Goal: Transaction & Acquisition: Purchase product/service

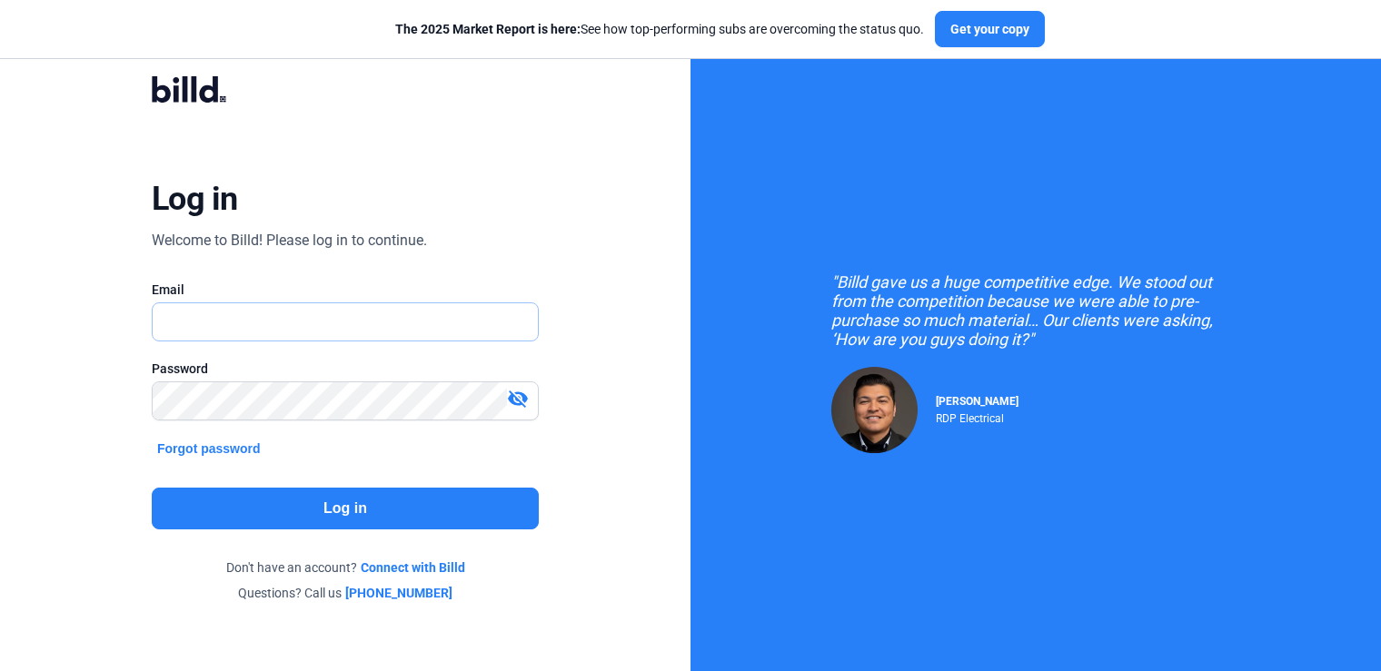
type input "[PERSON_NAME][EMAIL_ADDRESS][DOMAIN_NAME]"
click at [517, 397] on mat-icon "visibility_off" at bounding box center [518, 399] width 22 height 22
click at [293, 506] on button "Log in" at bounding box center [345, 509] width 387 height 42
click at [305, 512] on button "Log in" at bounding box center [345, 509] width 387 height 42
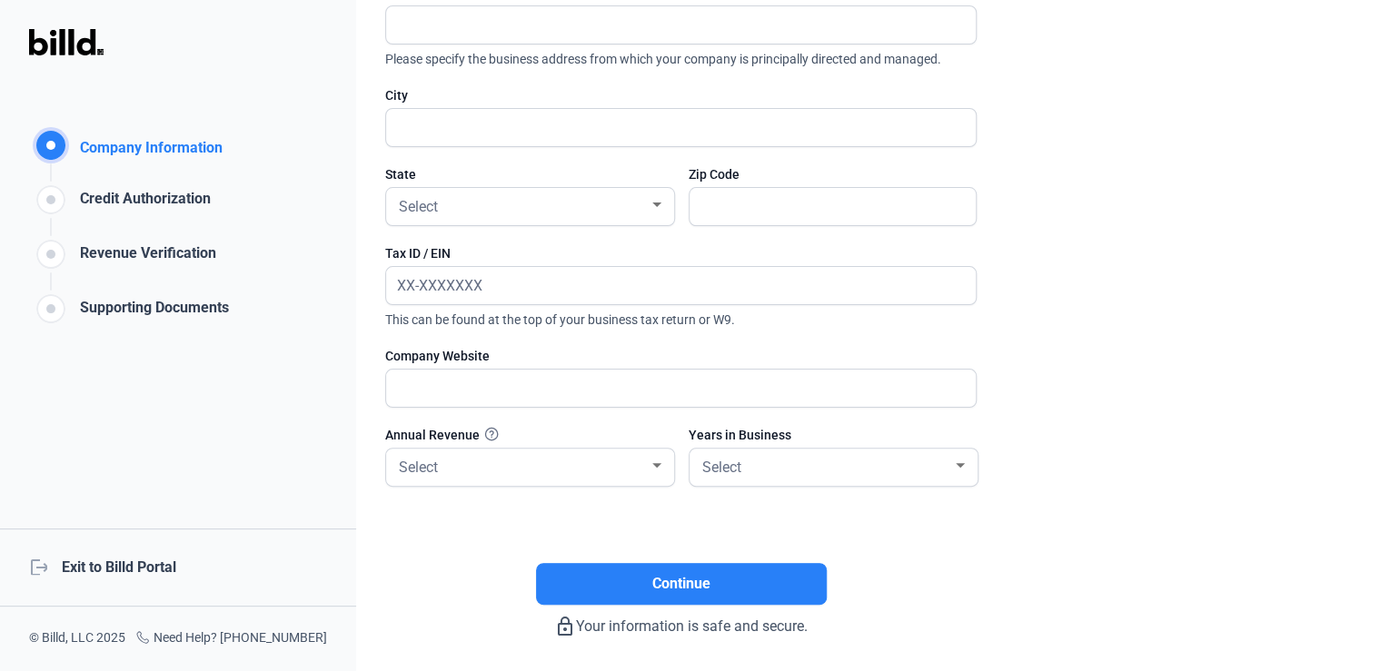
scroll to position [291, 0]
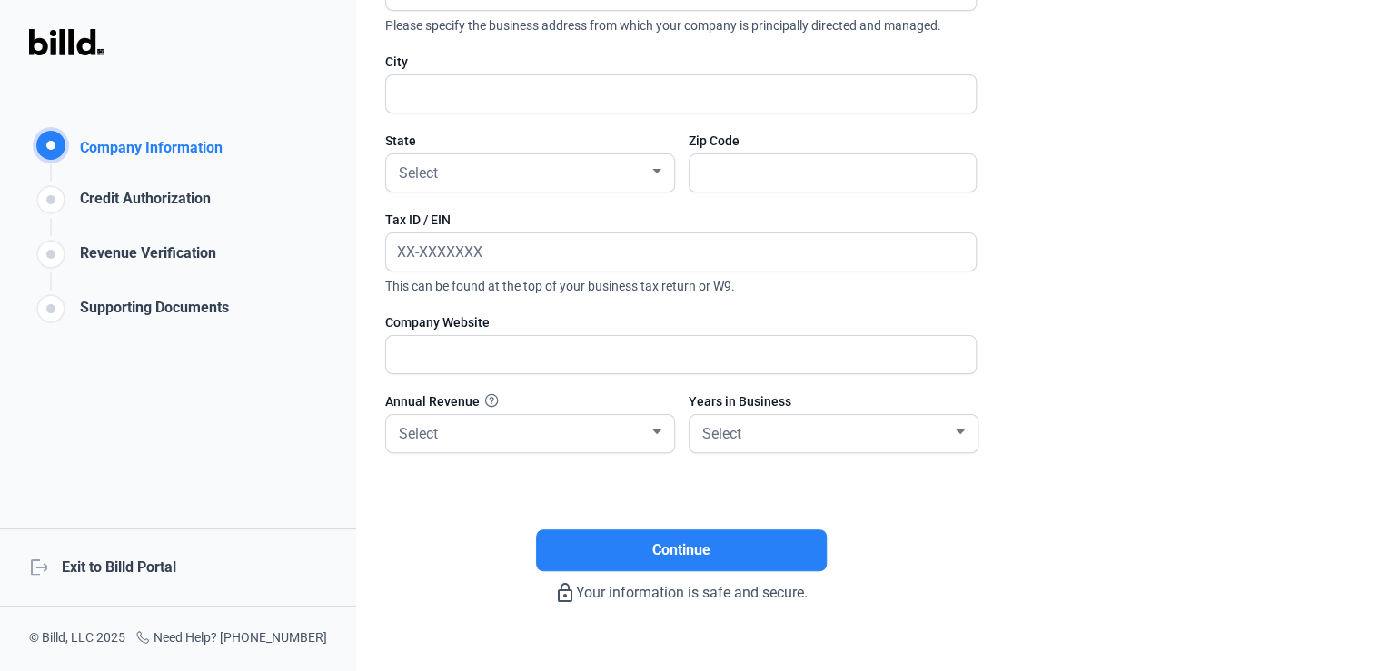
click at [121, 568] on div "logout Exit to Billd Portal" at bounding box center [178, 568] width 356 height 78
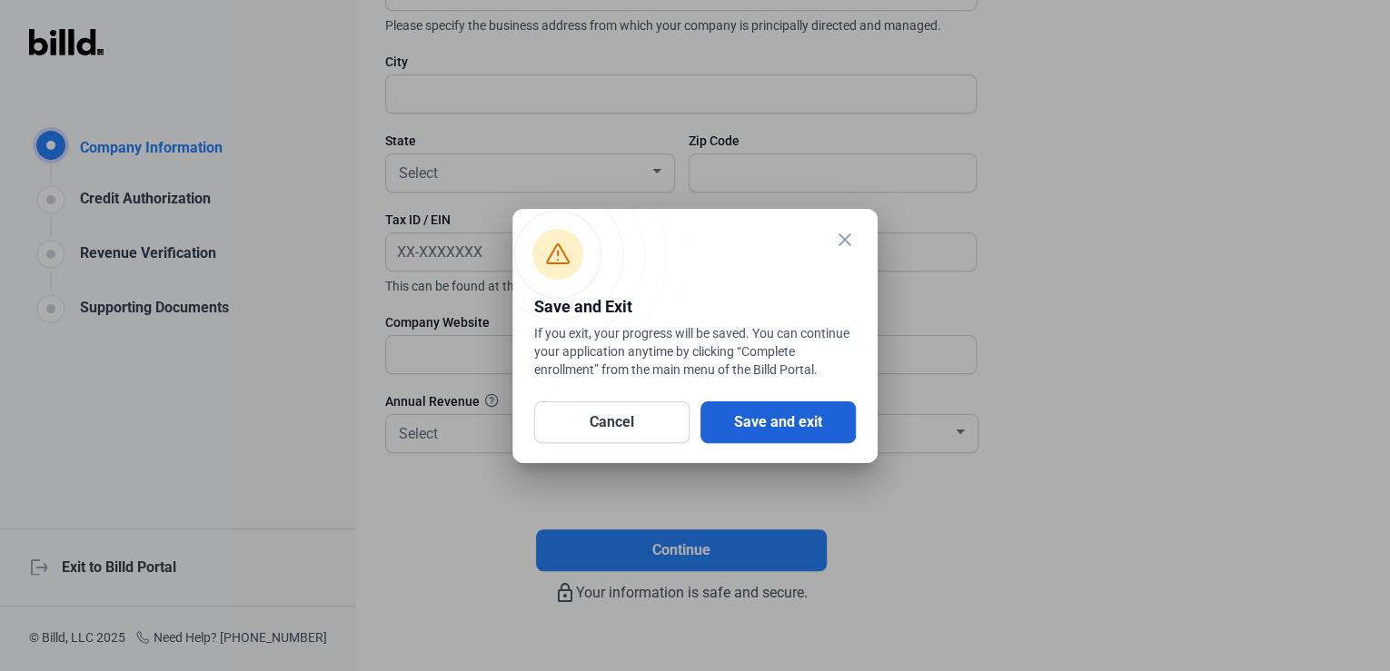
click at [756, 418] on button "Save and exit" at bounding box center [777, 423] width 155 height 42
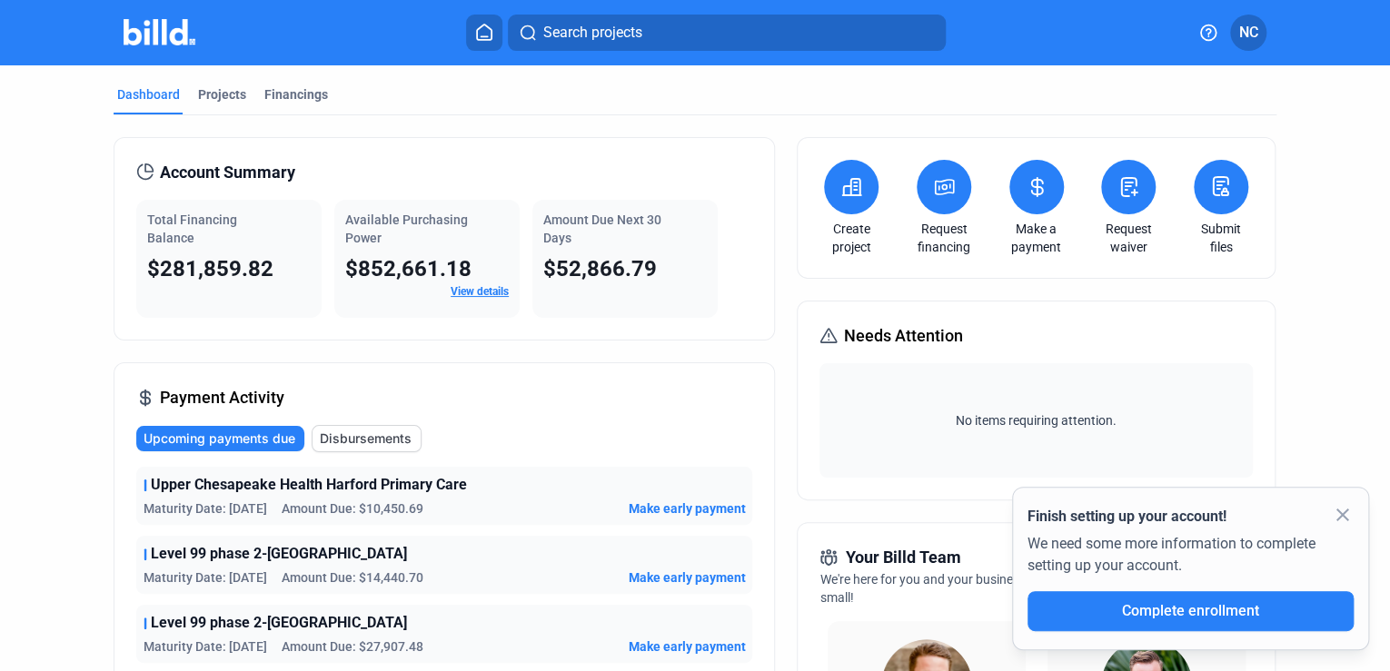
click at [592, 36] on span "Search projects" at bounding box center [591, 33] width 99 height 22
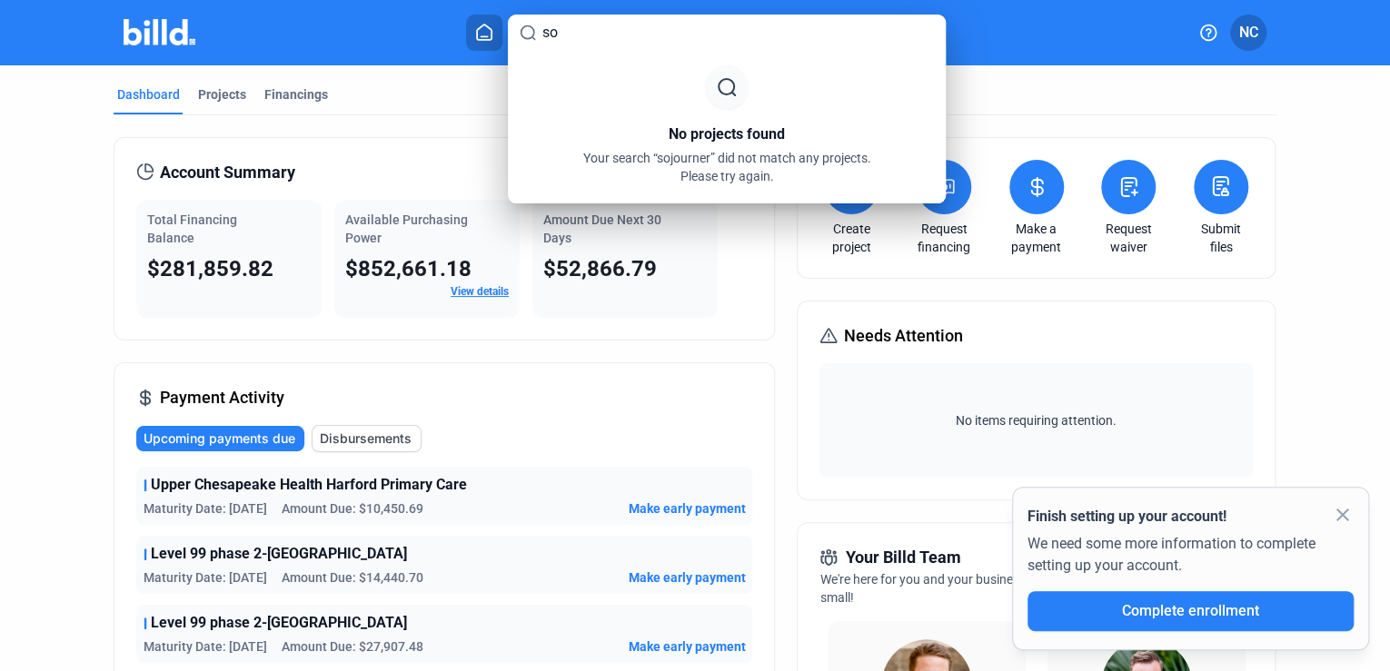
type input "s"
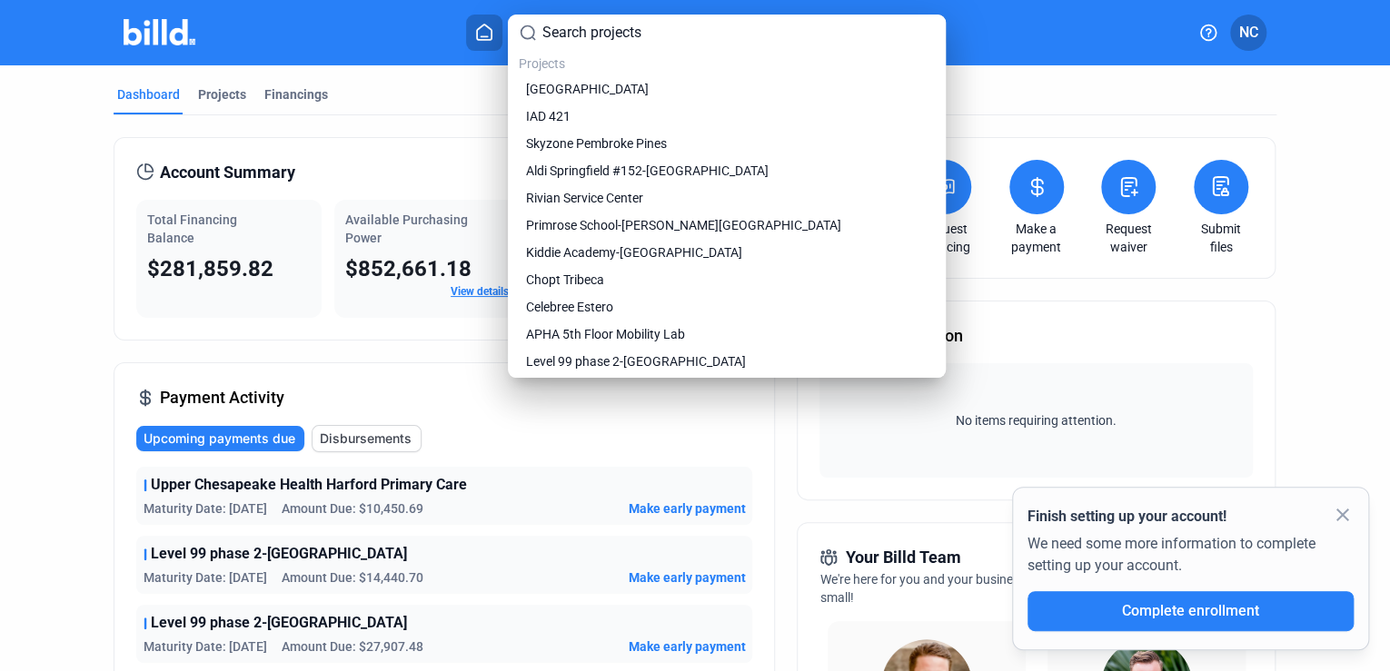
click at [1105, 31] on div at bounding box center [695, 335] width 1390 height 671
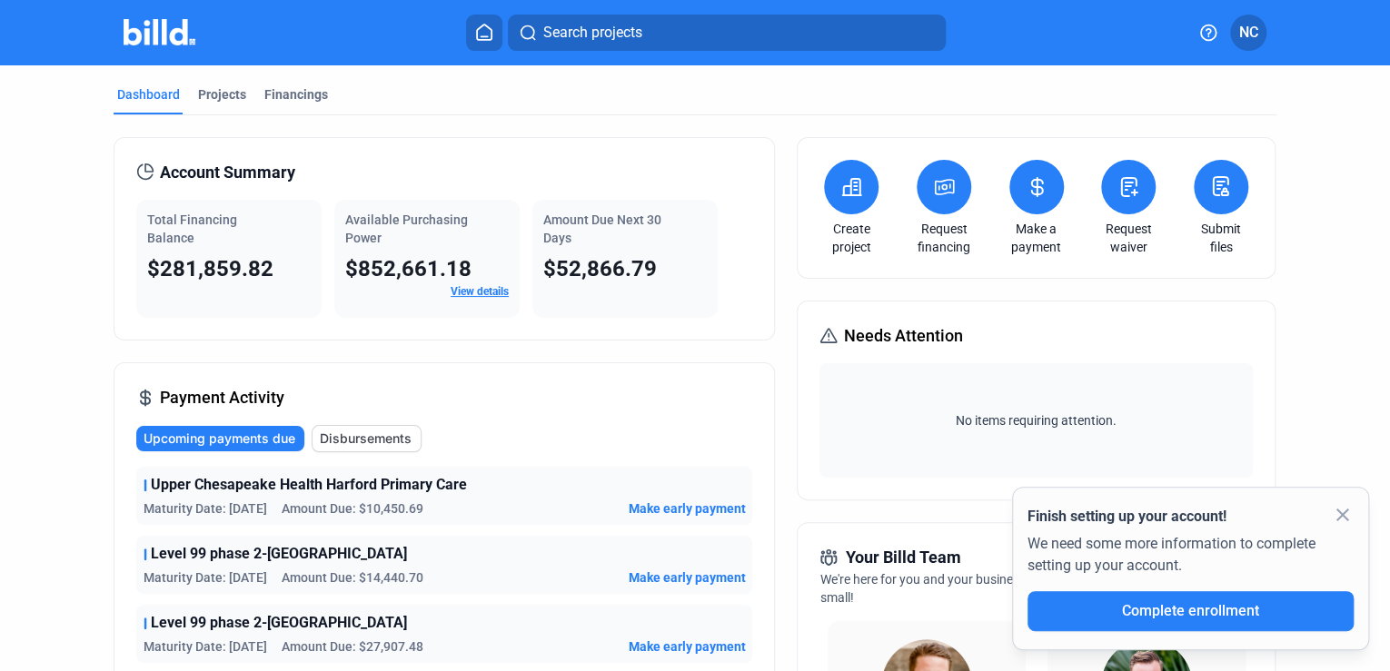
click at [933, 196] on icon at bounding box center [944, 187] width 23 height 22
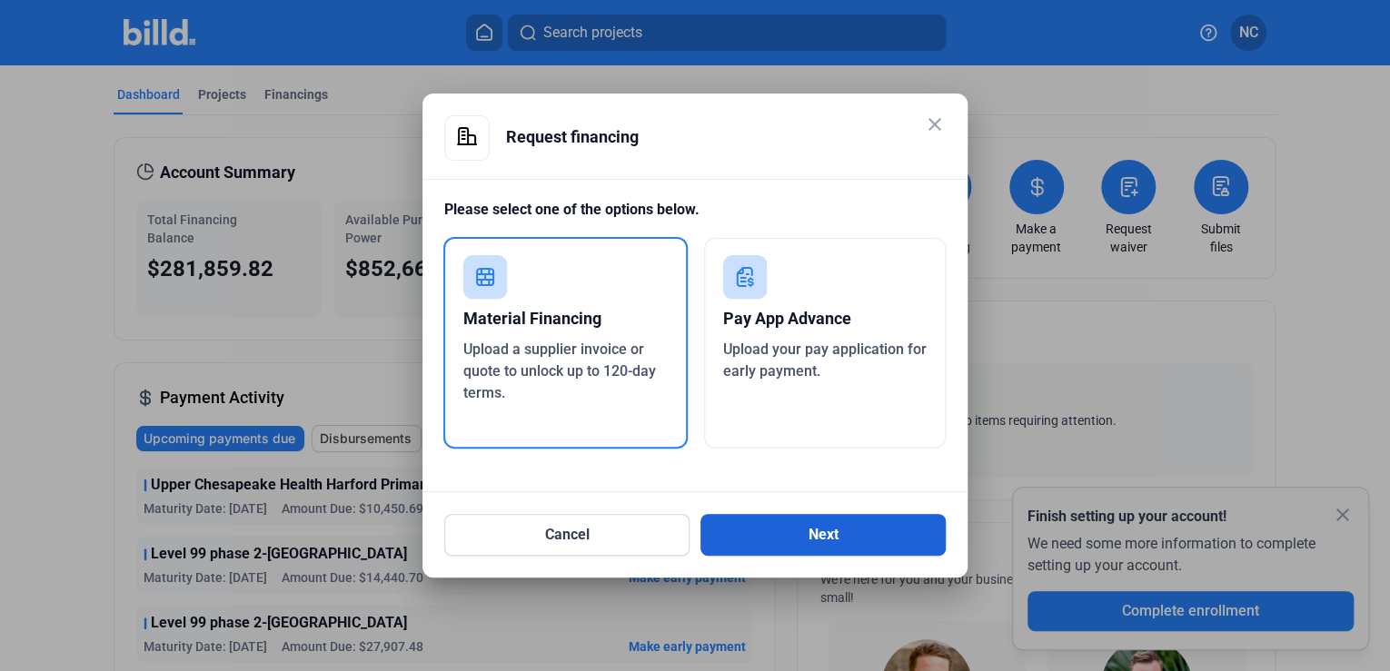
click at [775, 527] on button "Next" at bounding box center [822, 535] width 245 height 42
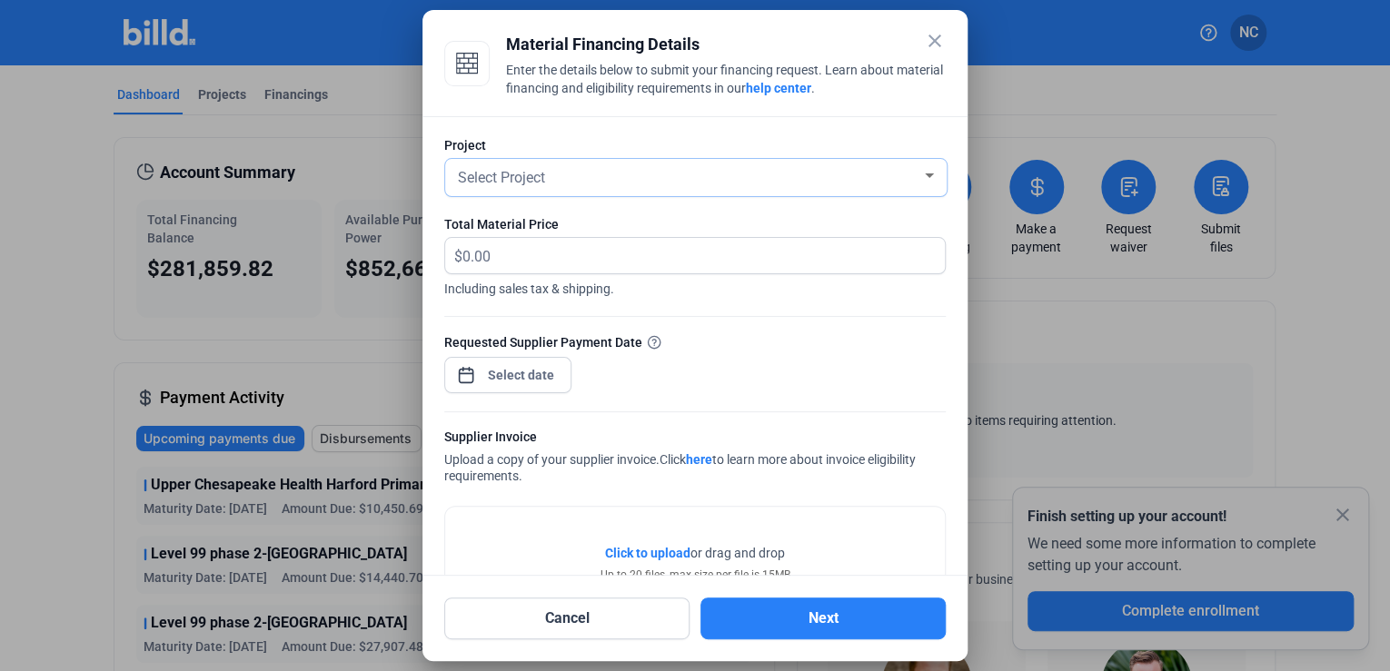
click at [552, 178] on div "Select Project" at bounding box center [687, 176] width 467 height 25
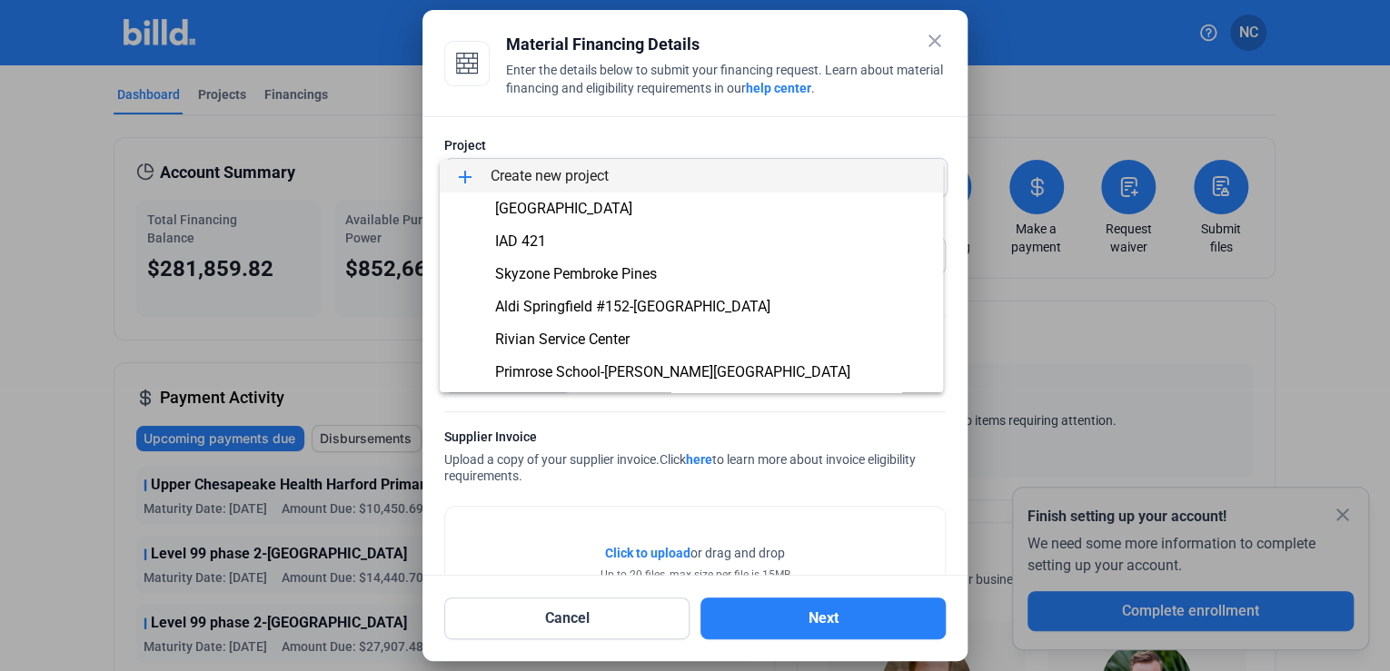
click at [541, 120] on div at bounding box center [695, 335] width 1390 height 671
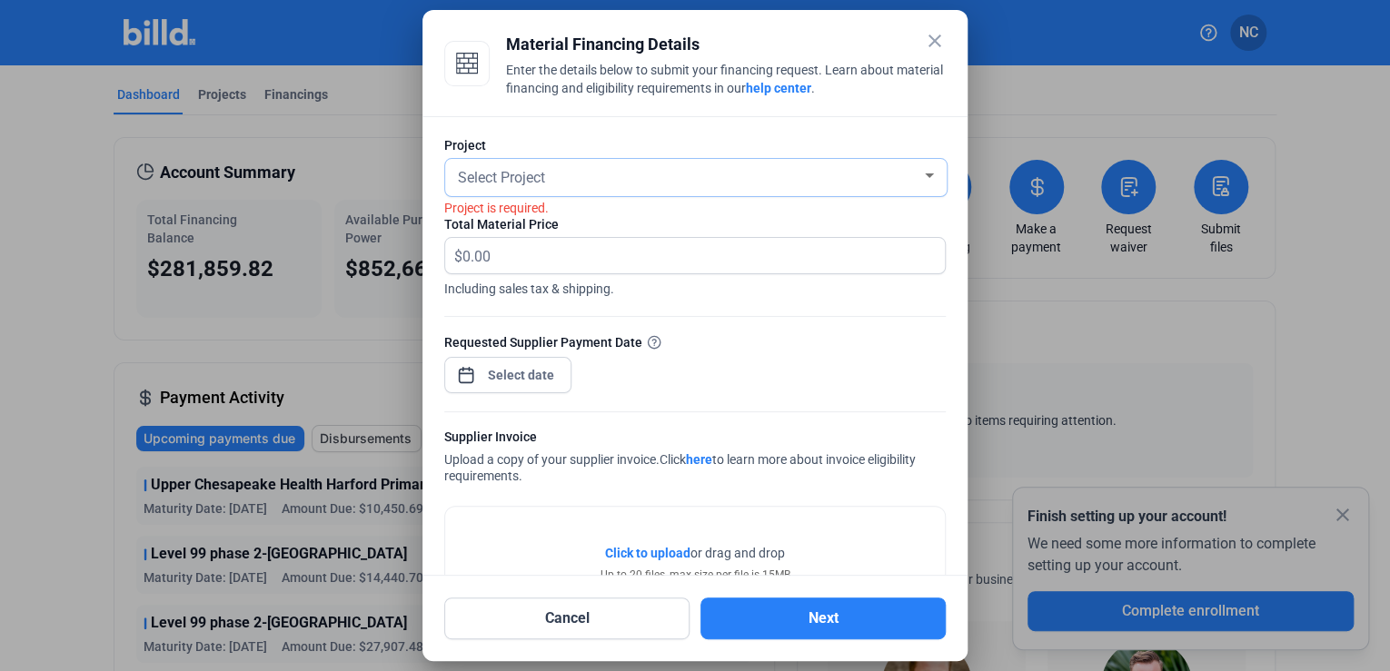
click at [547, 171] on div "Select Project" at bounding box center [687, 176] width 467 height 25
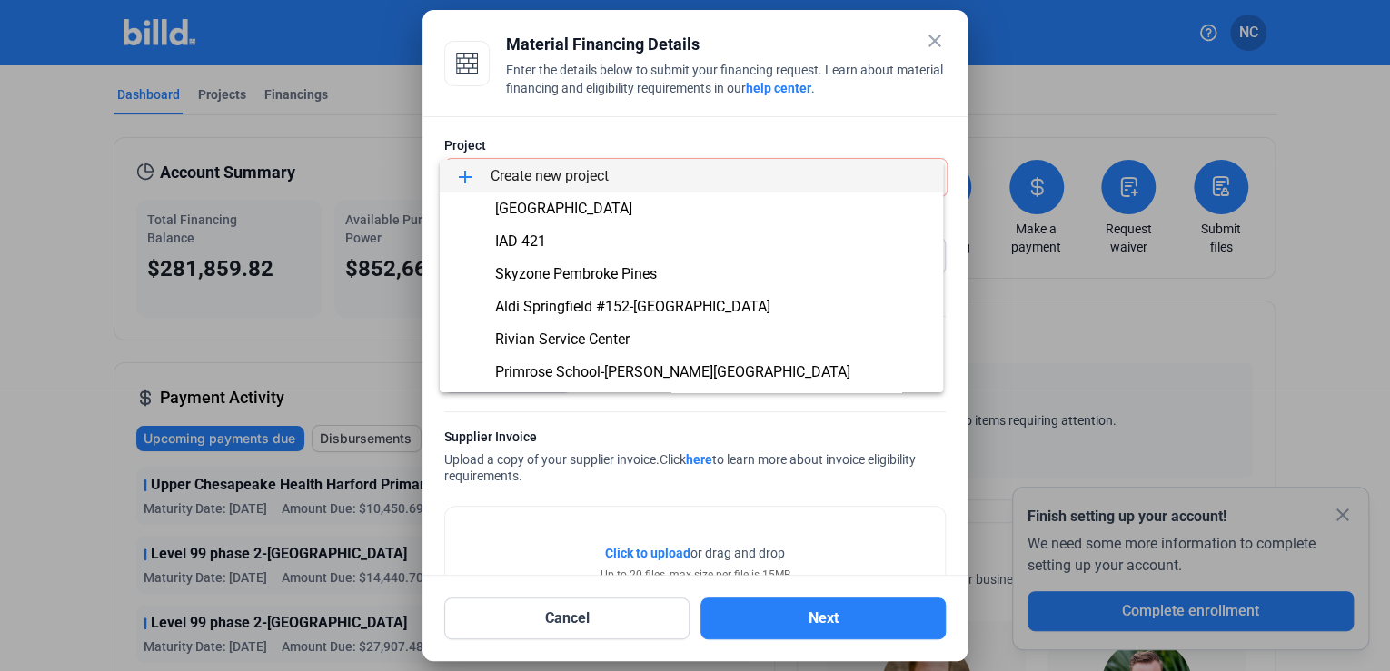
click at [568, 170] on span "add Create new project" at bounding box center [691, 176] width 474 height 33
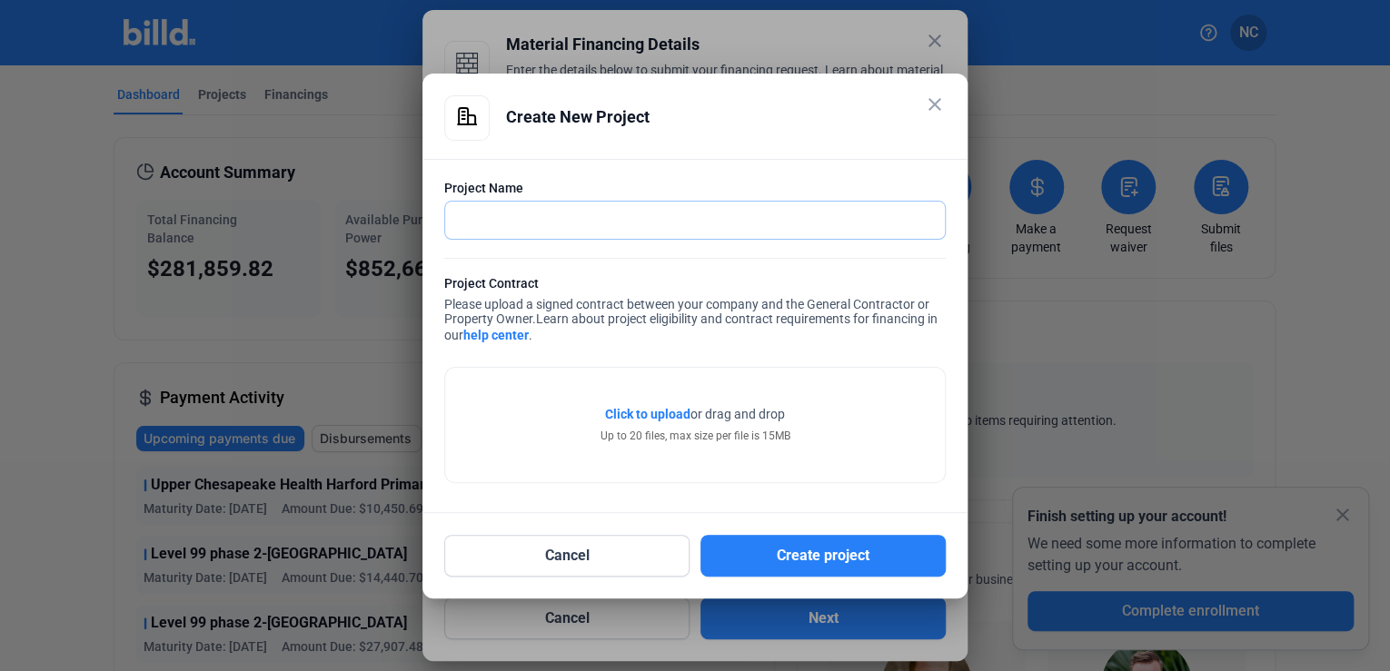
click at [556, 214] on input "text" at bounding box center [685, 220] width 480 height 37
drag, startPoint x: 501, startPoint y: 227, endPoint x: 490, endPoint y: 227, distance: 10.9
click at [501, 227] on input "text" at bounding box center [685, 220] width 480 height 37
type input "J"
type input "[PERSON_NAME] Public Charter School"
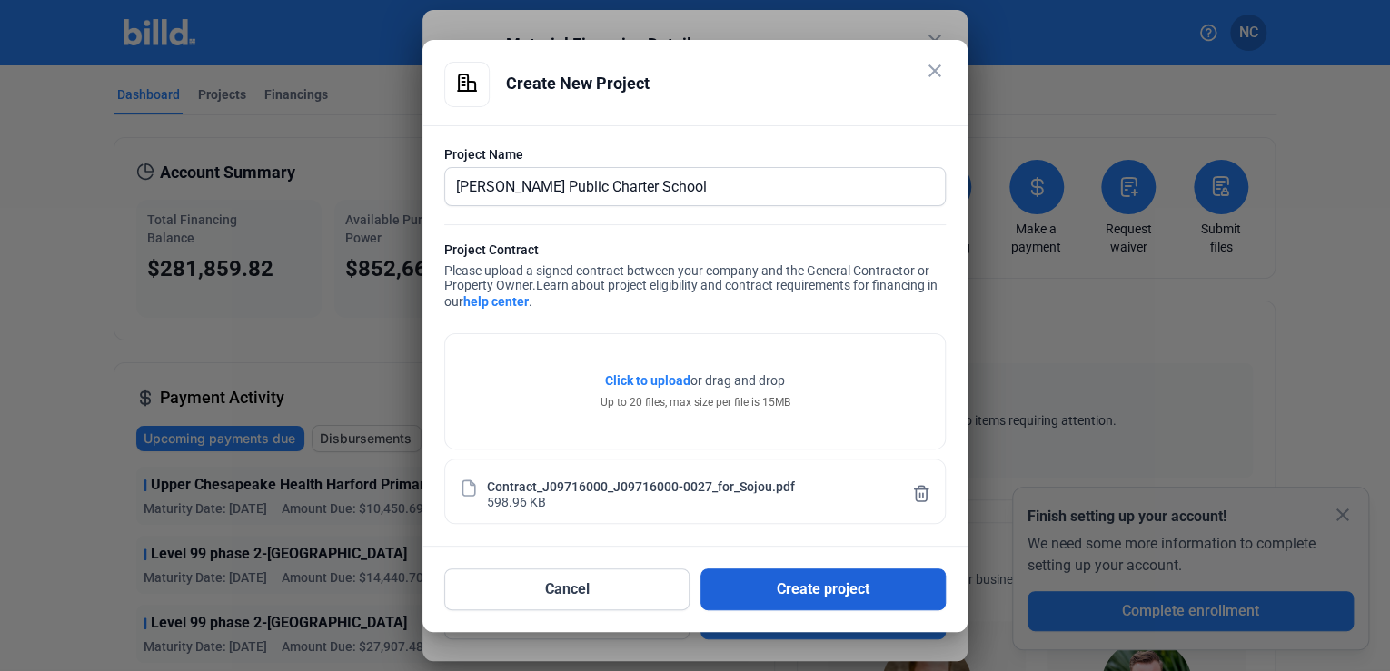
click at [808, 581] on button "Create project" at bounding box center [822, 590] width 245 height 42
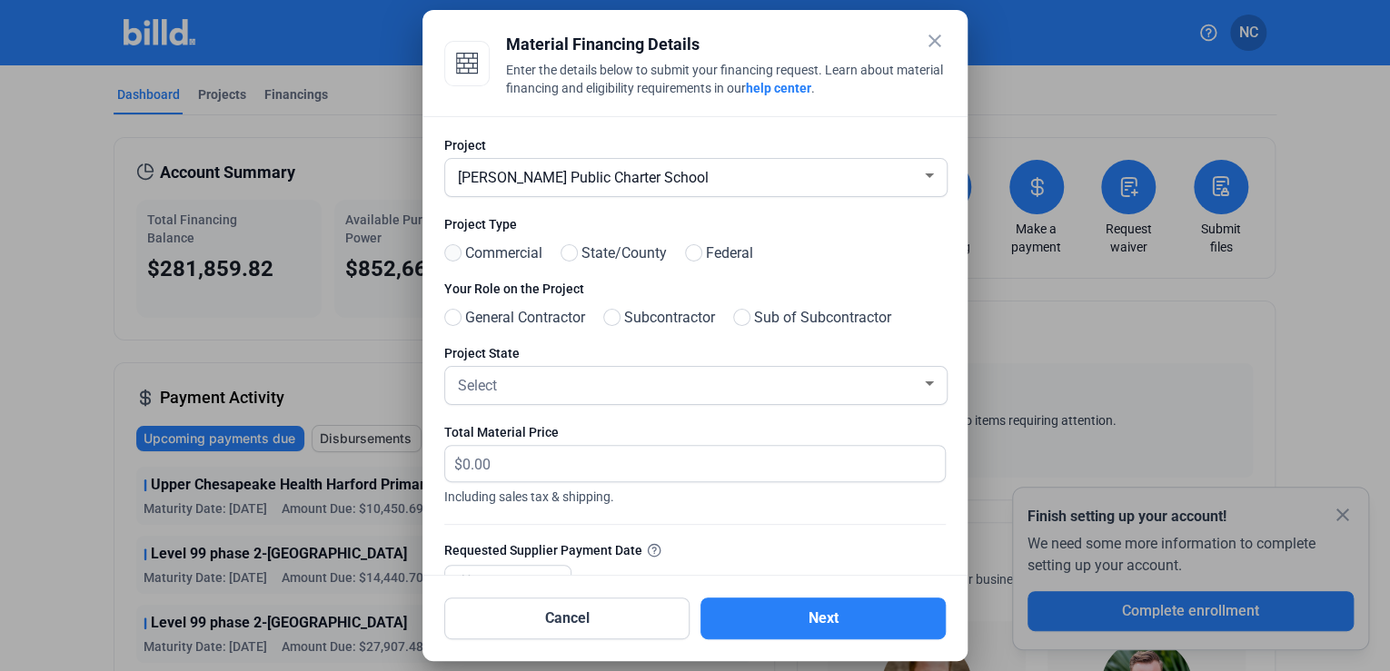
click at [445, 253] on span at bounding box center [452, 252] width 17 height 17
click at [445, 253] on input "Commercial" at bounding box center [451, 254] width 14 height 14
radio input "true"
click at [464, 313] on span "General Contractor" at bounding box center [521, 318] width 127 height 22
click at [458, 313] on input "General Contractor" at bounding box center [451, 319] width 14 height 14
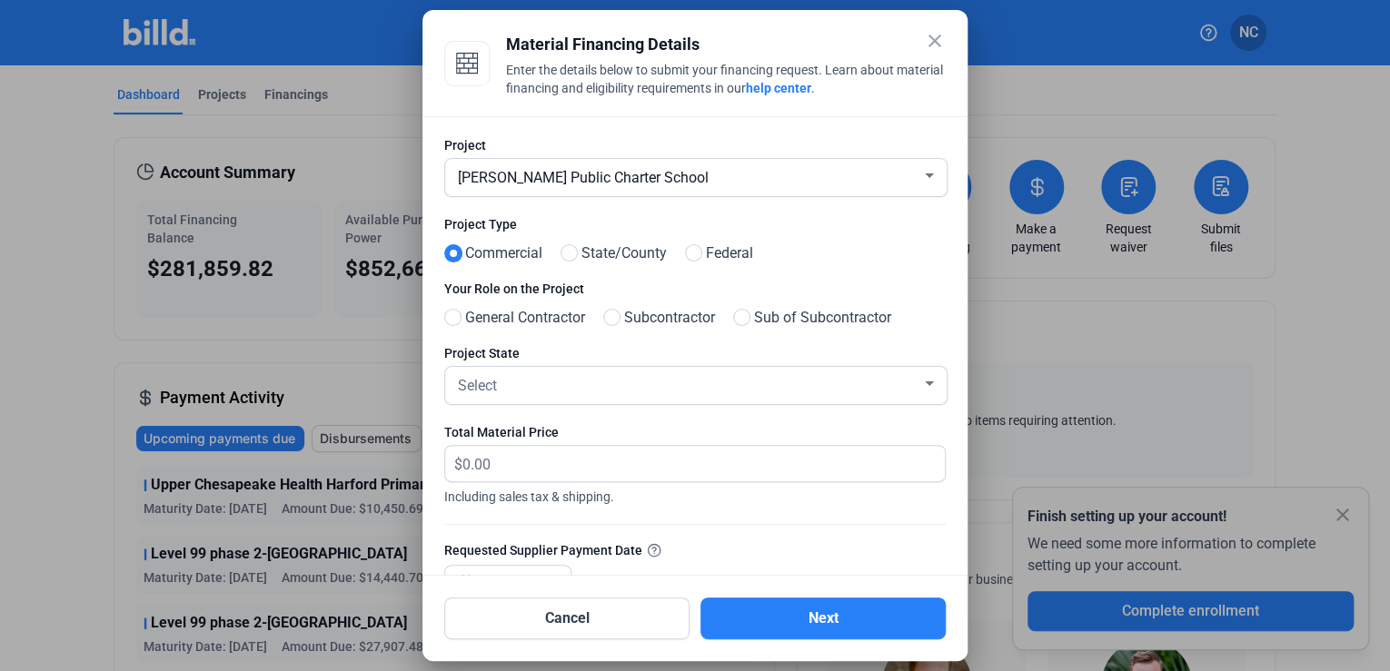
radio input "true"
click at [543, 372] on div "Select" at bounding box center [687, 384] width 467 height 25
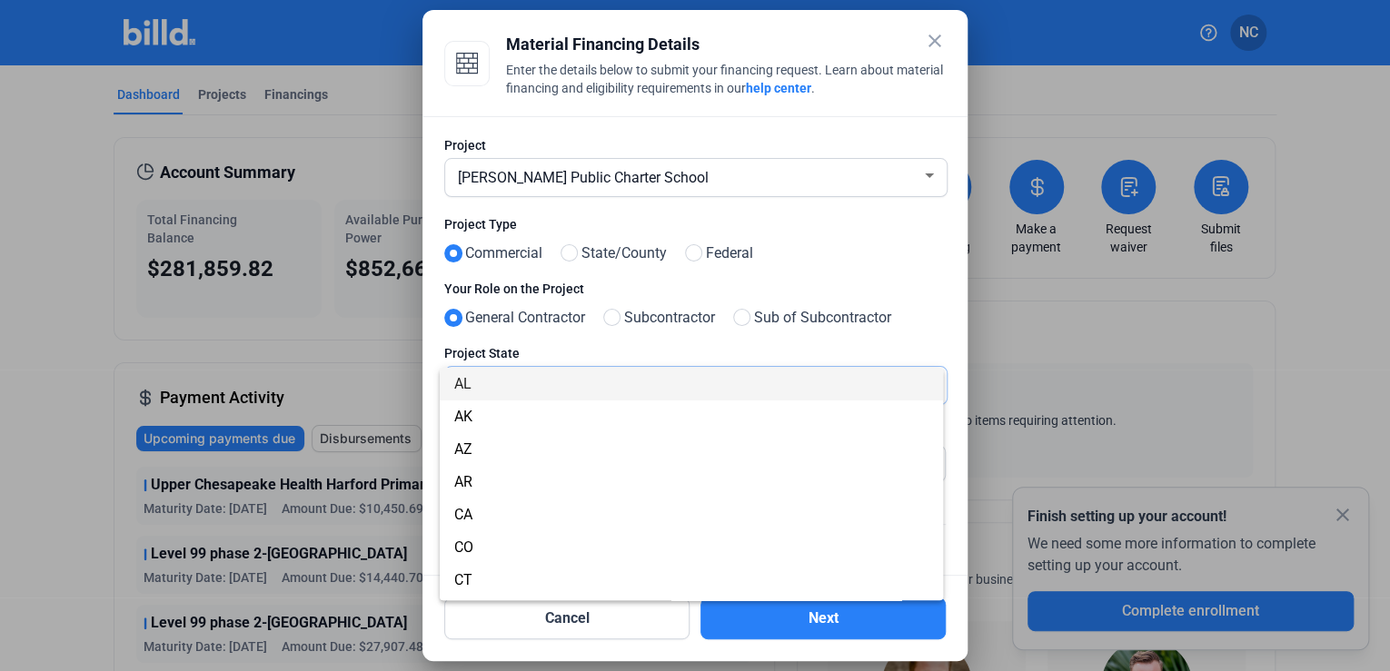
scroll to position [29, 0]
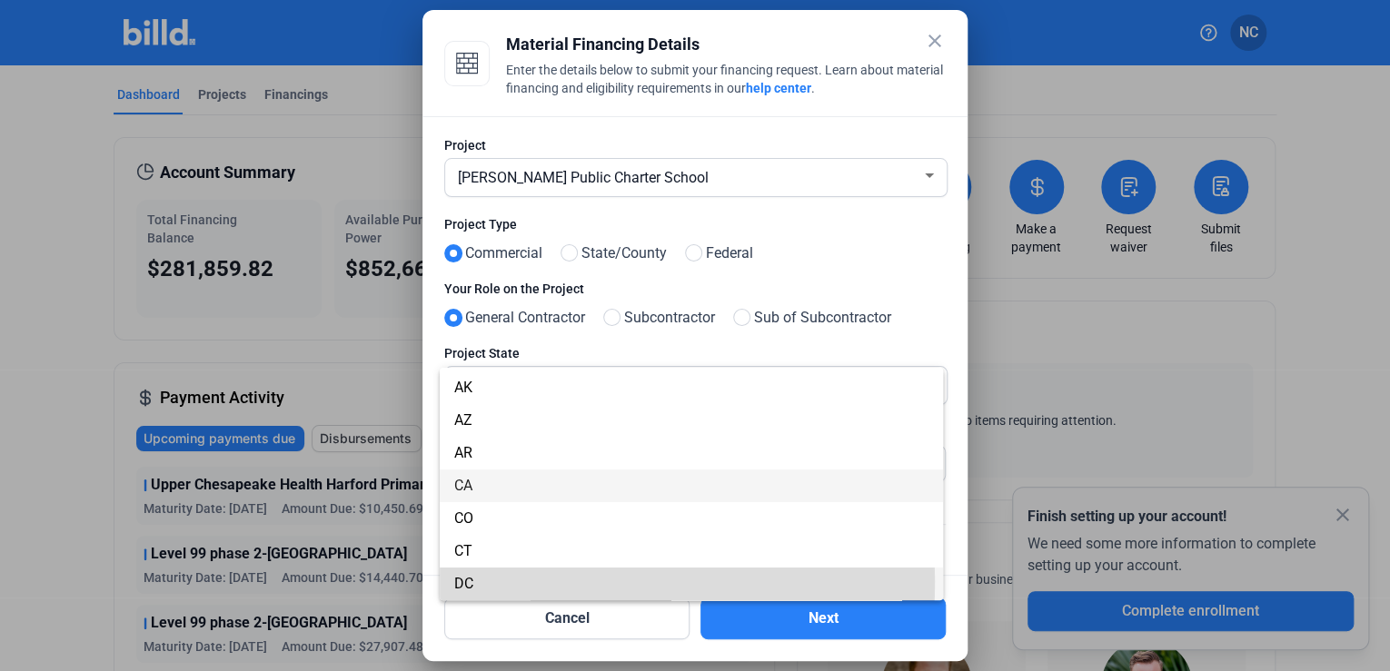
click at [501, 581] on span "DC" at bounding box center [691, 584] width 474 height 33
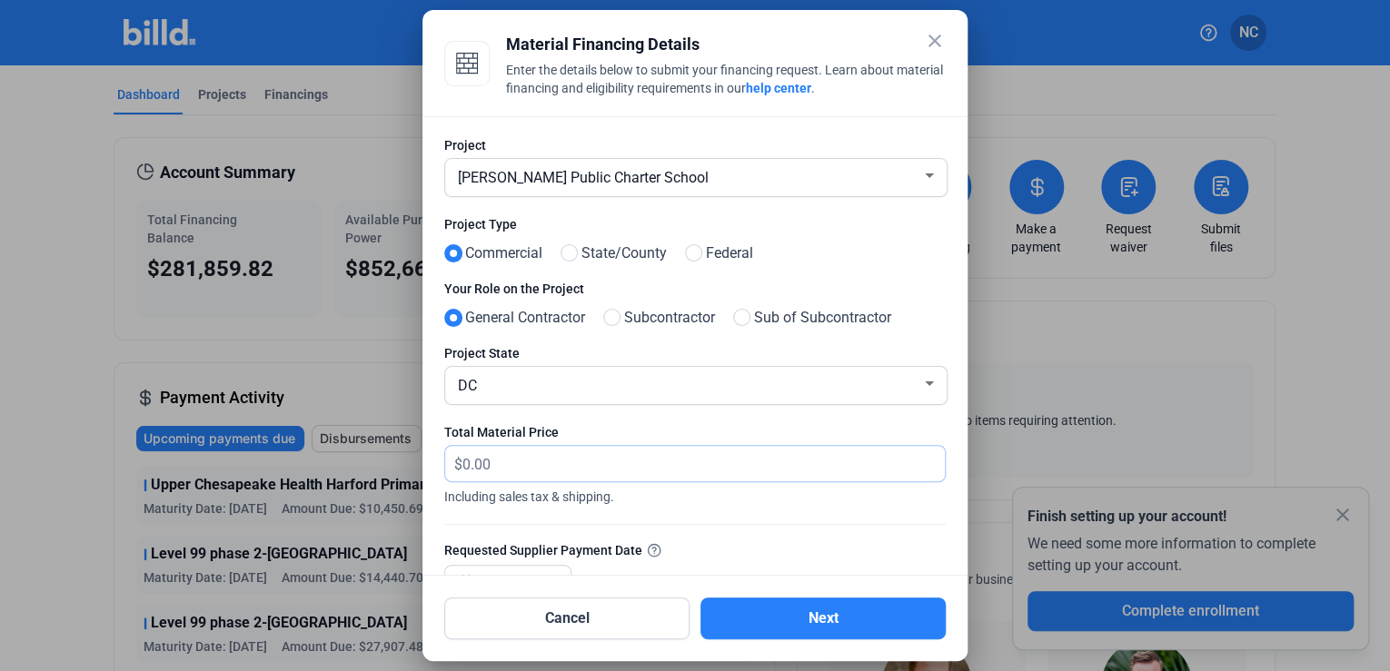
click at [571, 458] on input "text" at bounding box center [703, 463] width 482 height 35
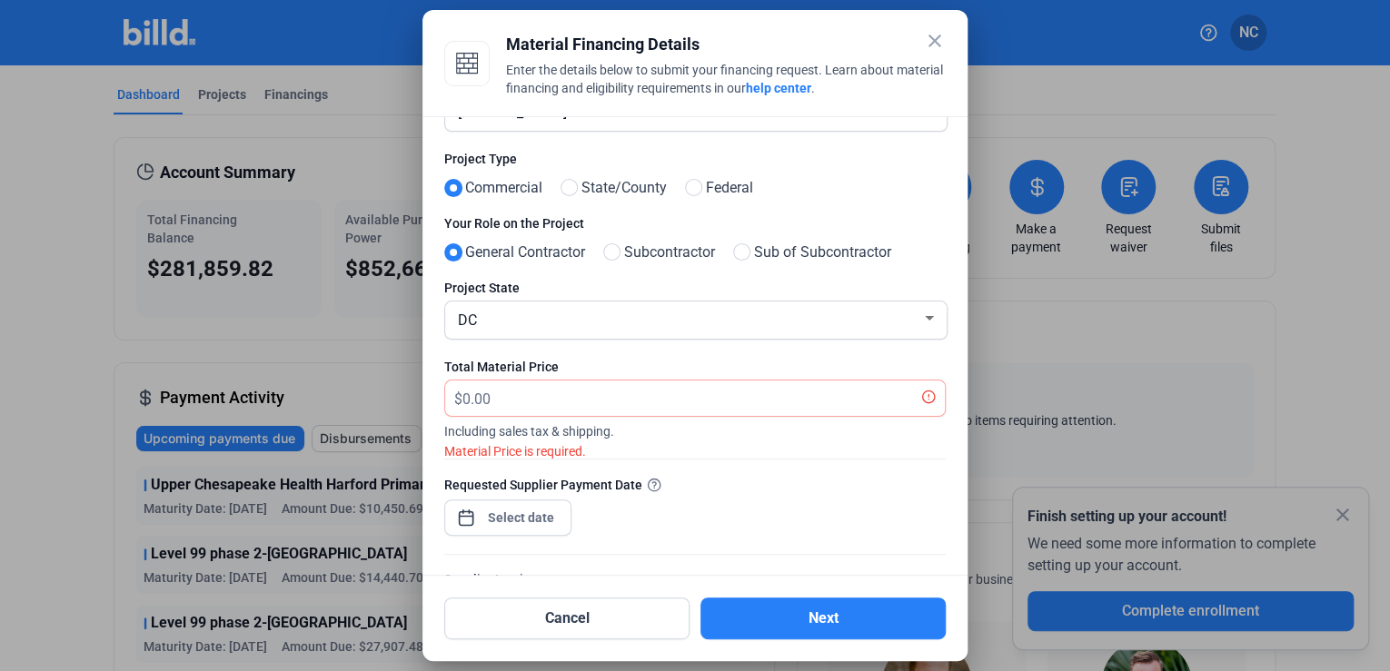
scroll to position [138, 0]
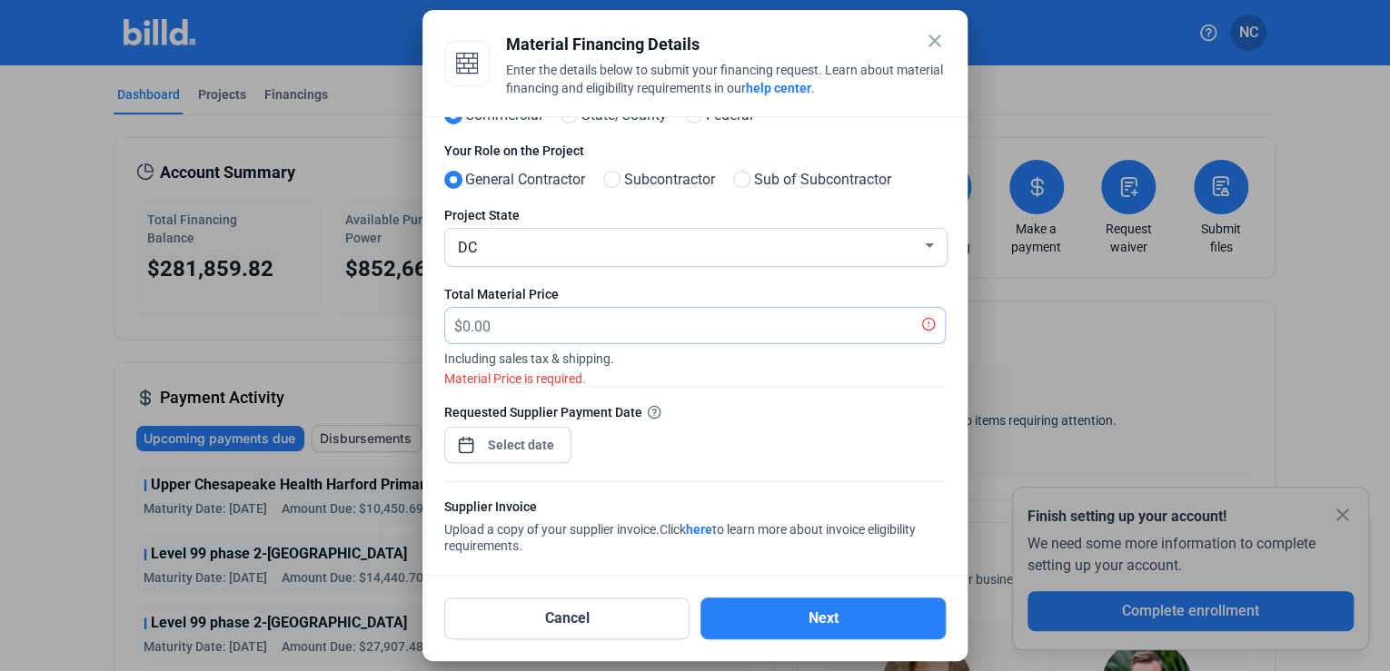
click at [511, 323] on input "text" at bounding box center [693, 325] width 462 height 35
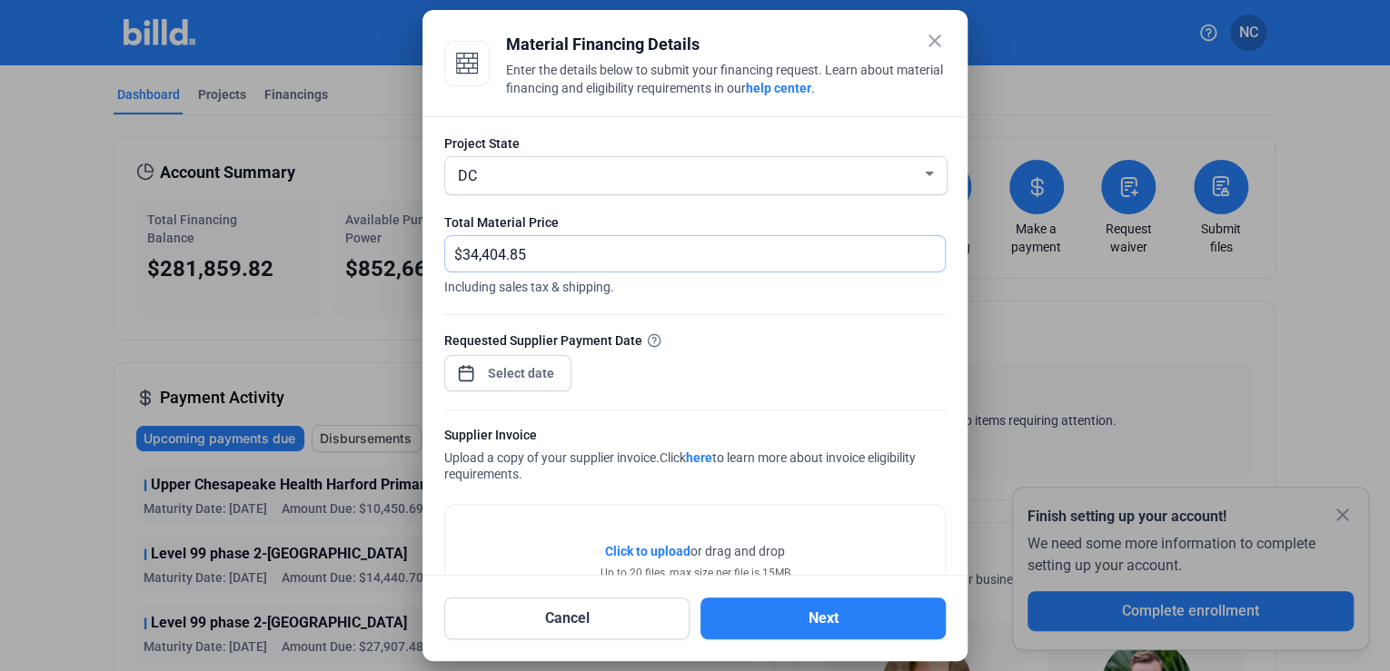
scroll to position [356, 0]
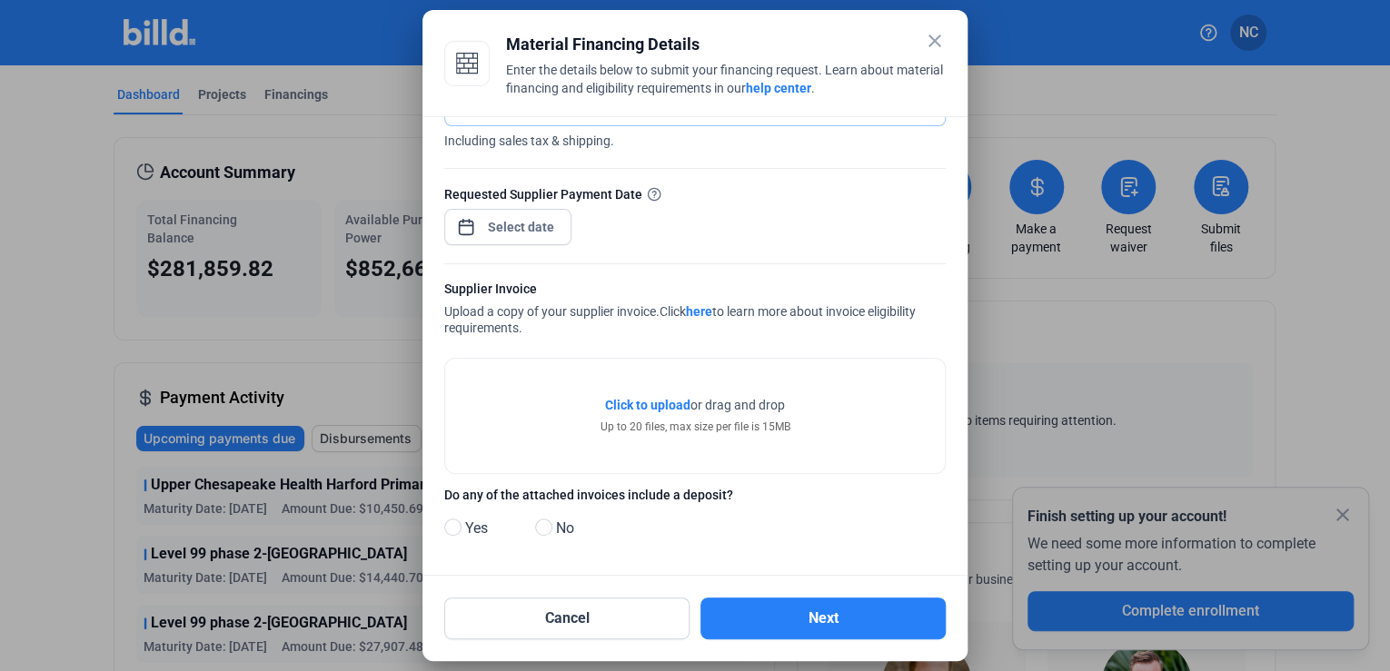
type input "34,404.85"
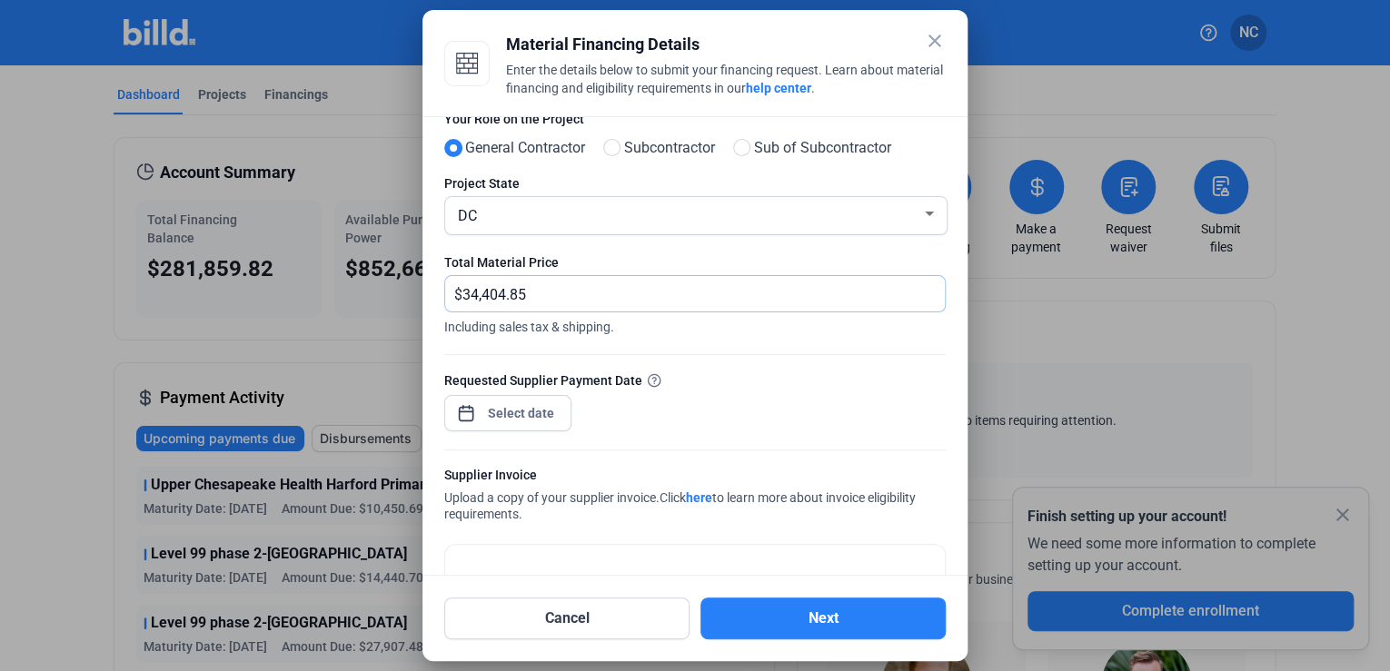
scroll to position [205, 0]
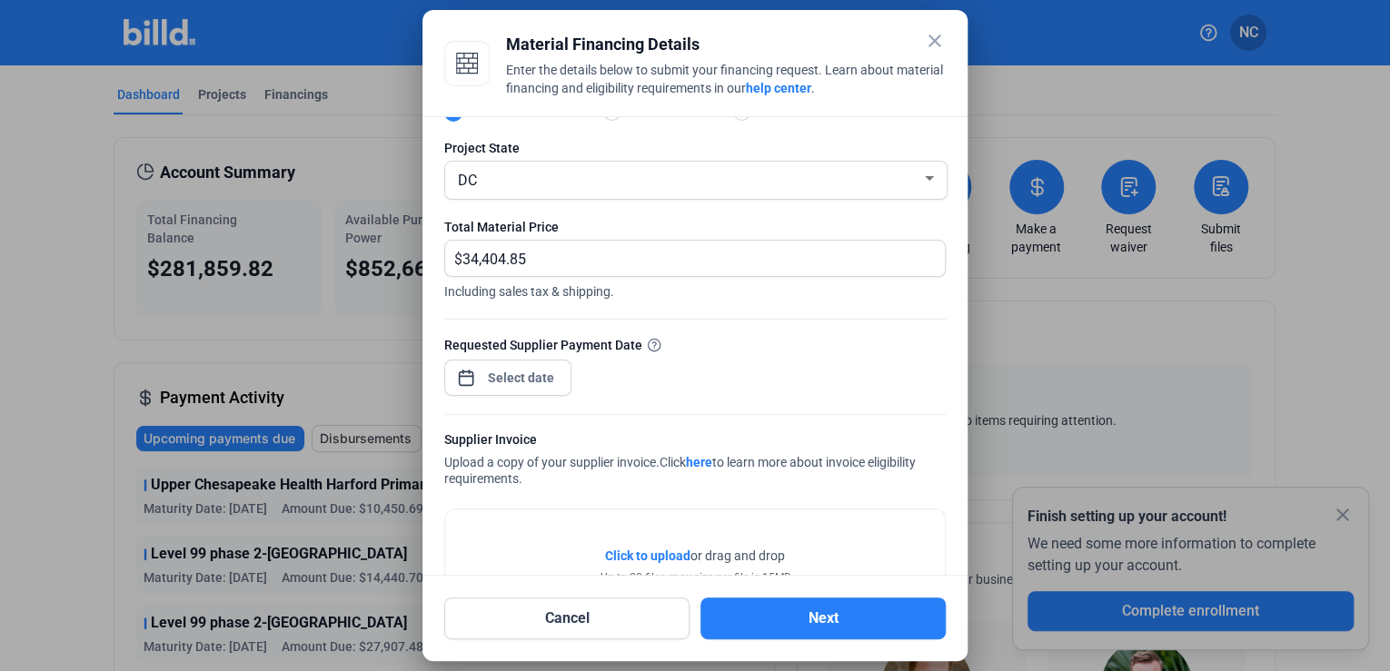
click at [540, 362] on div at bounding box center [521, 378] width 78 height 33
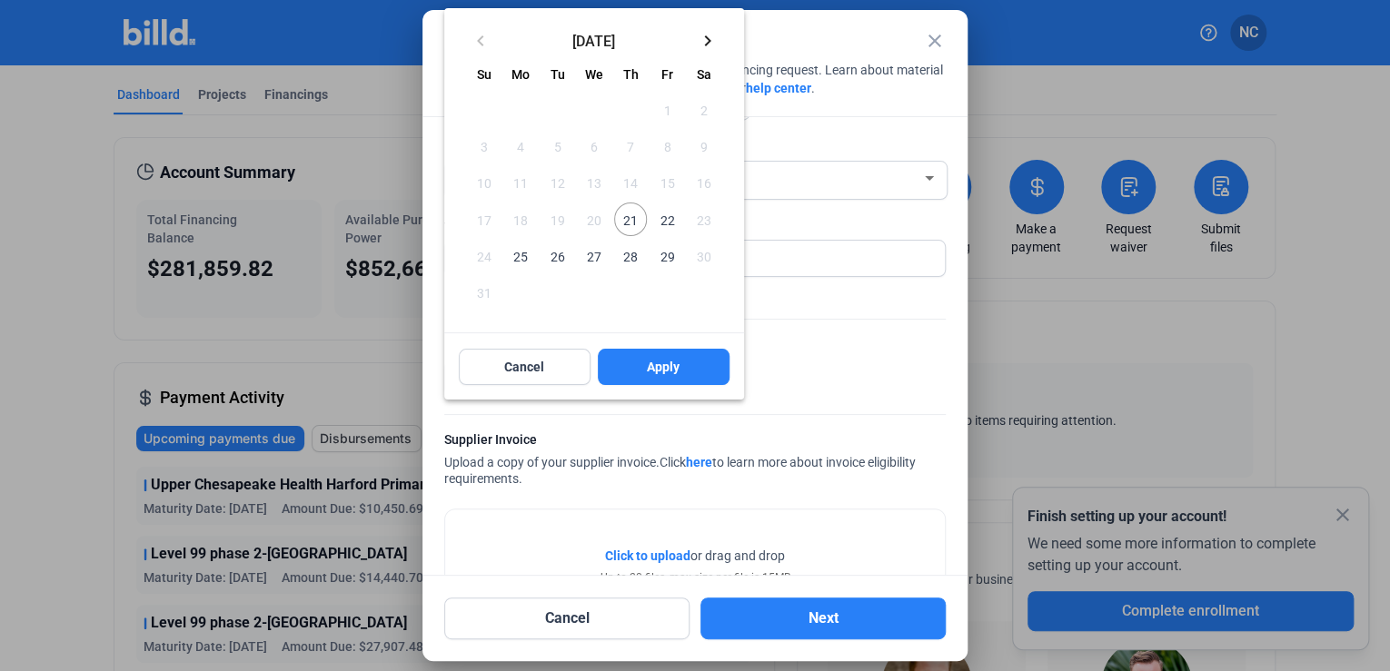
click at [629, 222] on span "21" at bounding box center [630, 219] width 33 height 33
click at [648, 369] on span "Apply" at bounding box center [663, 367] width 33 height 18
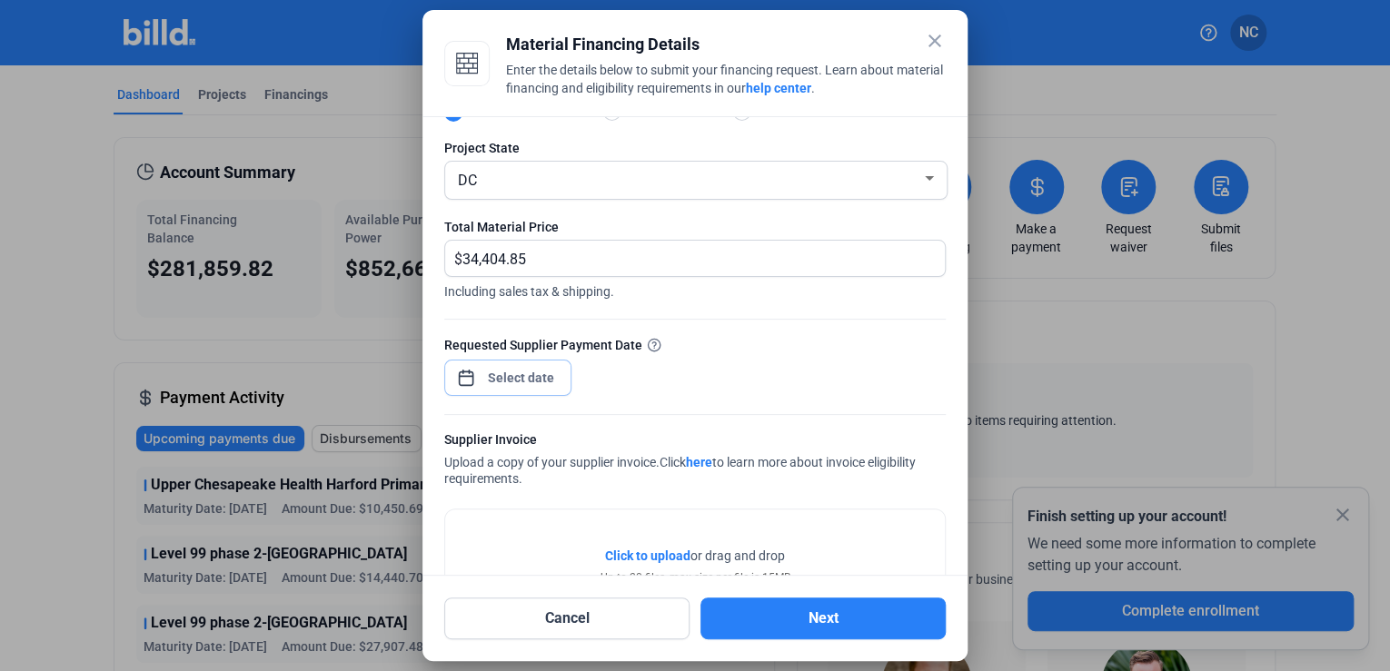
scroll to position [423, 0]
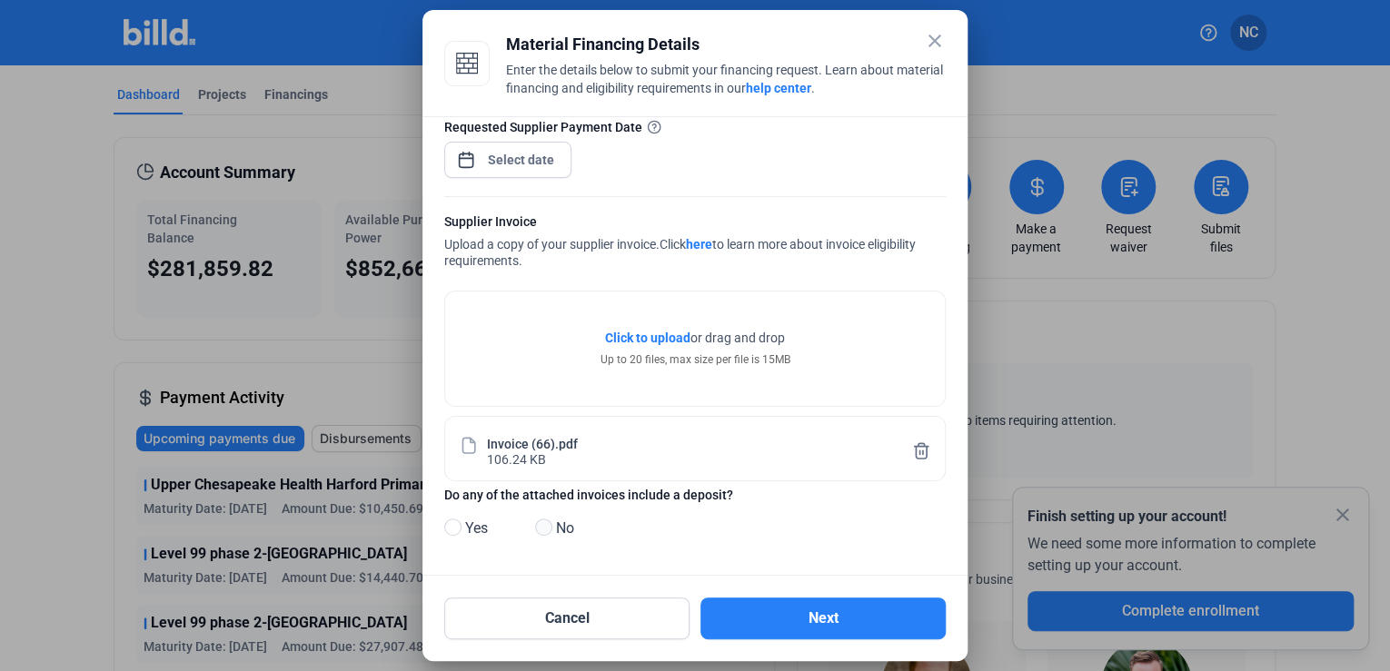
click at [541, 526] on span at bounding box center [543, 527] width 17 height 17
click at [541, 526] on input "No" at bounding box center [542, 528] width 14 height 14
radio input "true"
click at [752, 618] on button "Next" at bounding box center [822, 619] width 245 height 42
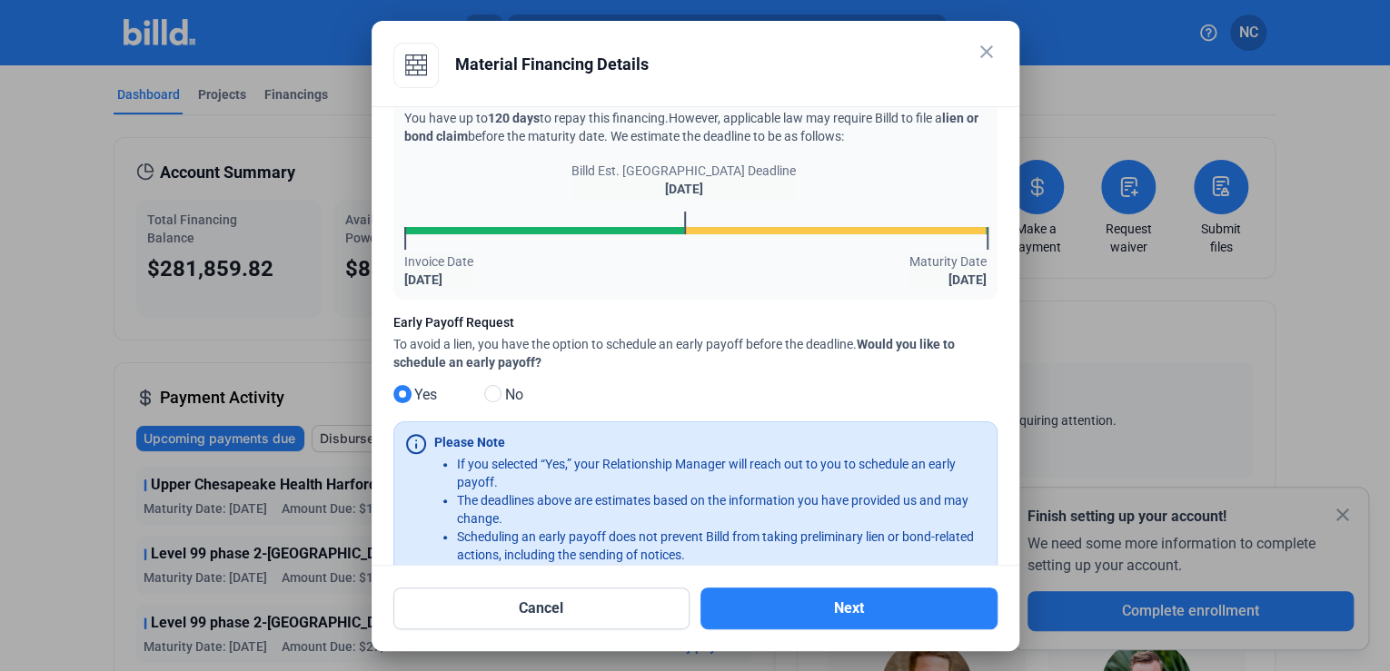
scroll to position [0, 0]
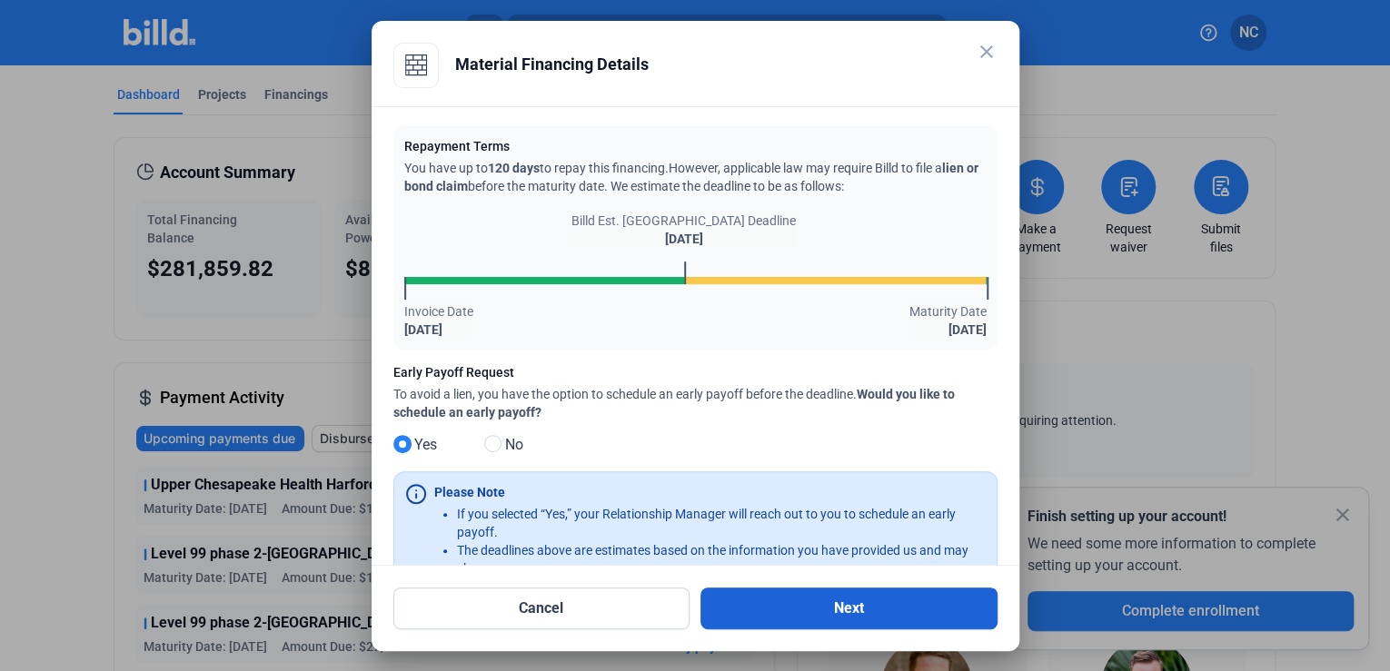
click at [821, 609] on button "Next" at bounding box center [848, 609] width 297 height 42
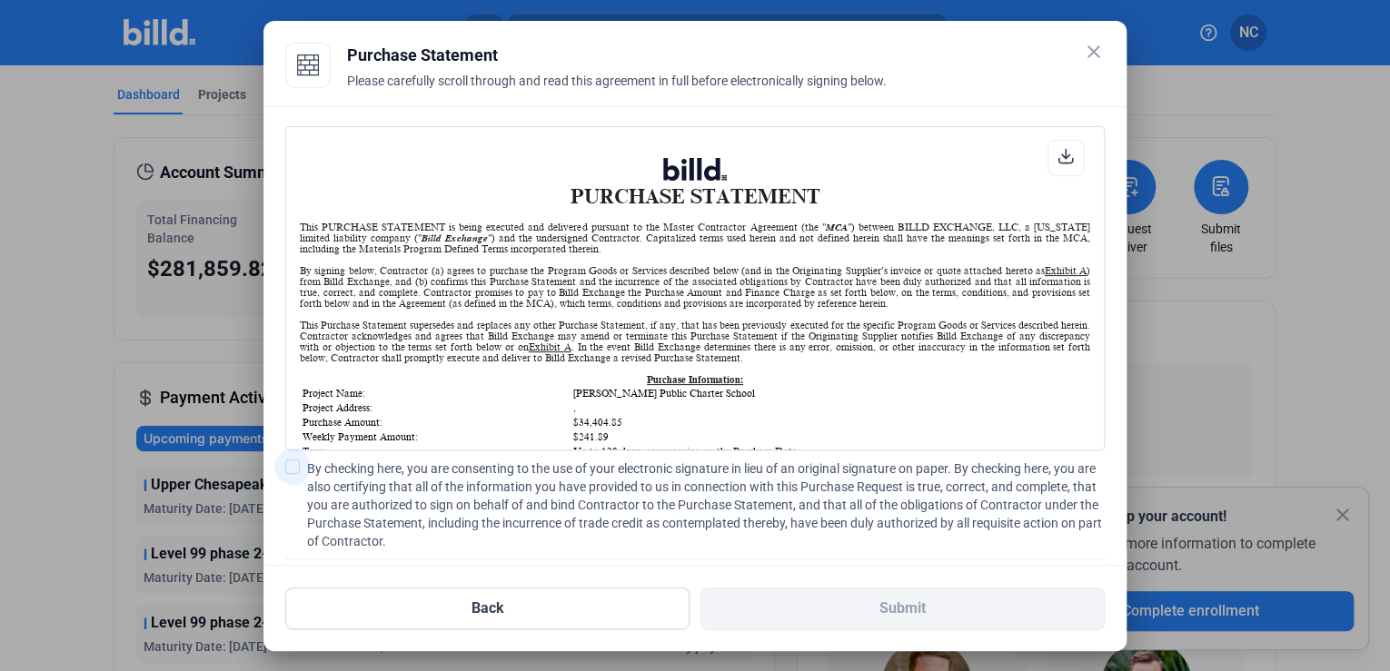
click at [293, 465] on span at bounding box center [292, 467] width 15 height 15
click at [0, 0] on input "By checking here, you are consenting to the use of your electronic signature in…" at bounding box center [0, 0] width 0 height 0
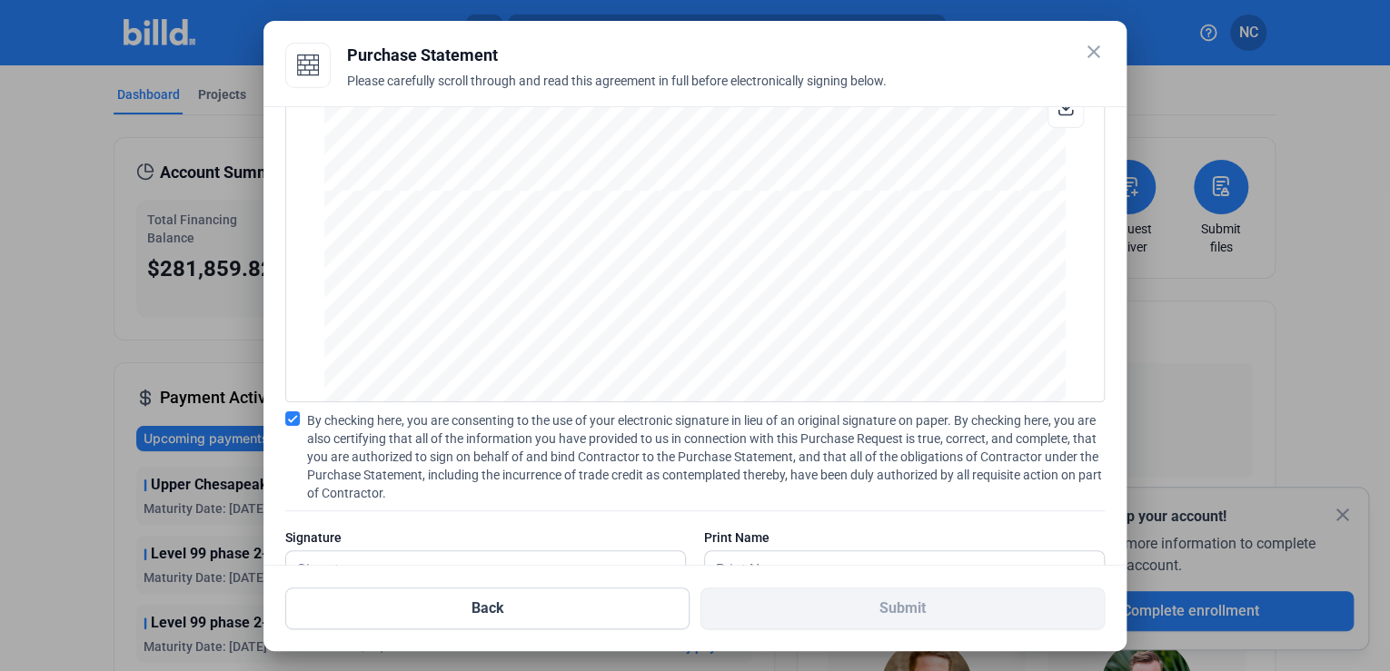
scroll to position [112, 0]
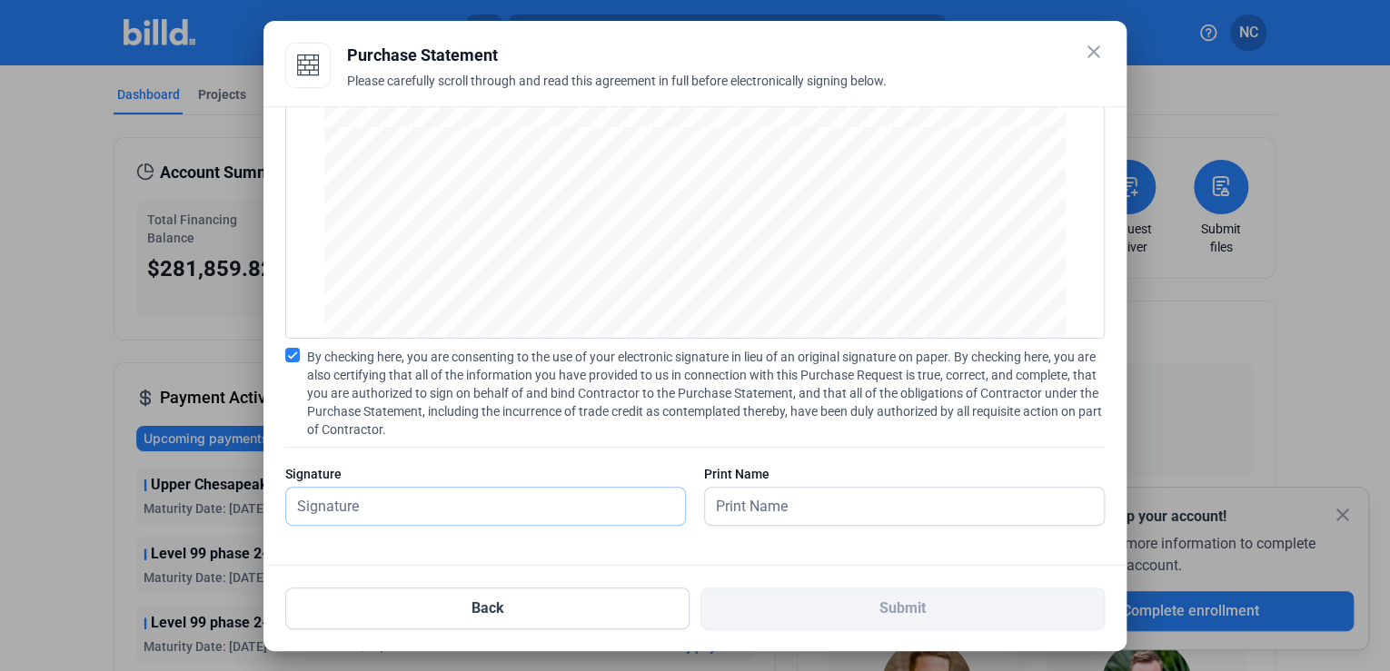
click at [382, 494] on input "text" at bounding box center [485, 506] width 399 height 37
type input "[PERSON_NAME]"
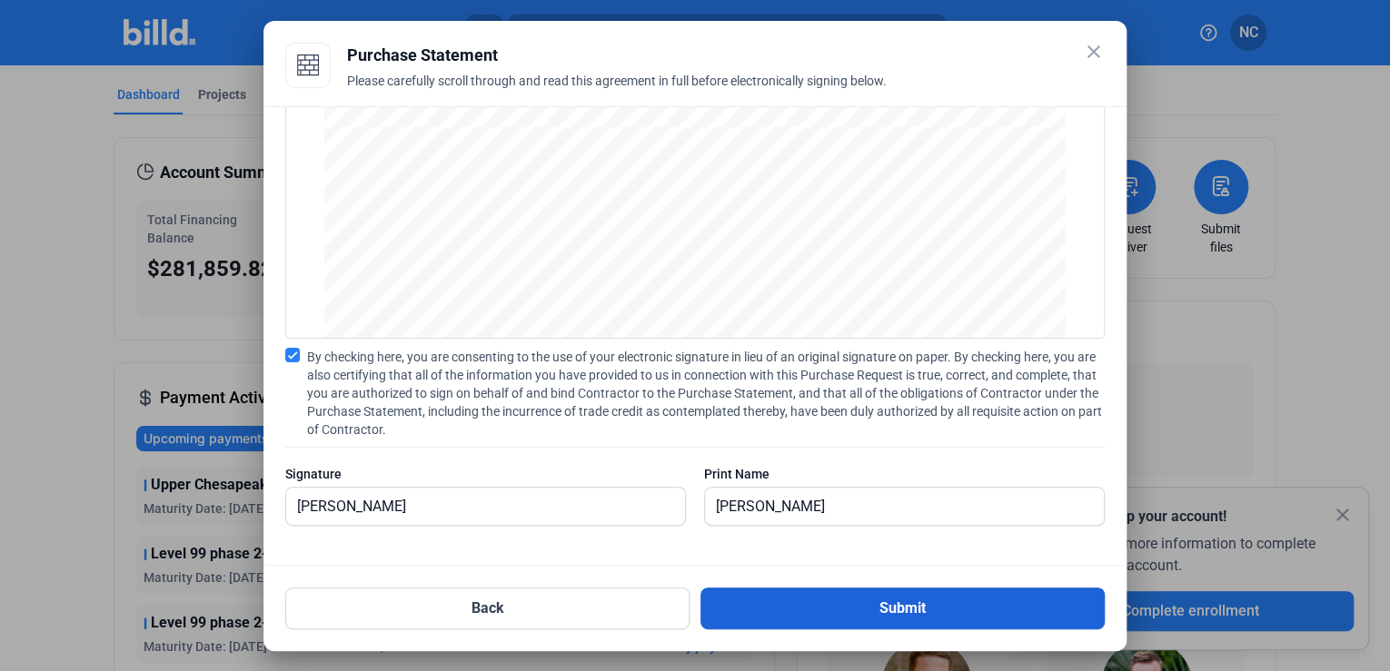
click at [867, 596] on button "Submit" at bounding box center [902, 609] width 404 height 42
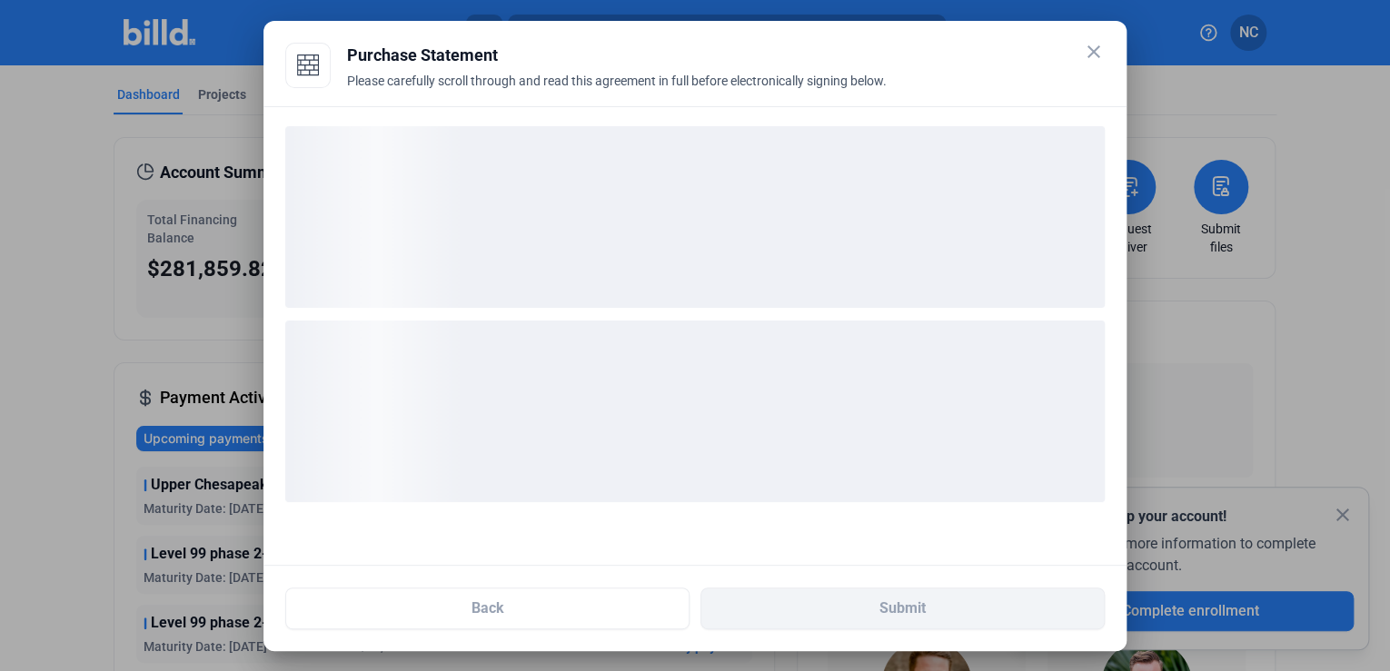
scroll to position [0, 0]
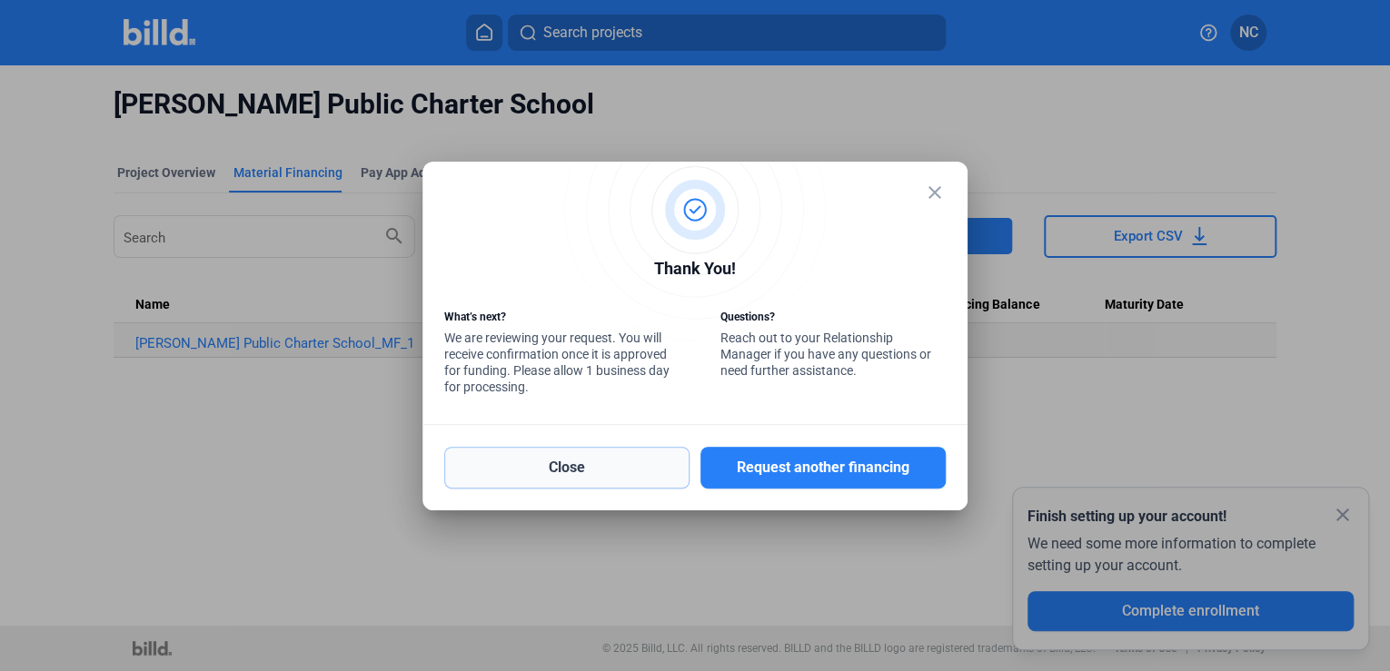
click at [614, 463] on button "Close" at bounding box center [566, 468] width 245 height 42
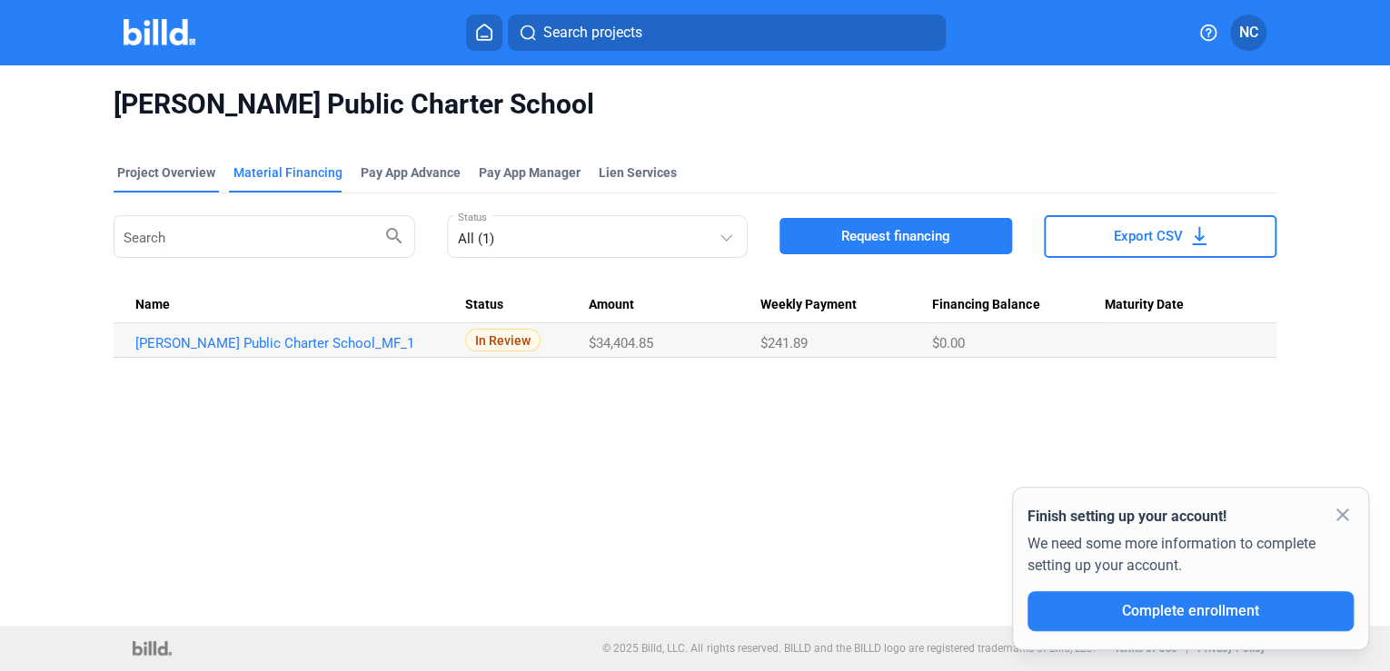
click at [195, 168] on div "Project Overview" at bounding box center [166, 173] width 98 height 18
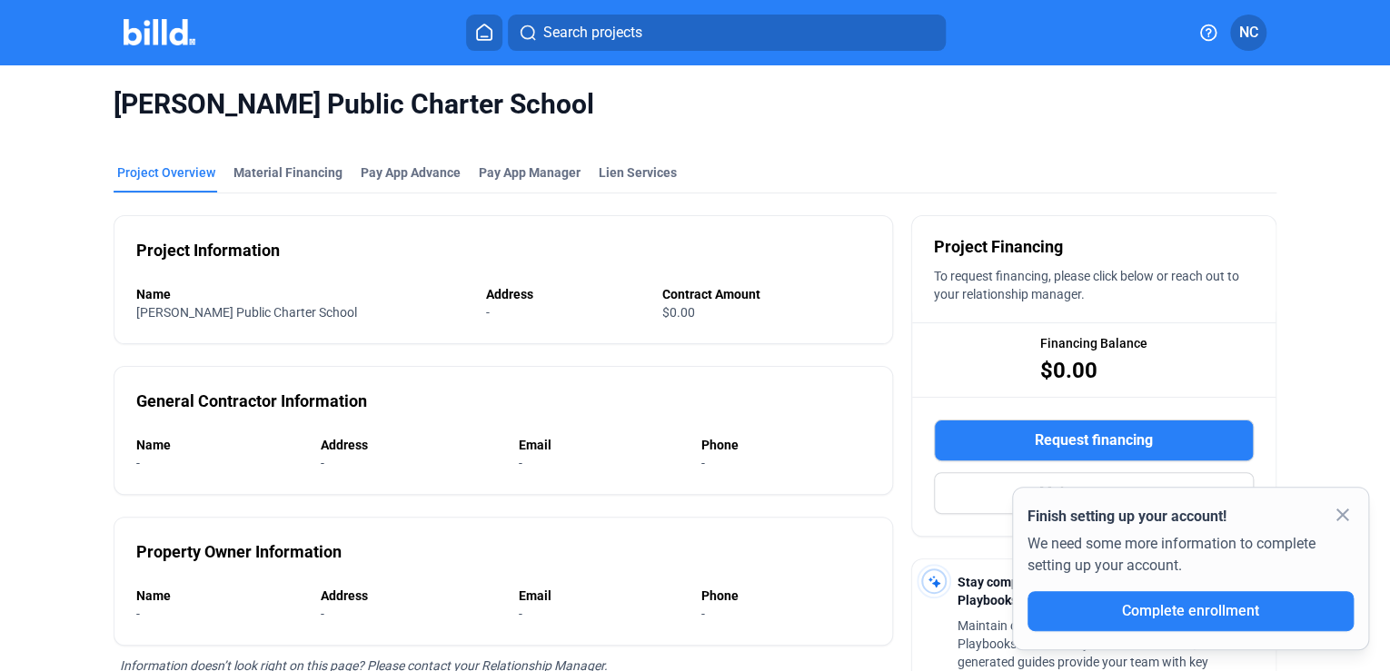
click at [1345, 516] on mat-icon "close" at bounding box center [1343, 515] width 22 height 22
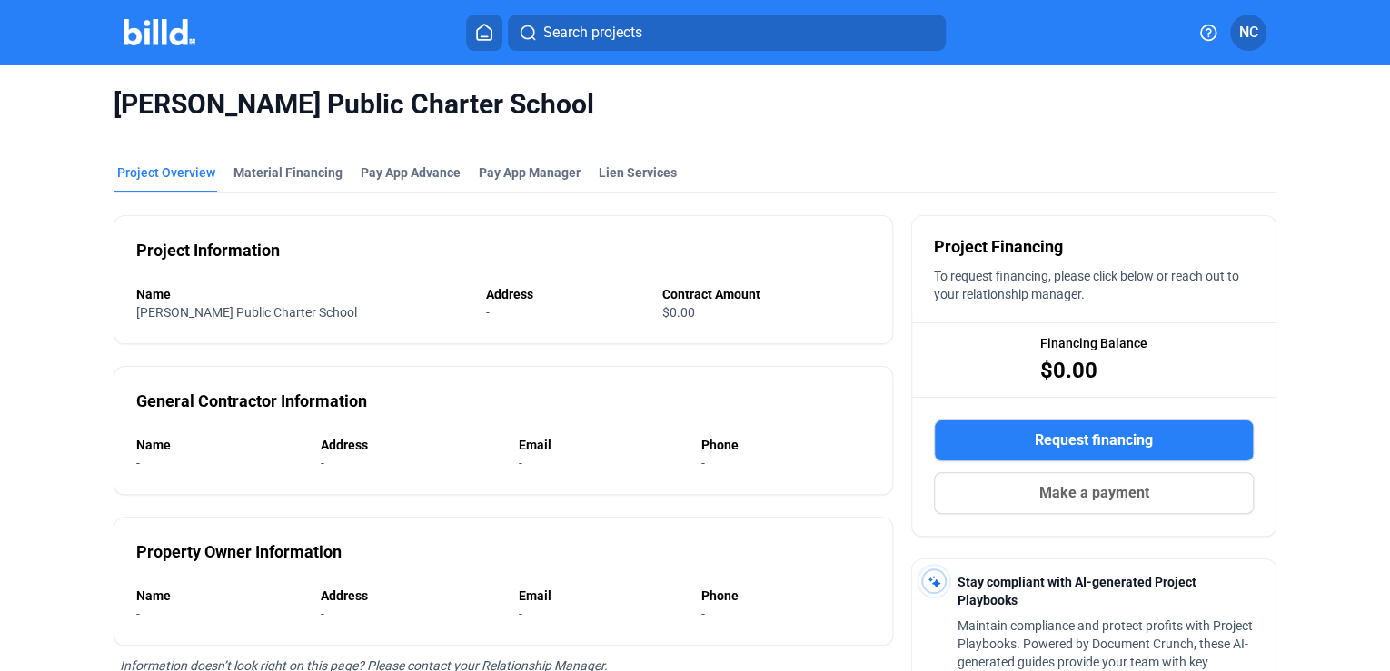
click at [1075, 438] on span "Request financing" at bounding box center [1094, 441] width 118 height 22
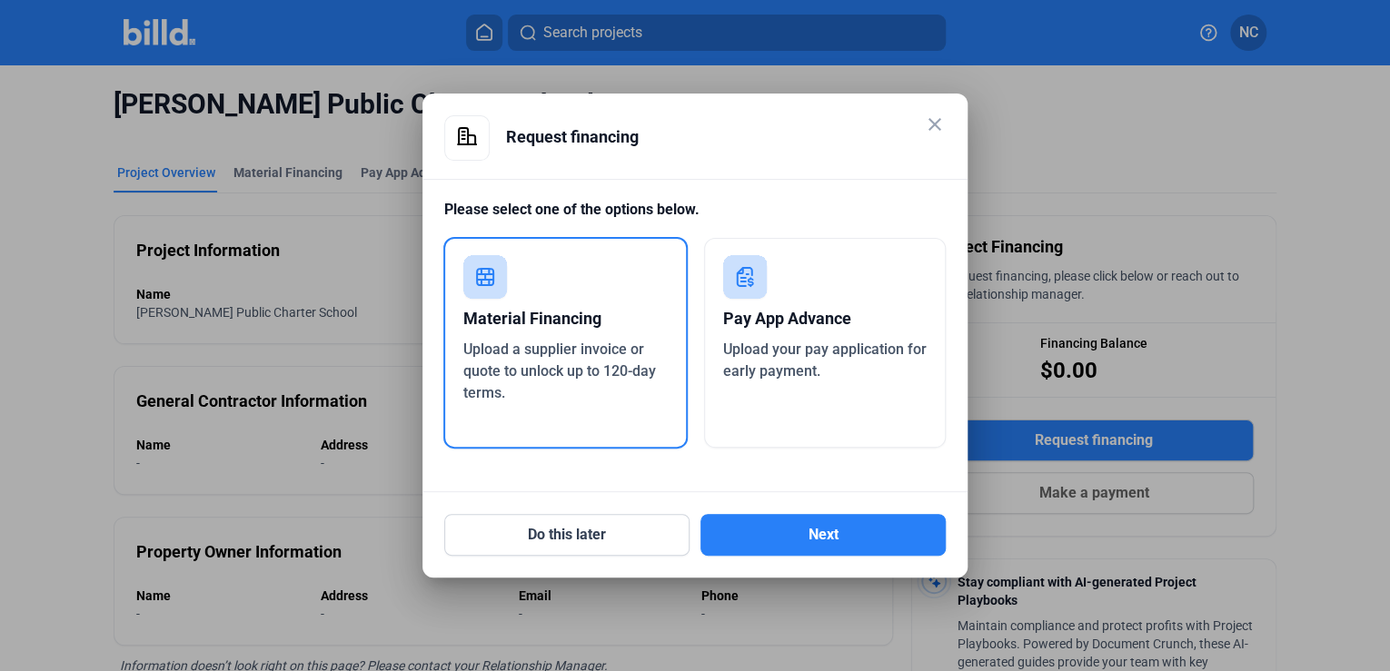
click at [596, 318] on div "Material Financing" at bounding box center [565, 319] width 204 height 40
click at [778, 538] on button "Next" at bounding box center [822, 535] width 245 height 42
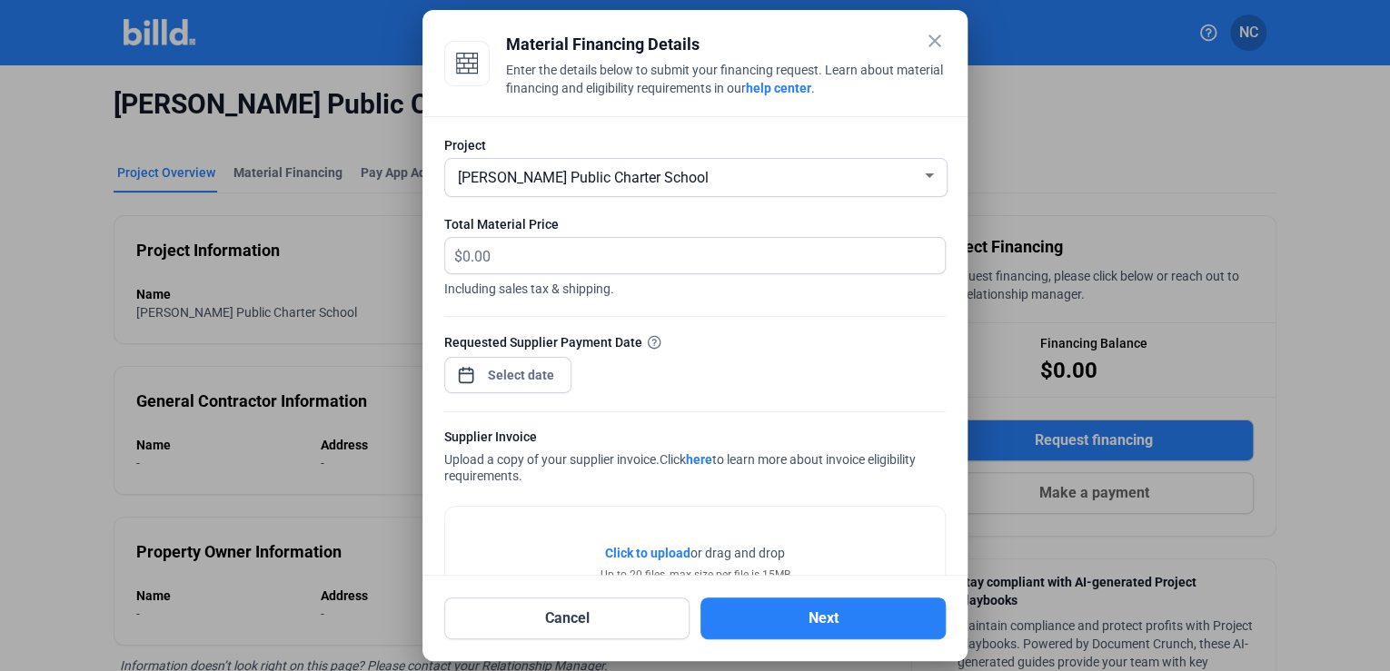
click at [818, 180] on div "[PERSON_NAME] Public Charter School" at bounding box center [687, 176] width 467 height 25
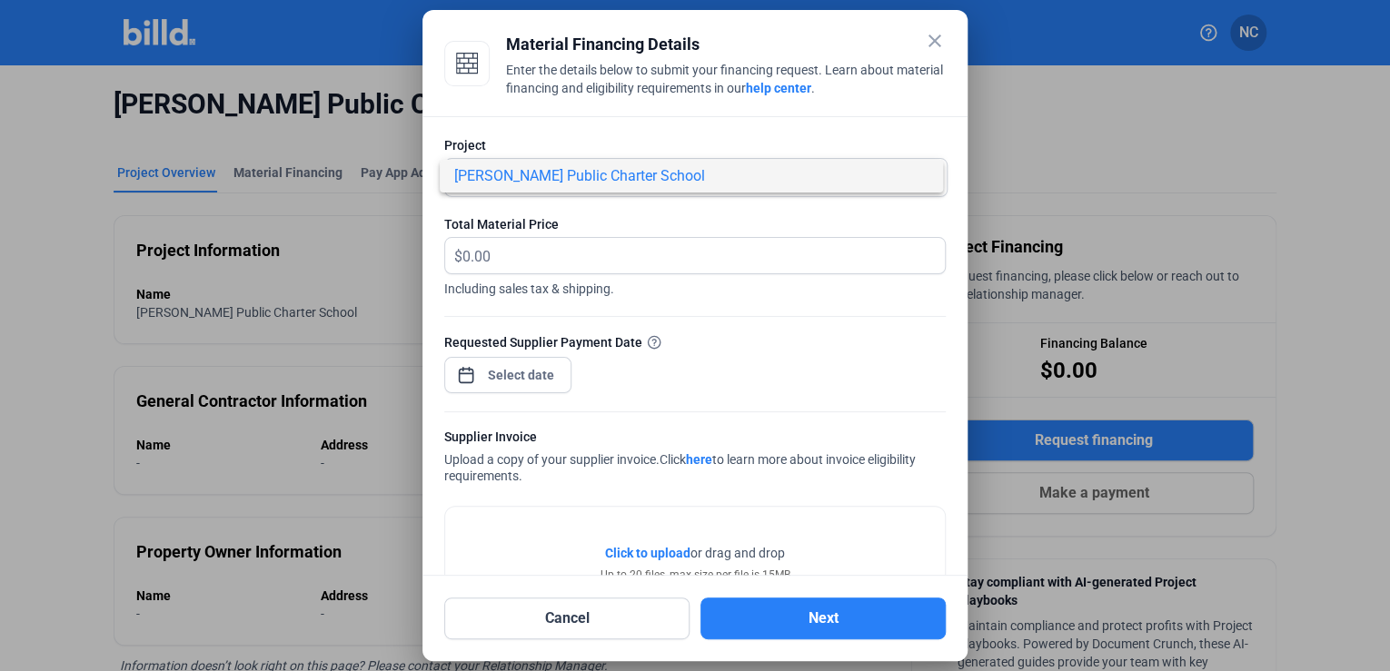
click at [812, 180] on span "[PERSON_NAME] Public Charter School" at bounding box center [691, 176] width 474 height 33
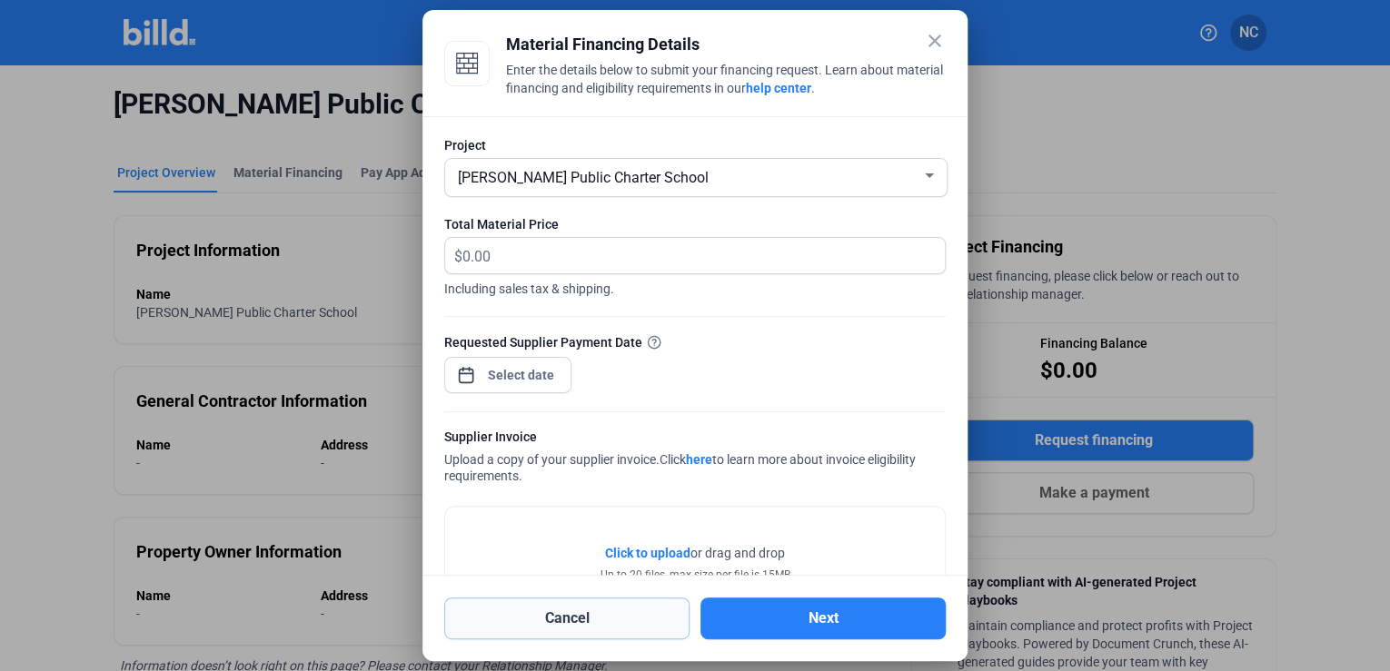
click at [603, 618] on button "Cancel" at bounding box center [566, 619] width 245 height 42
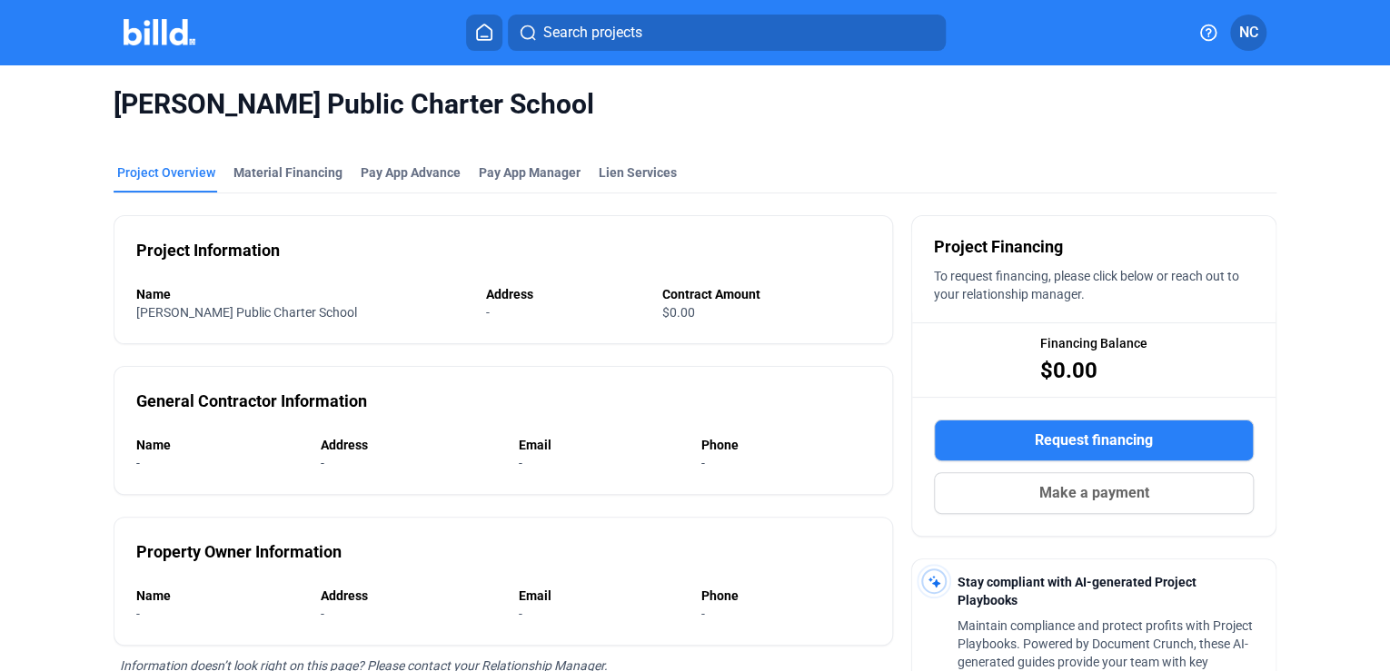
click at [480, 36] on icon at bounding box center [484, 32] width 18 height 17
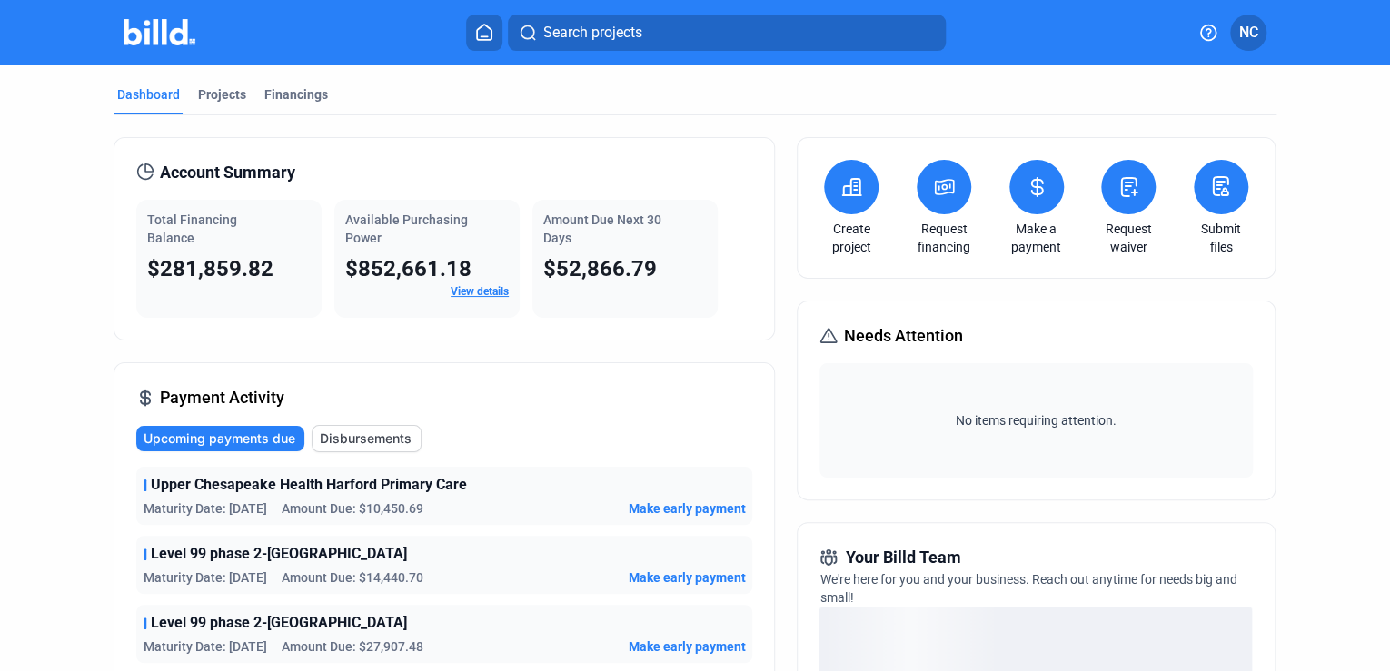
click at [849, 182] on icon at bounding box center [852, 187] width 18 height 16
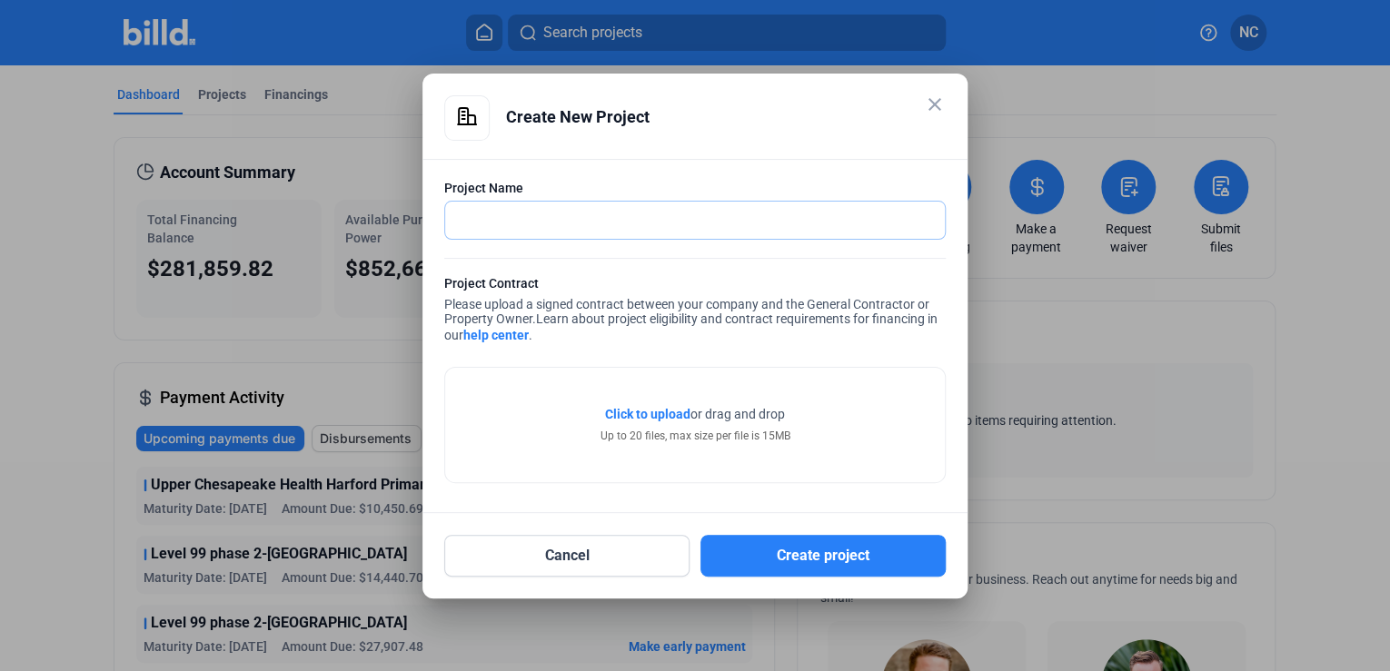
click at [569, 229] on input "text" at bounding box center [685, 220] width 480 height 37
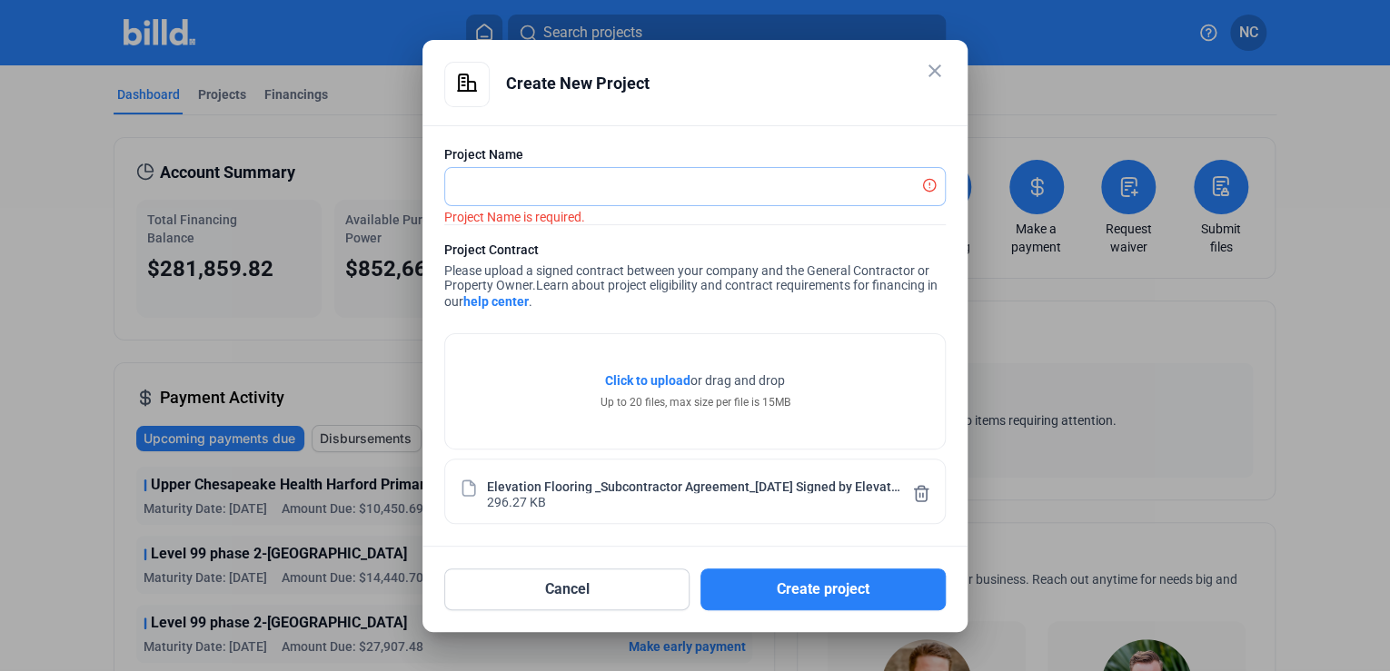
click at [525, 186] on input "text" at bounding box center [685, 186] width 480 height 37
type input "Consolidated Facilities Management for AOC-OSF"
click at [596, 593] on button "Cancel" at bounding box center [566, 590] width 245 height 42
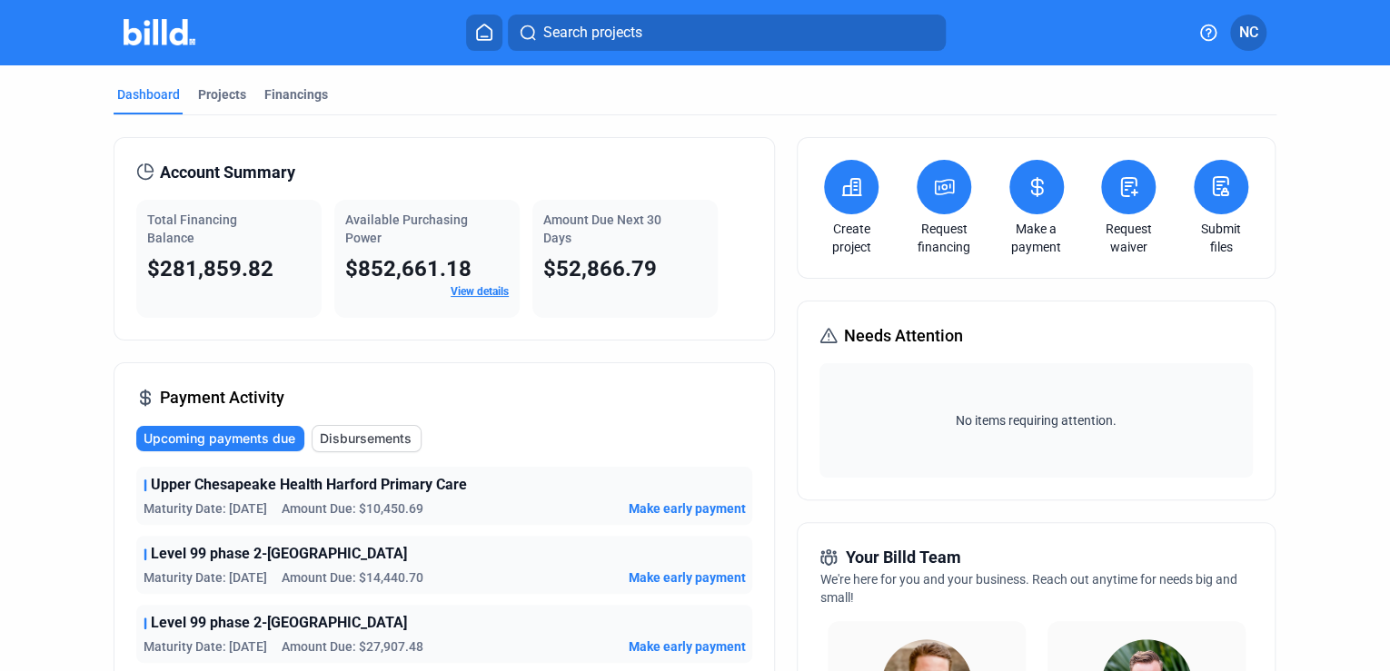
click at [650, 19] on button "Search projects" at bounding box center [727, 33] width 438 height 36
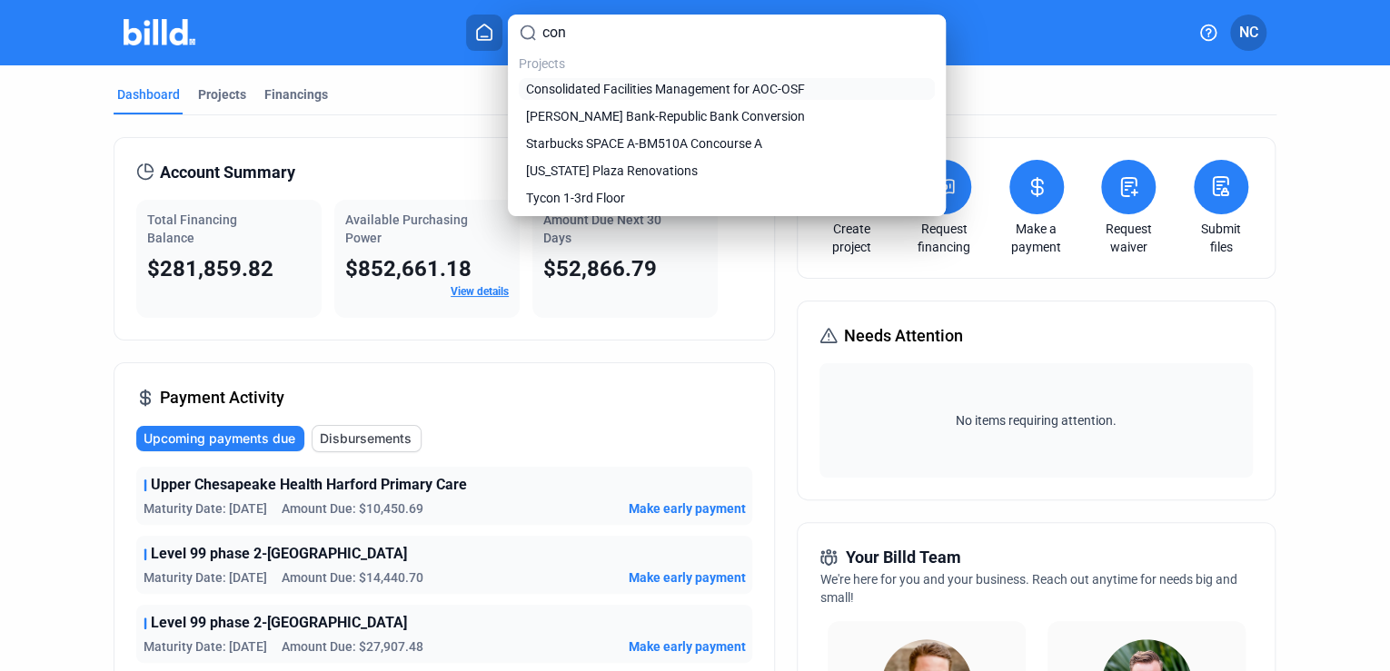
type input "con"
click at [684, 93] on span "Consolidated Facilities Management for AOC-OSF" at bounding box center [665, 89] width 279 height 18
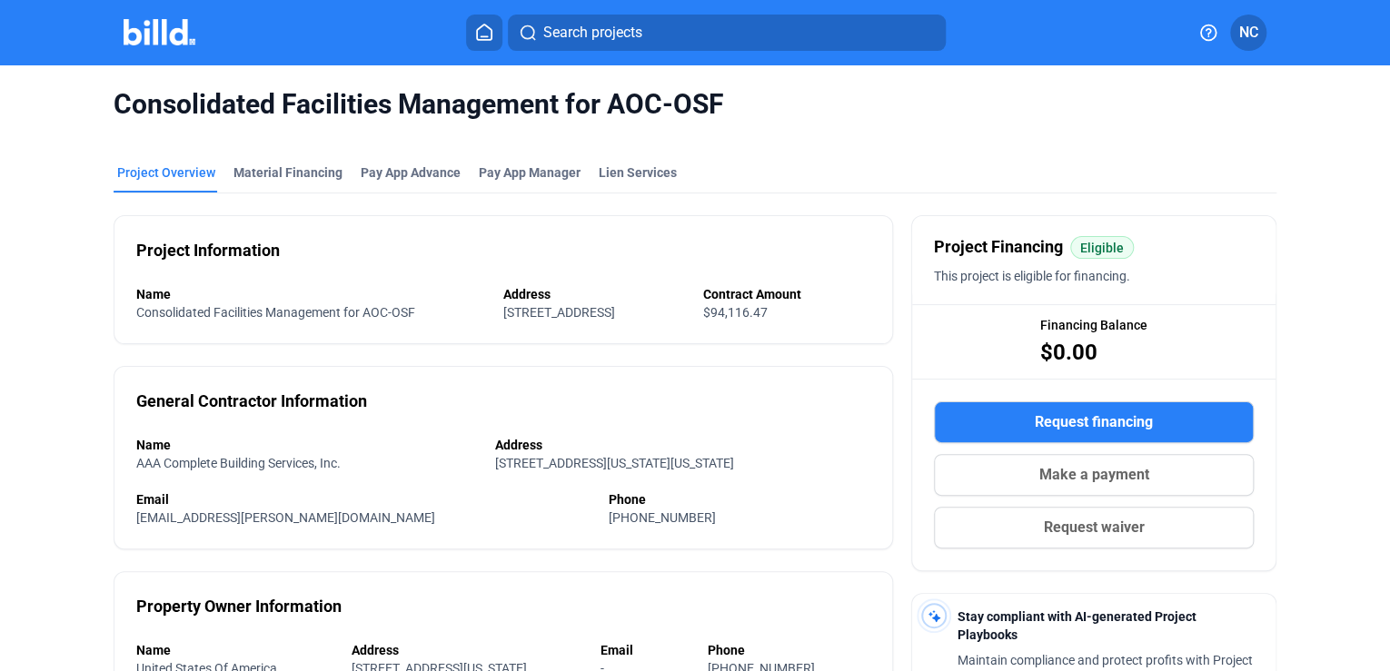
click at [1014, 419] on button "Request financing" at bounding box center [1094, 423] width 320 height 42
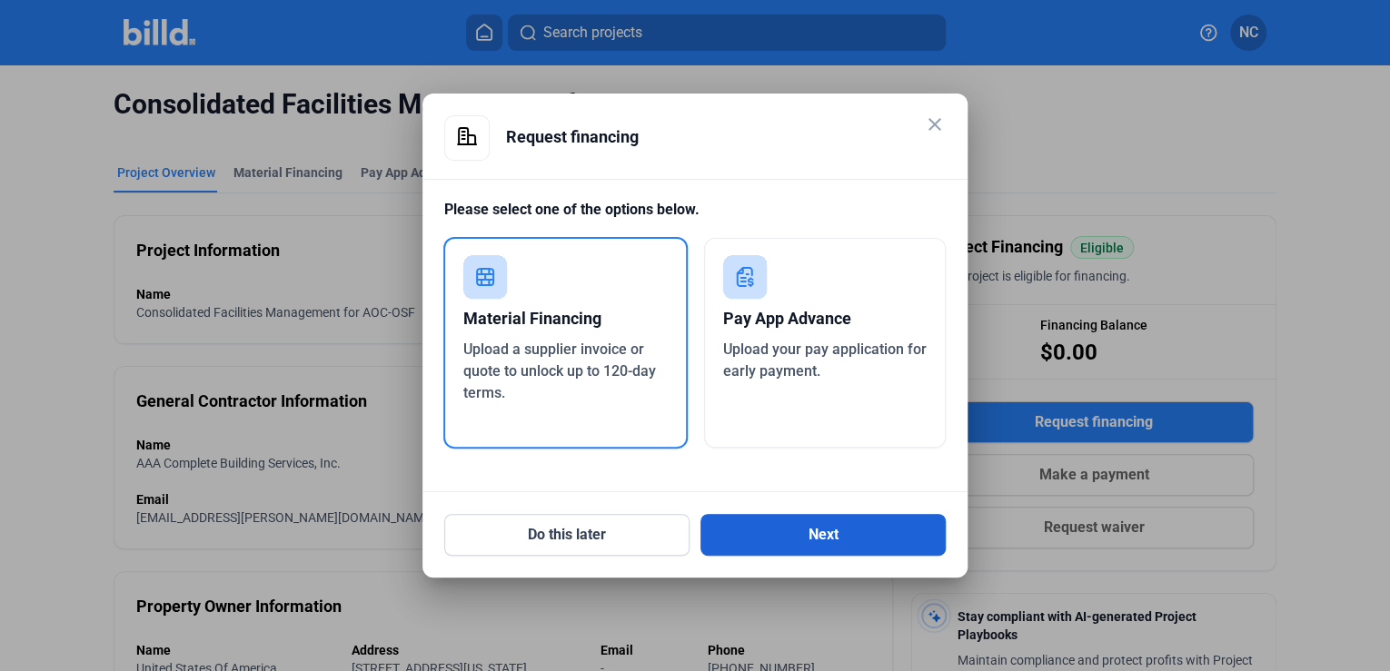
click at [779, 538] on button "Next" at bounding box center [822, 535] width 245 height 42
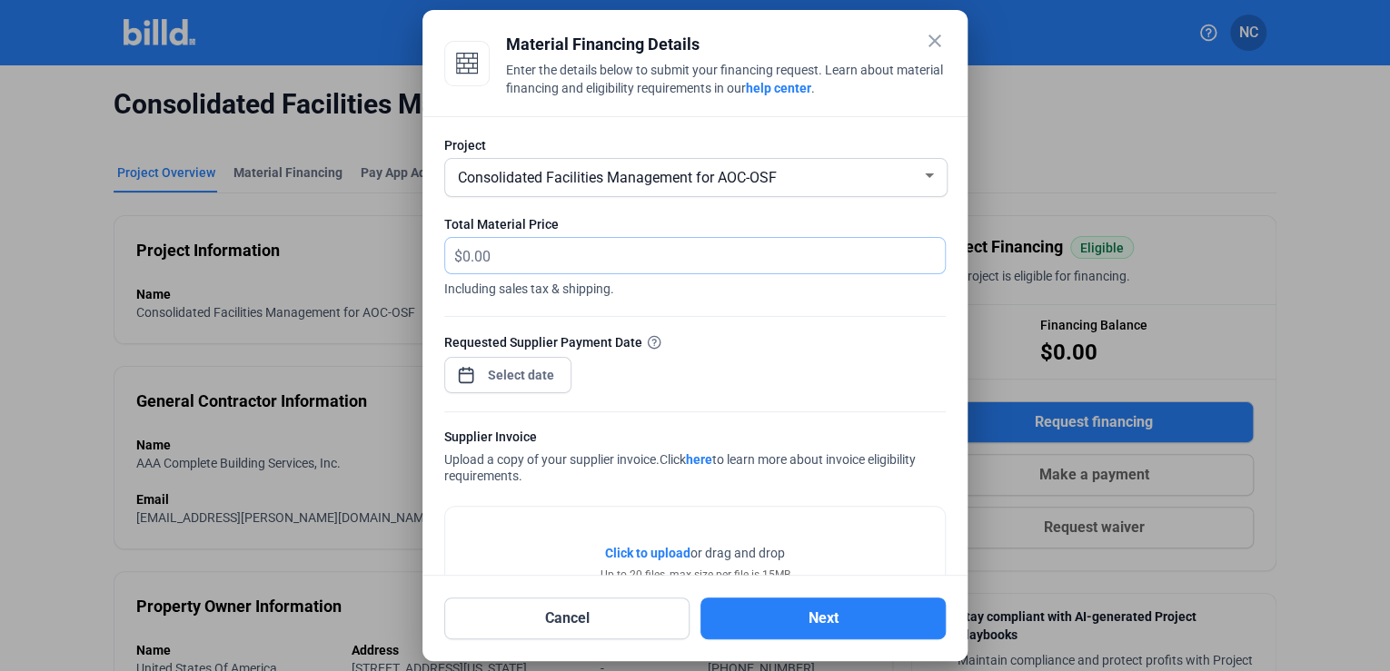
click at [528, 258] on input "text" at bounding box center [703, 255] width 482 height 35
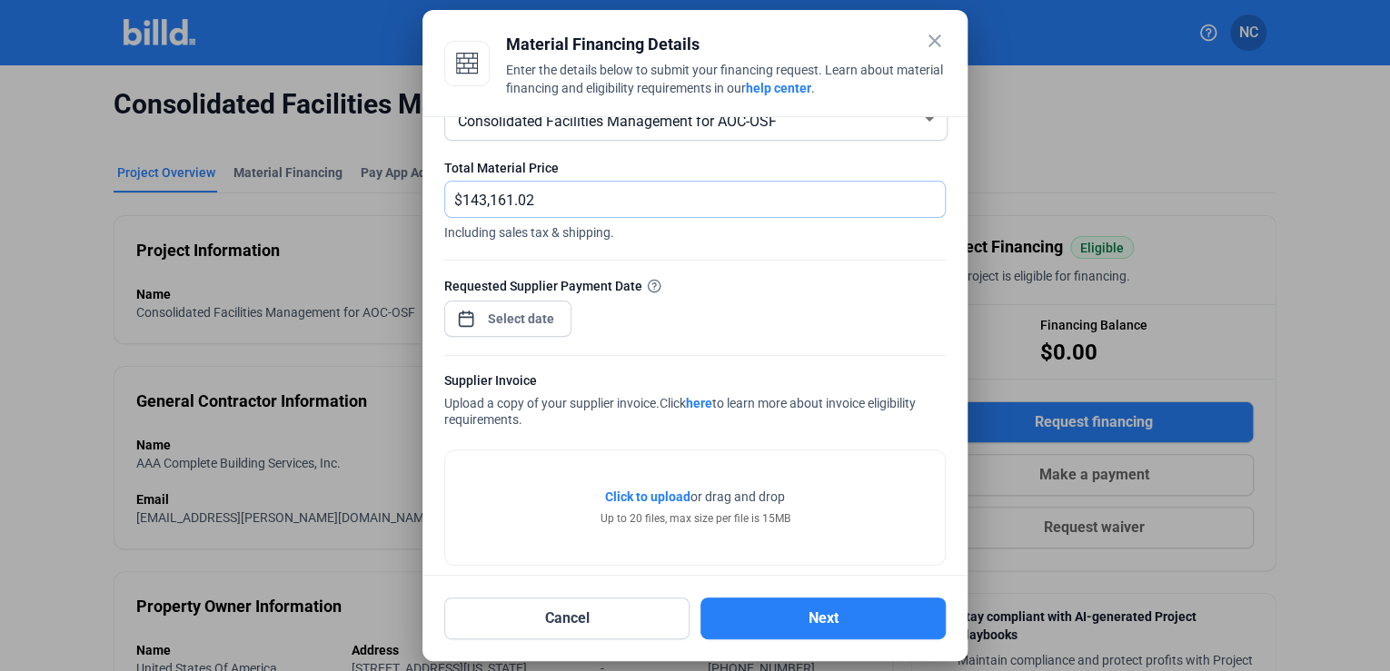
scroll to position [145, 0]
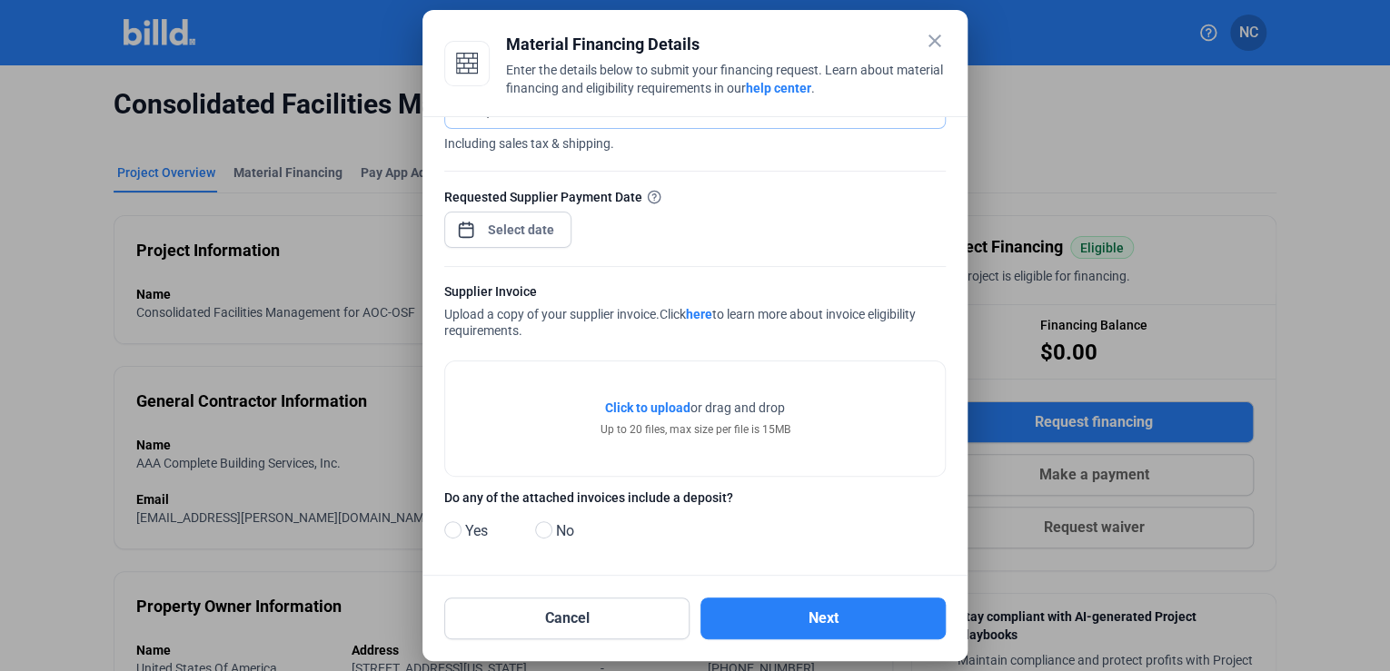
type input "143,161.02"
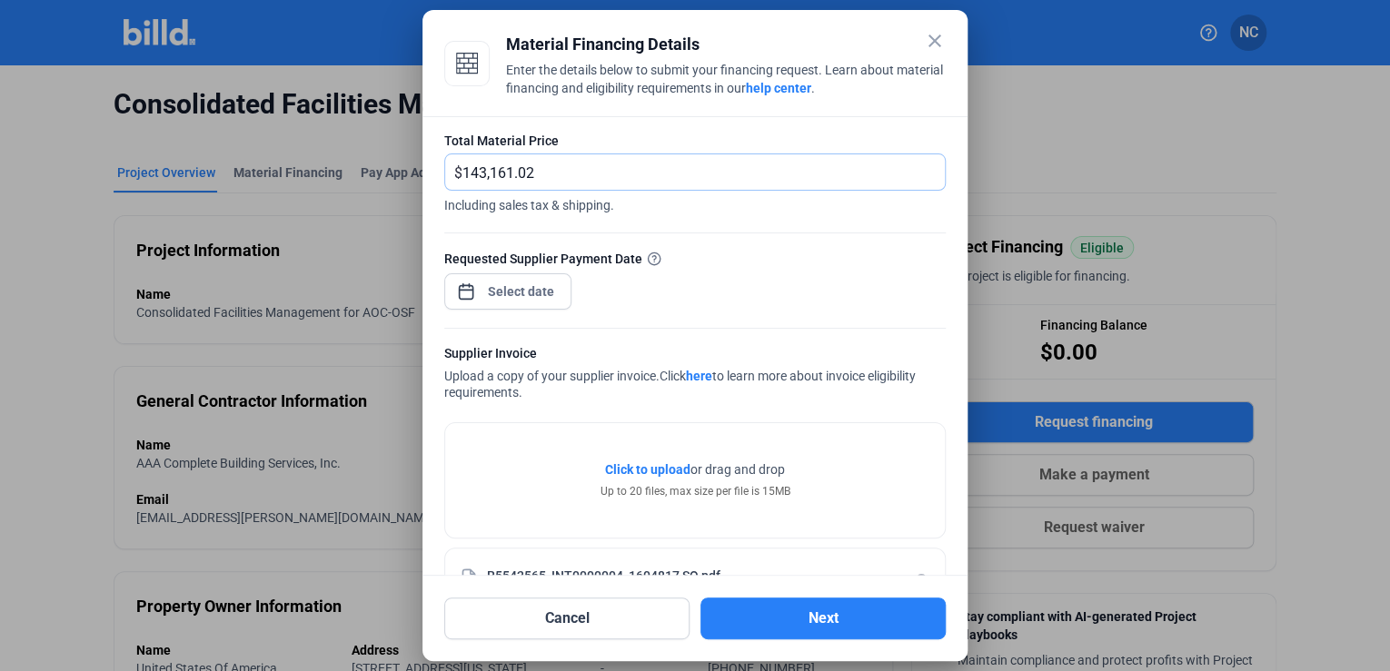
scroll to position [0, 0]
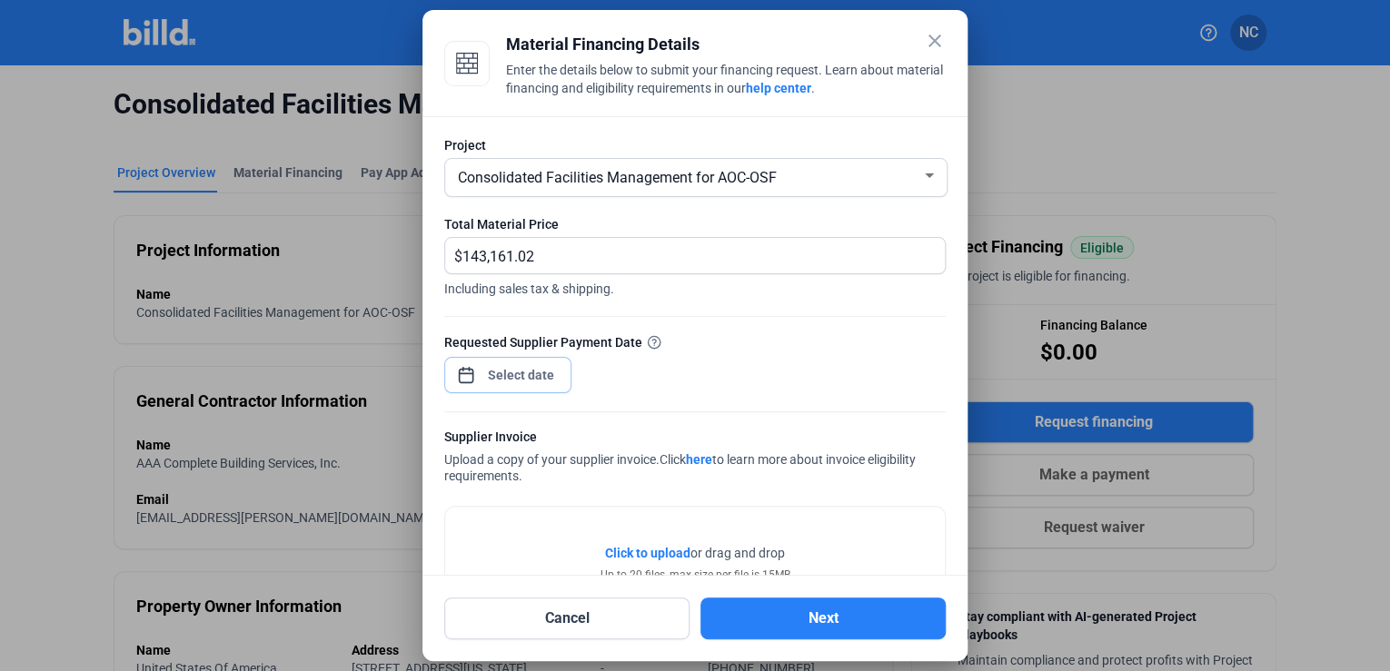
click at [537, 371] on div "close Material Financing Details Enter the details below to submit your financi…" at bounding box center [695, 335] width 1390 height 671
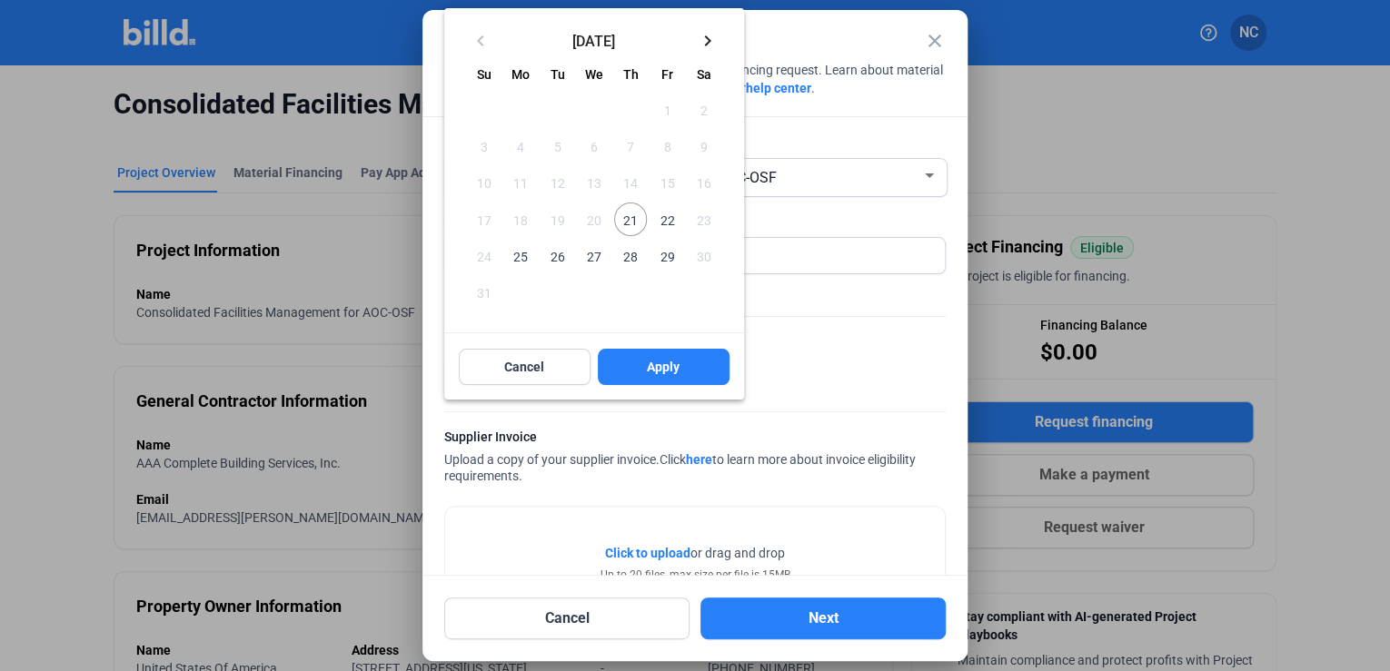
click at [630, 225] on span "21" at bounding box center [630, 219] width 33 height 33
click at [643, 363] on button "Apply" at bounding box center [664, 367] width 132 height 36
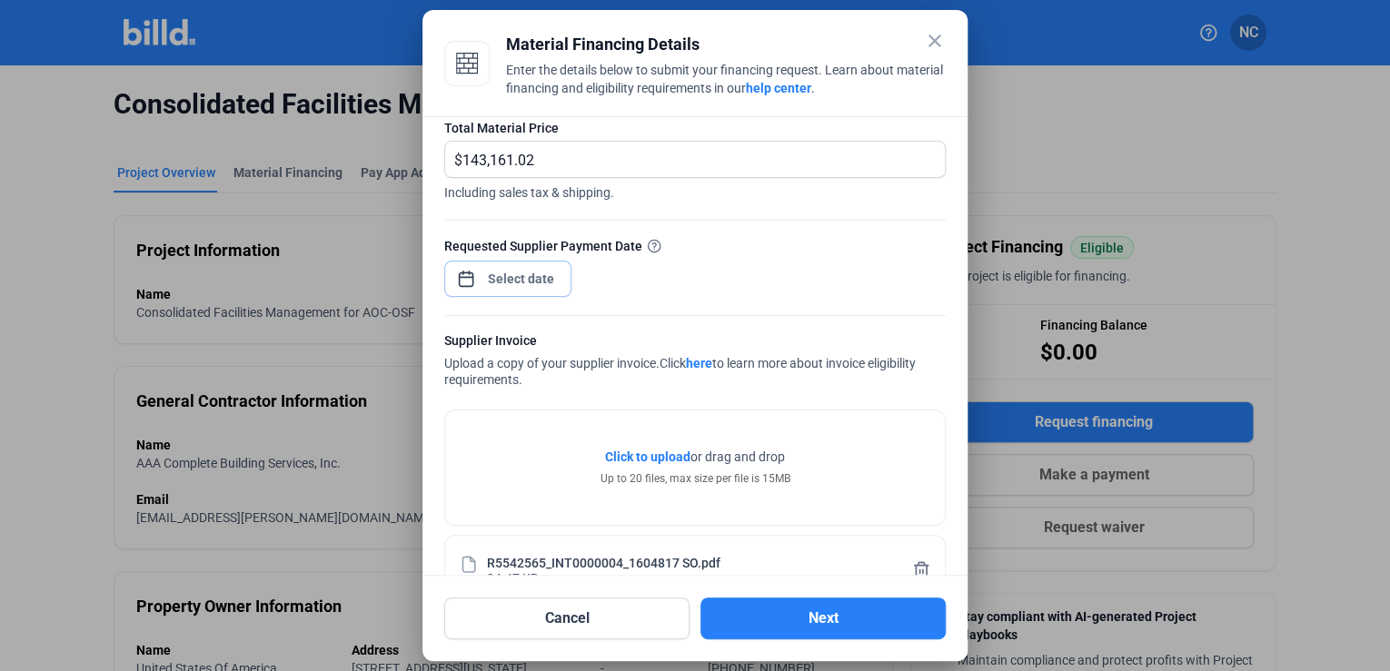
scroll to position [215, 0]
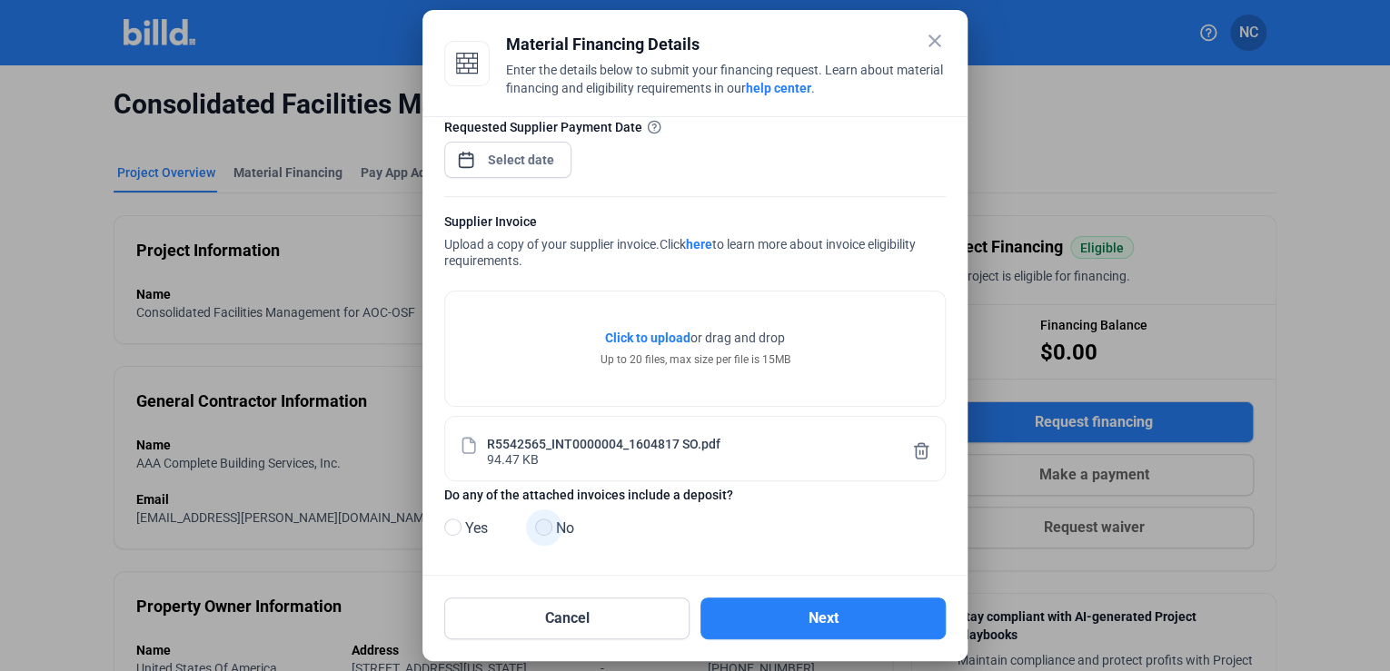
click at [551, 523] on span at bounding box center [543, 527] width 17 height 17
click at [549, 523] on input "No" at bounding box center [542, 528] width 14 height 14
radio input "true"
click at [843, 620] on button "Next" at bounding box center [822, 619] width 245 height 42
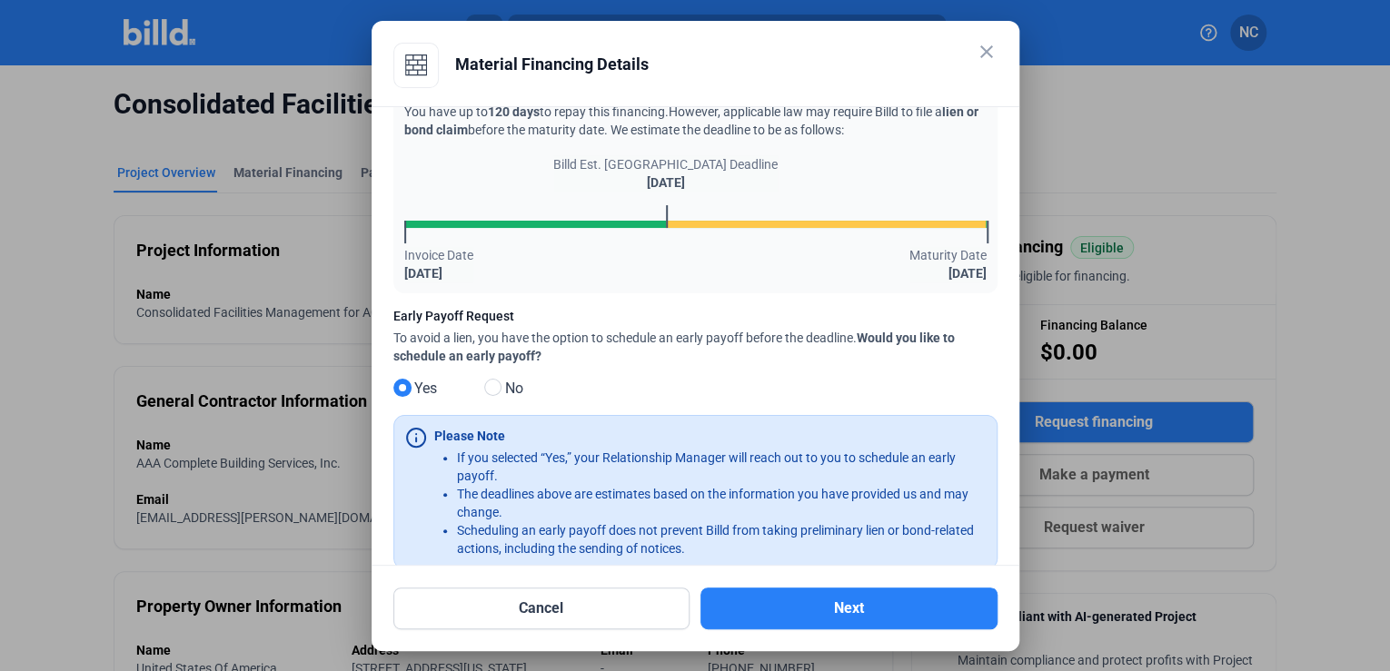
scroll to position [100, 0]
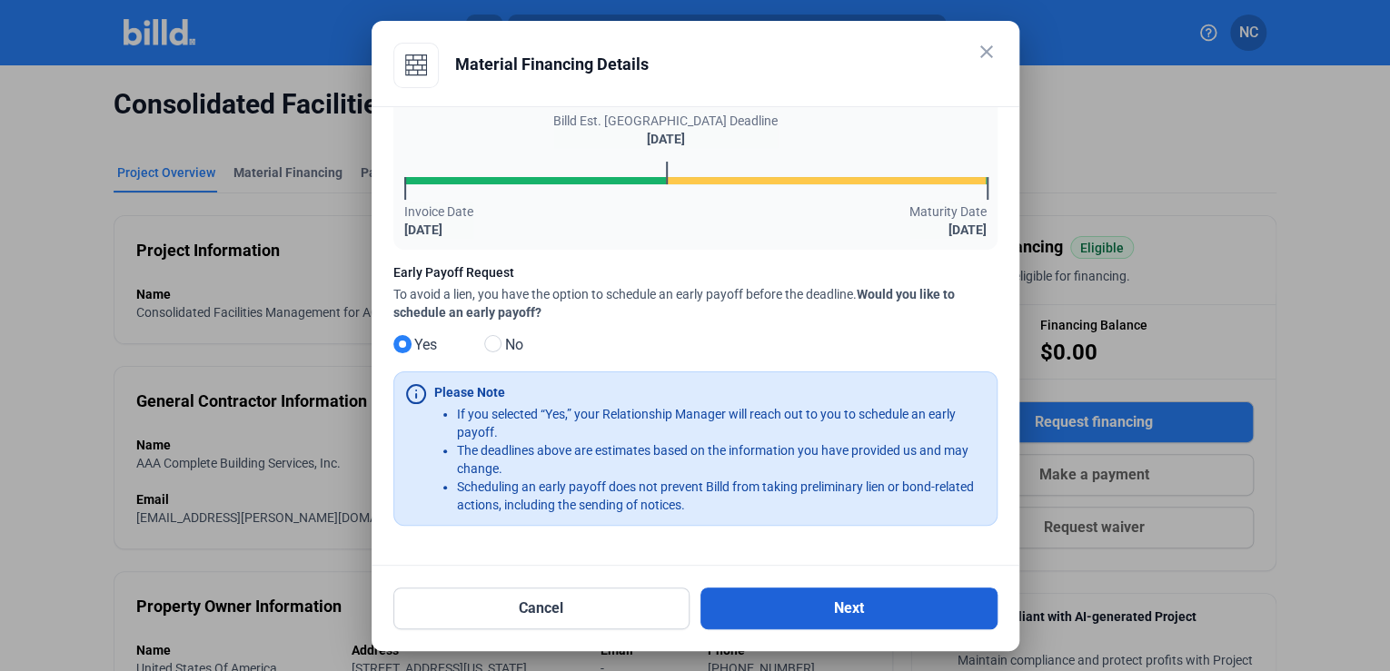
click at [782, 615] on button "Next" at bounding box center [848, 609] width 297 height 42
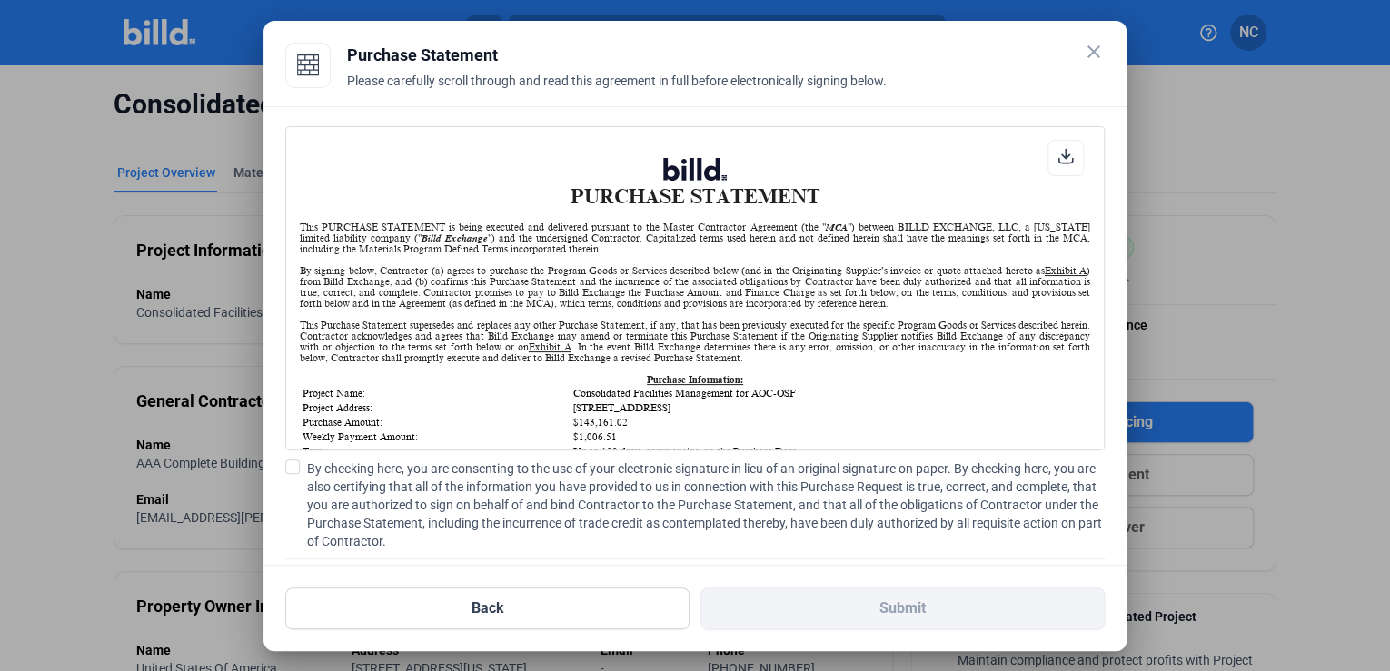
scroll to position [0, 0]
click at [293, 467] on span at bounding box center [292, 467] width 15 height 15
click at [0, 0] on input "By checking here, you are consenting to the use of your electronic signature in…" at bounding box center [0, 0] width 0 height 0
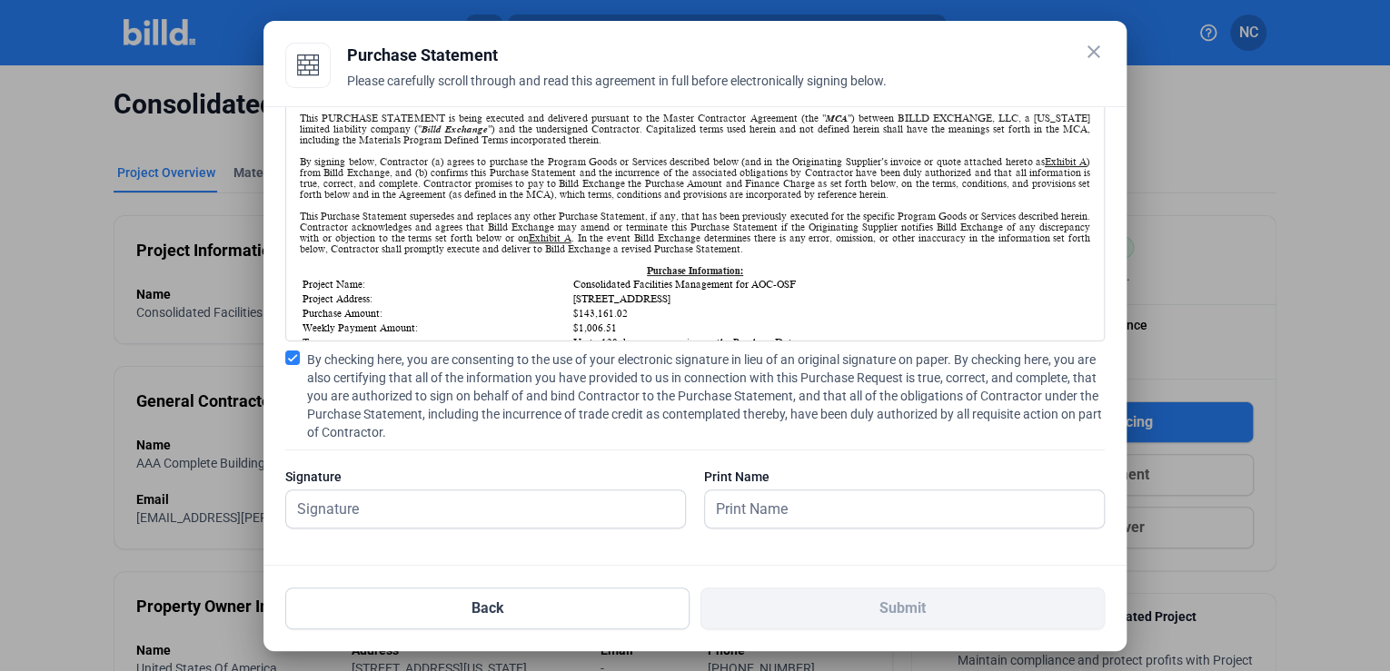
scroll to position [112, 0]
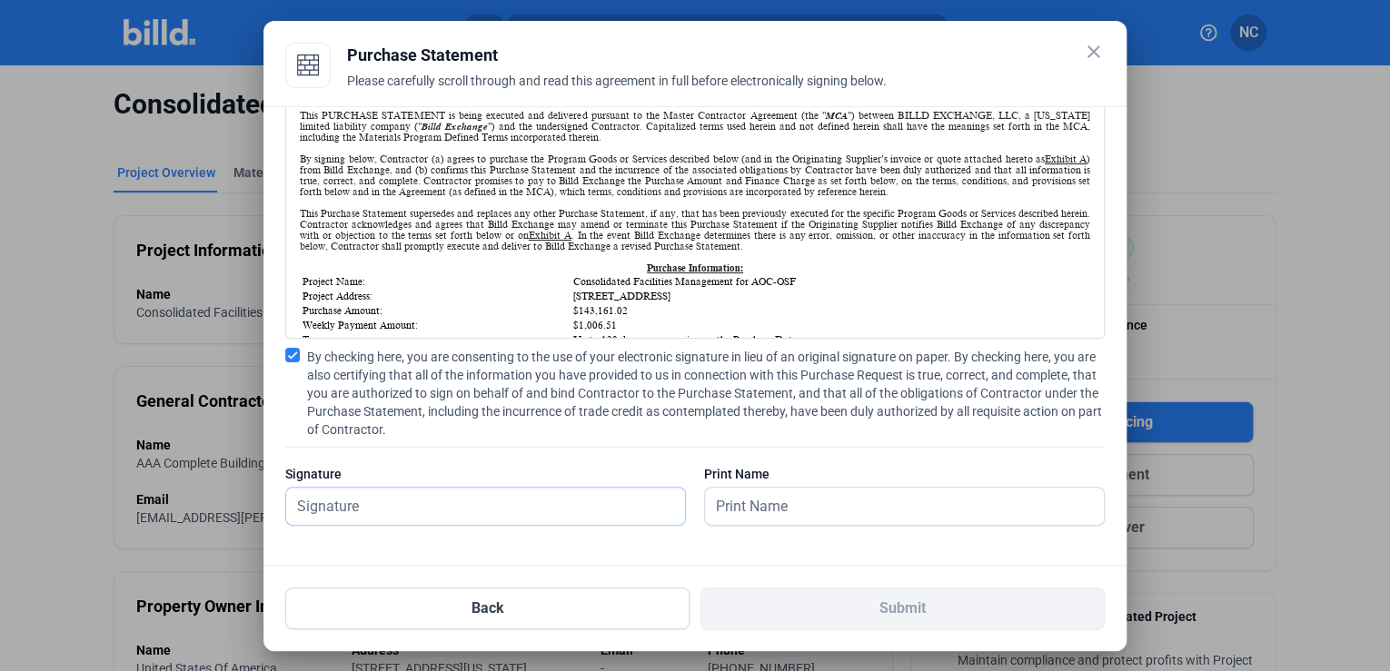
click at [476, 511] on input "text" at bounding box center [485, 506] width 399 height 37
type input "[PERSON_NAME]"
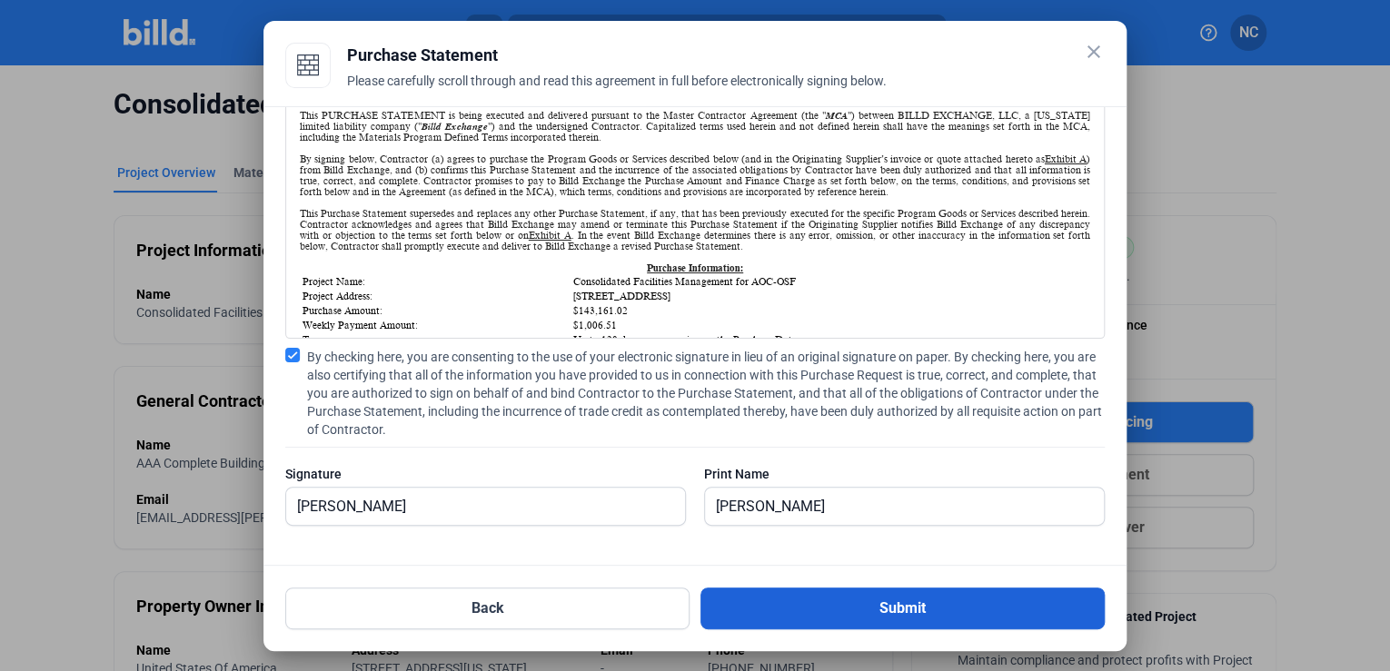
click at [896, 604] on button "Submit" at bounding box center [902, 609] width 404 height 42
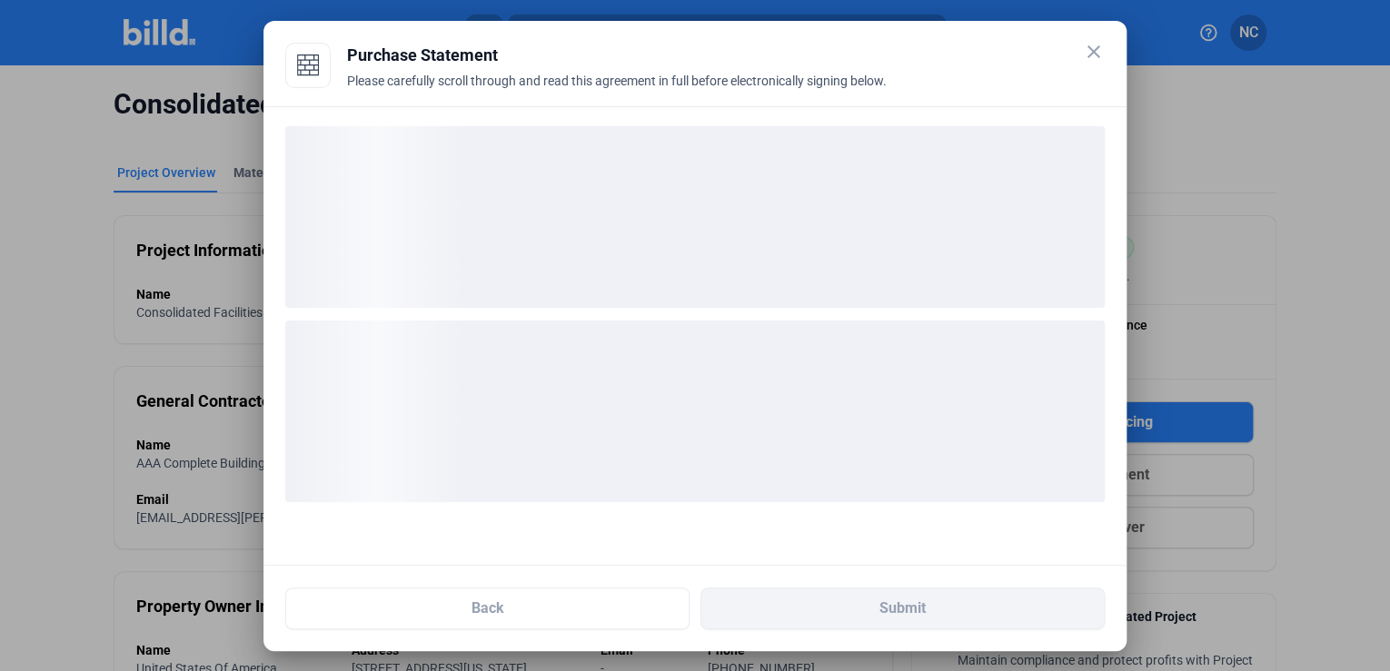
scroll to position [0, 0]
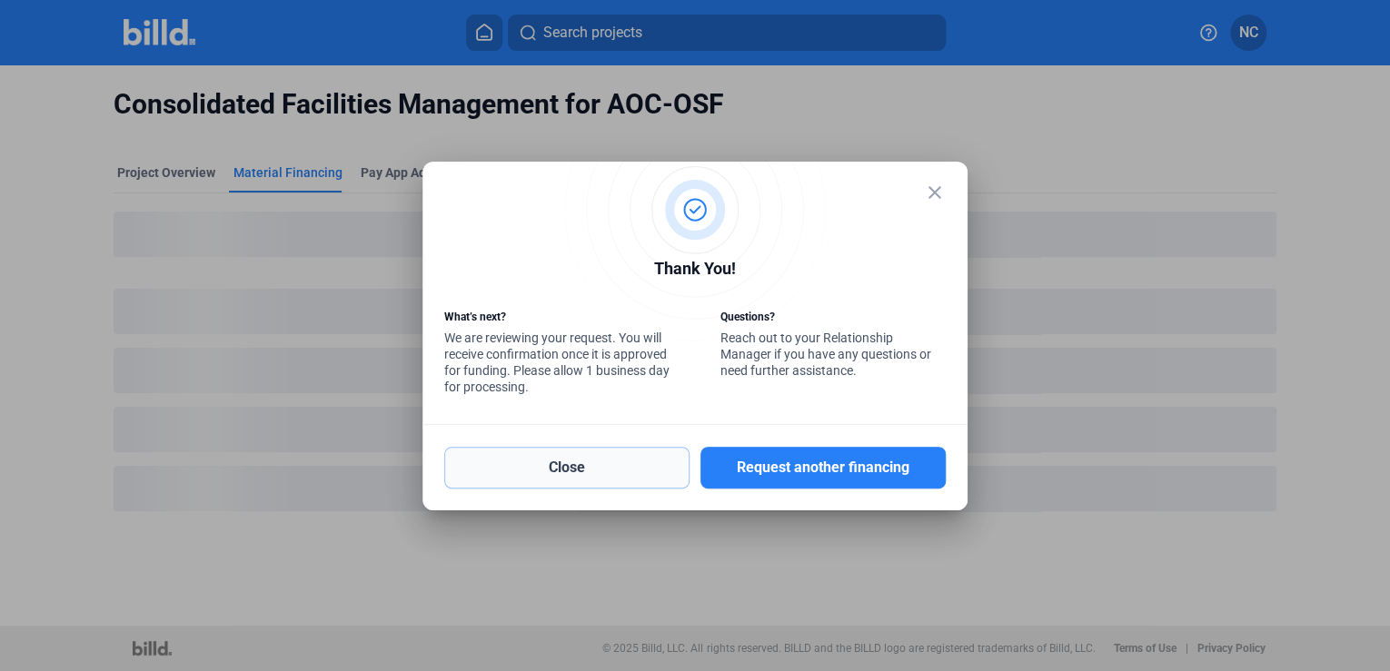
click at [601, 471] on button "Close" at bounding box center [566, 468] width 245 height 42
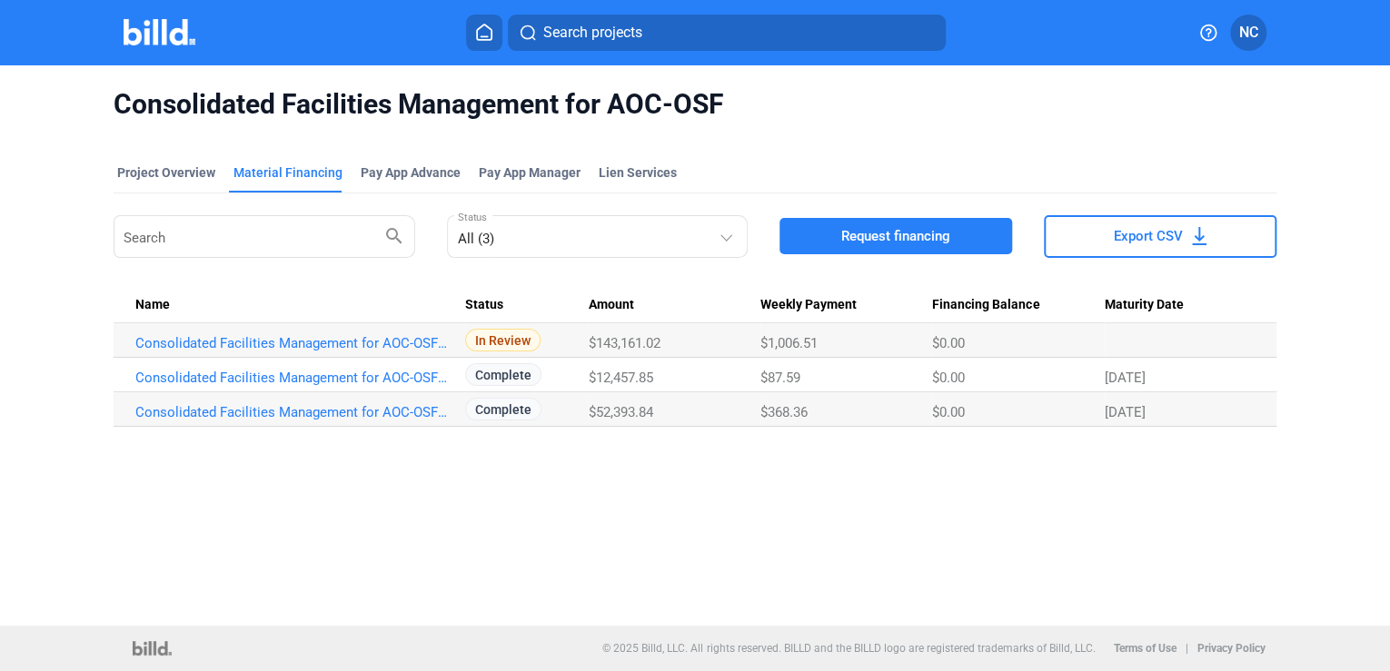
click at [488, 28] on icon at bounding box center [484, 32] width 15 height 15
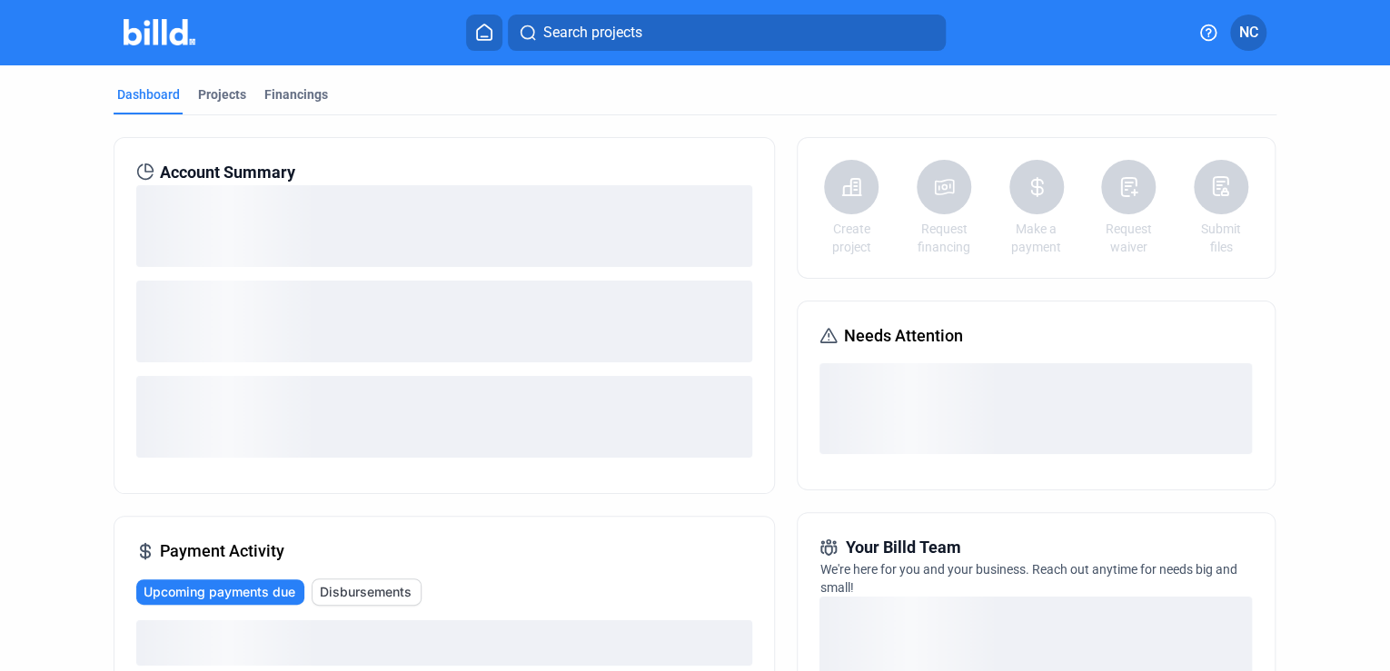
click at [591, 28] on span "Search projects" at bounding box center [591, 33] width 99 height 22
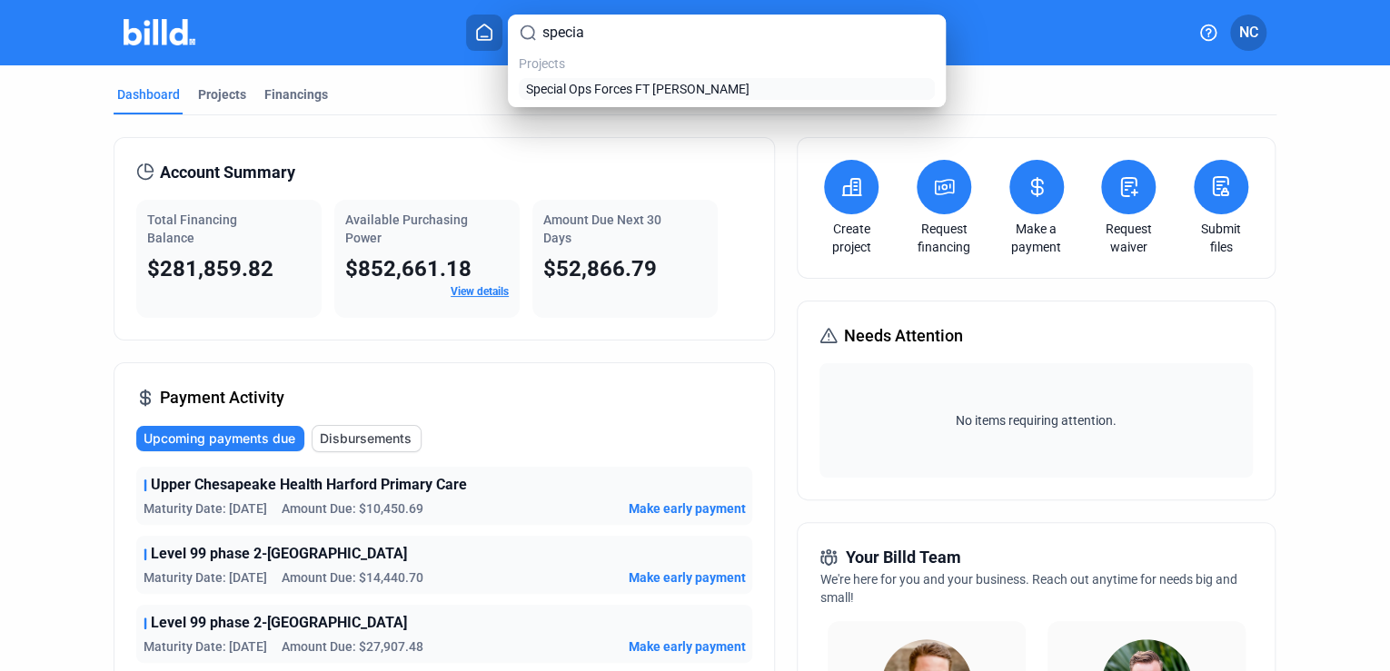
type input "specia"
click at [658, 89] on span "Special Ops Forces FT [PERSON_NAME]" at bounding box center [637, 89] width 223 height 18
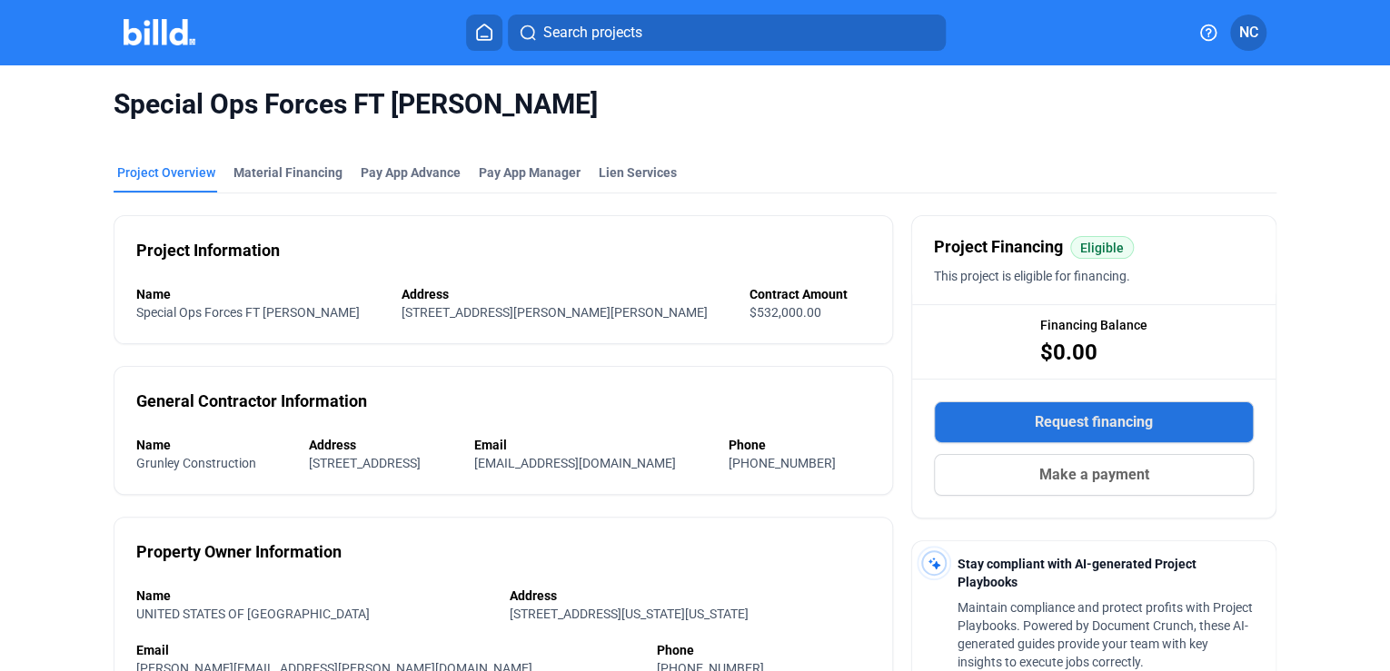
click at [1035, 420] on span "Request financing" at bounding box center [1094, 423] width 118 height 22
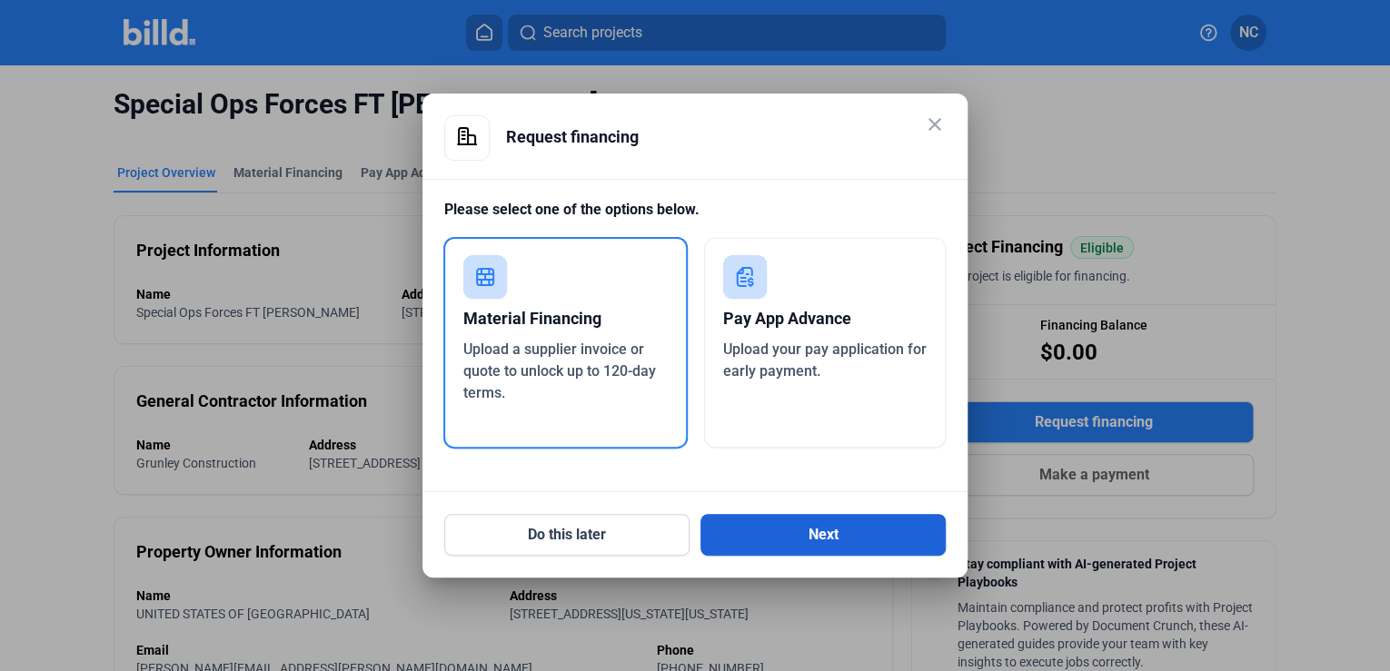
click at [810, 541] on button "Next" at bounding box center [822, 535] width 245 height 42
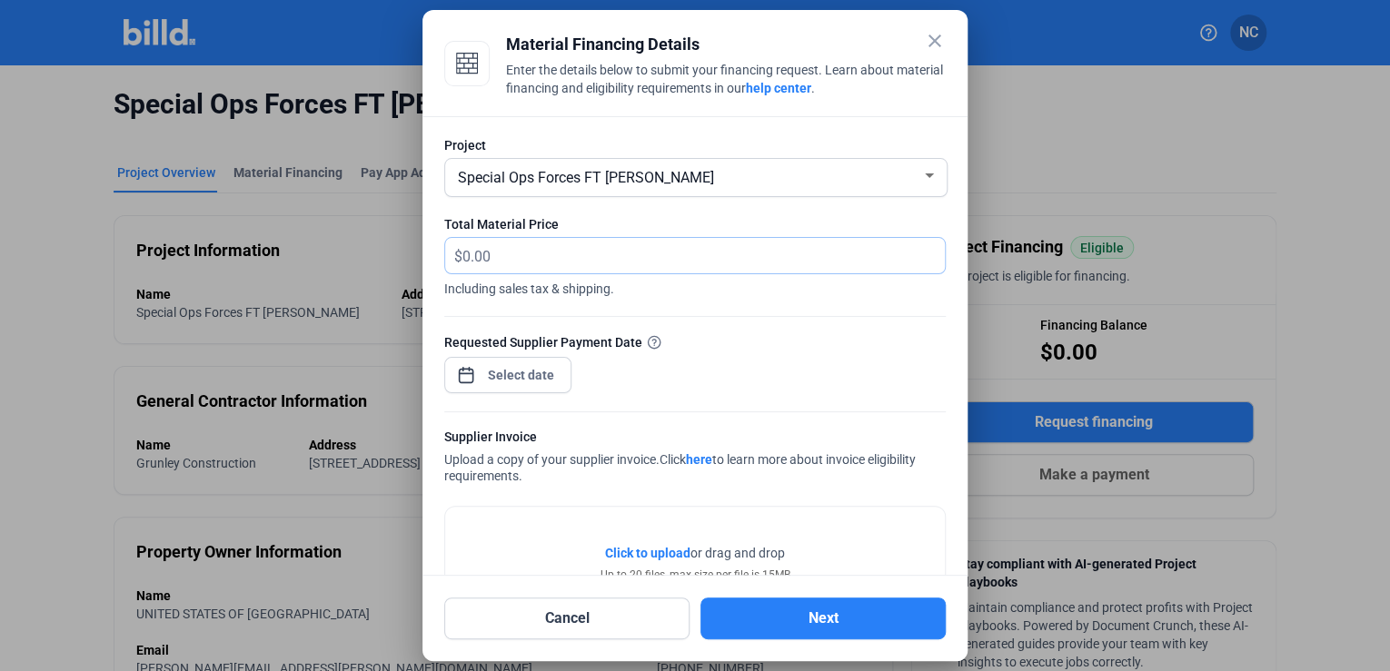
click at [513, 247] on input "text" at bounding box center [693, 255] width 462 height 35
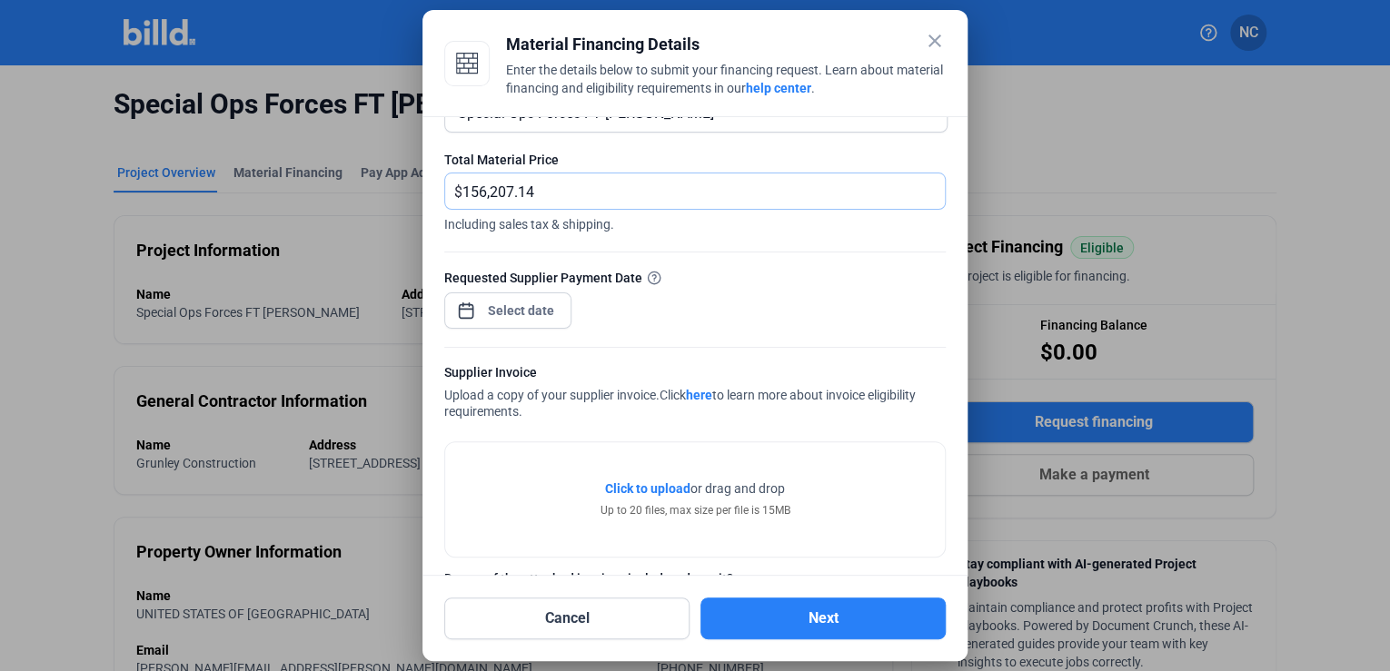
scroll to position [145, 0]
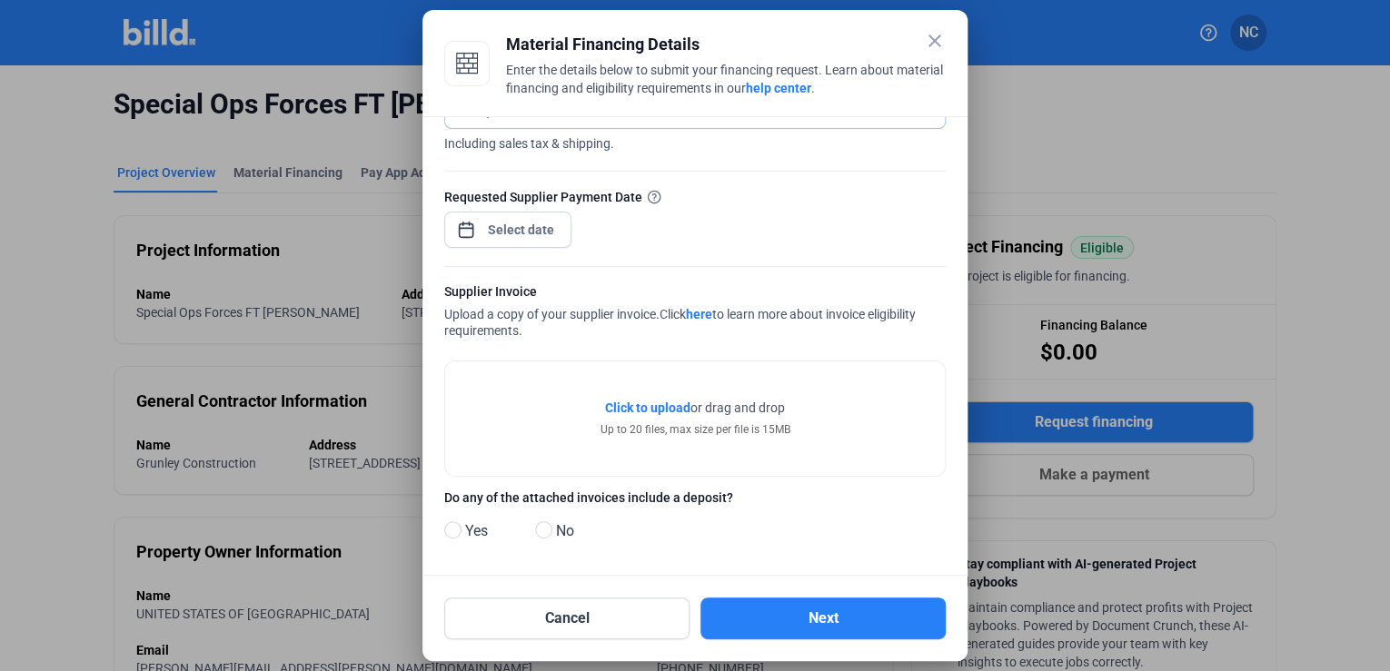
type input "156,207.14"
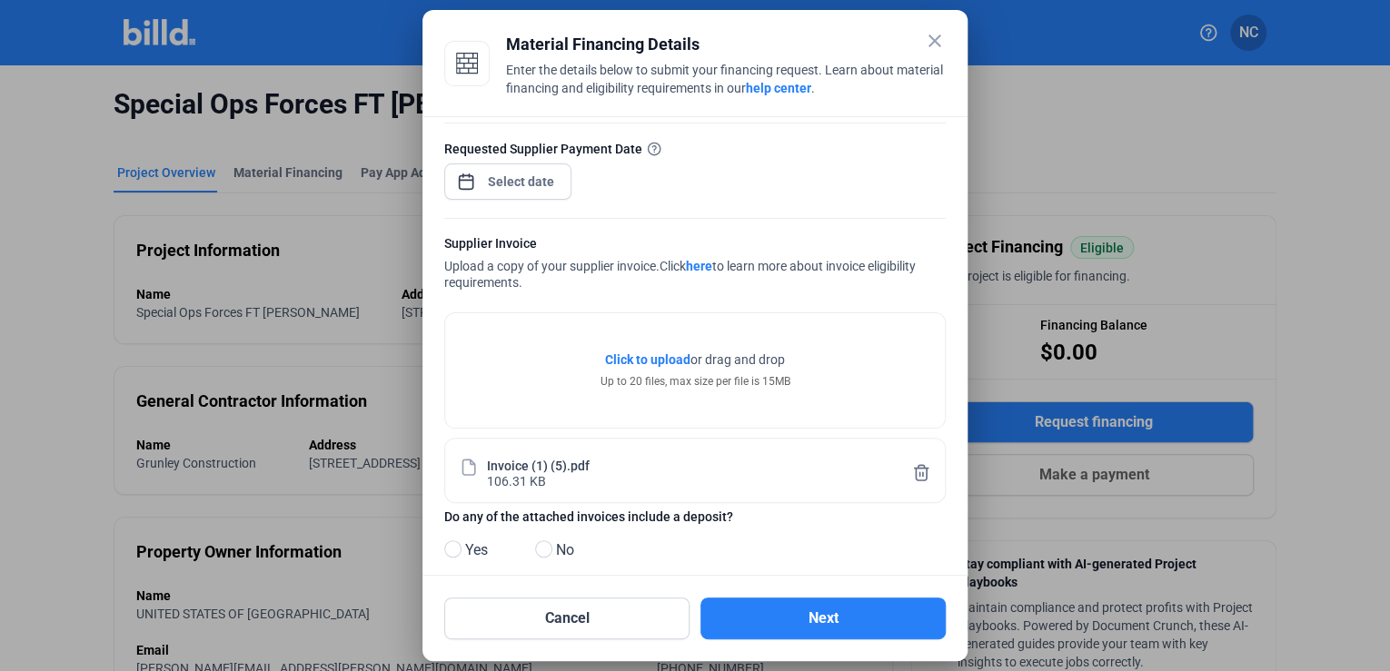
scroll to position [215, 0]
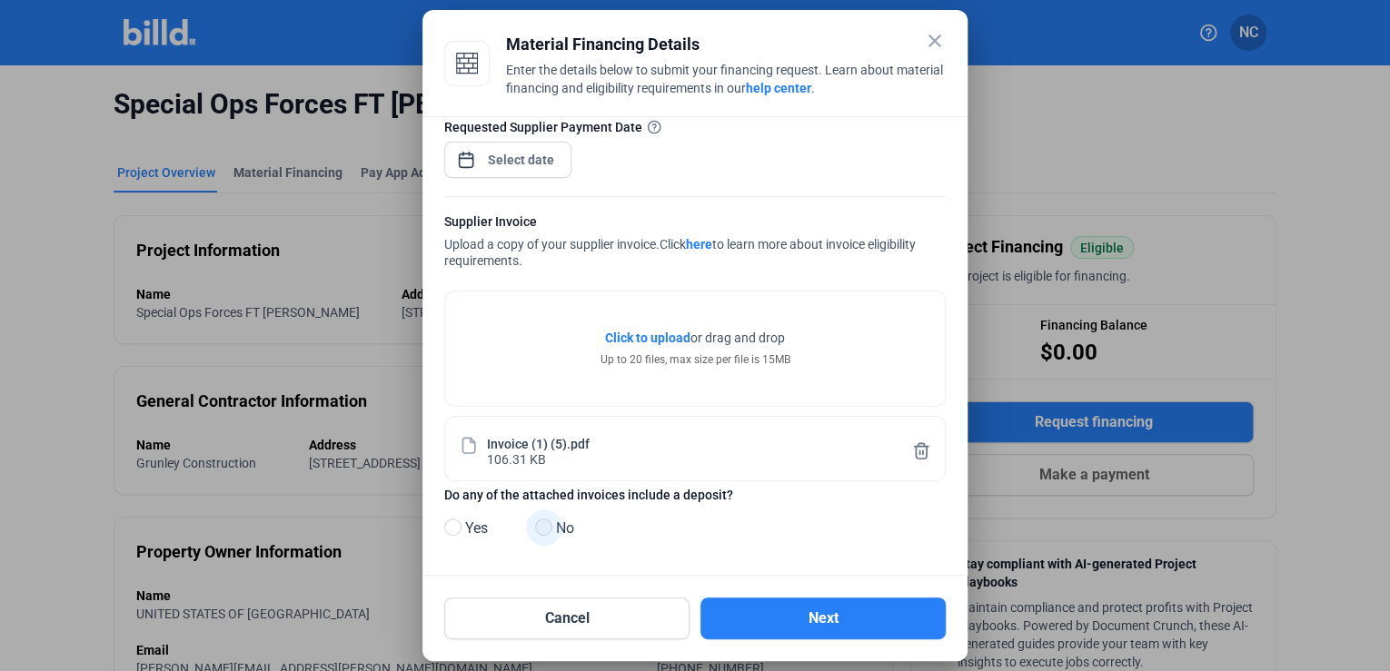
click at [550, 521] on span at bounding box center [543, 527] width 17 height 17
click at [549, 521] on input "No" at bounding box center [542, 528] width 14 height 14
radio input "true"
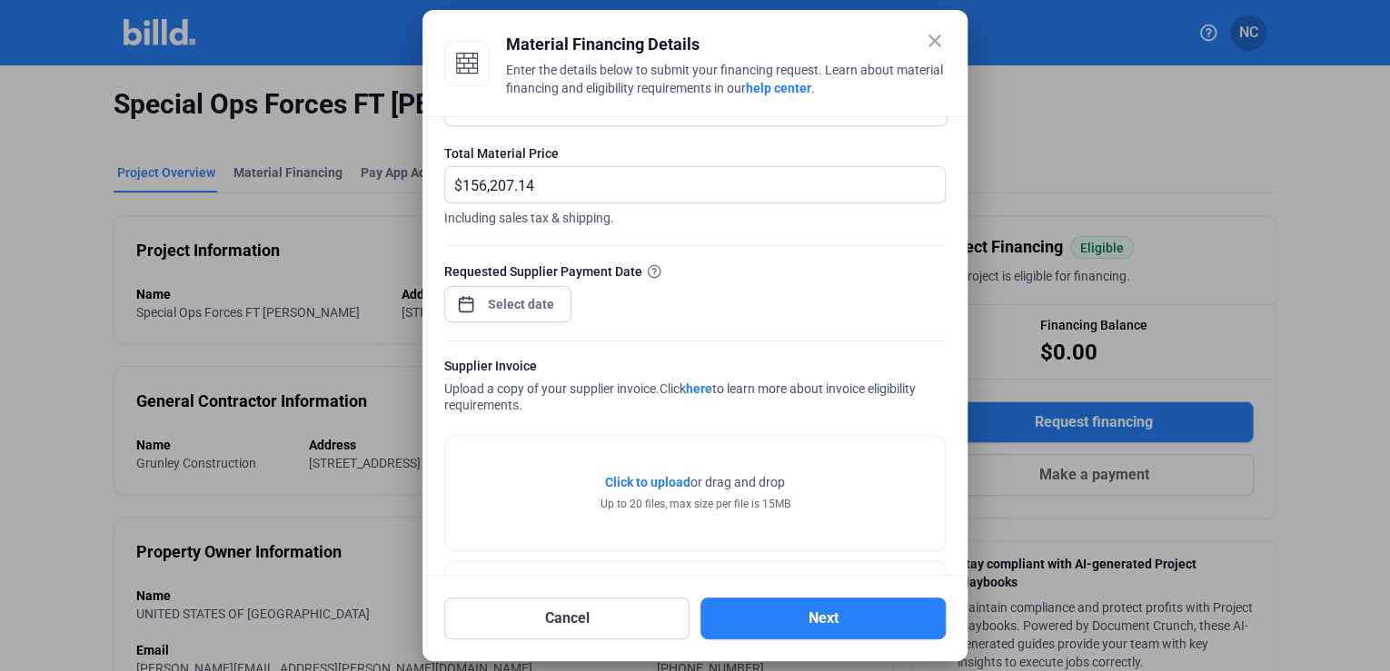
scroll to position [70, 0]
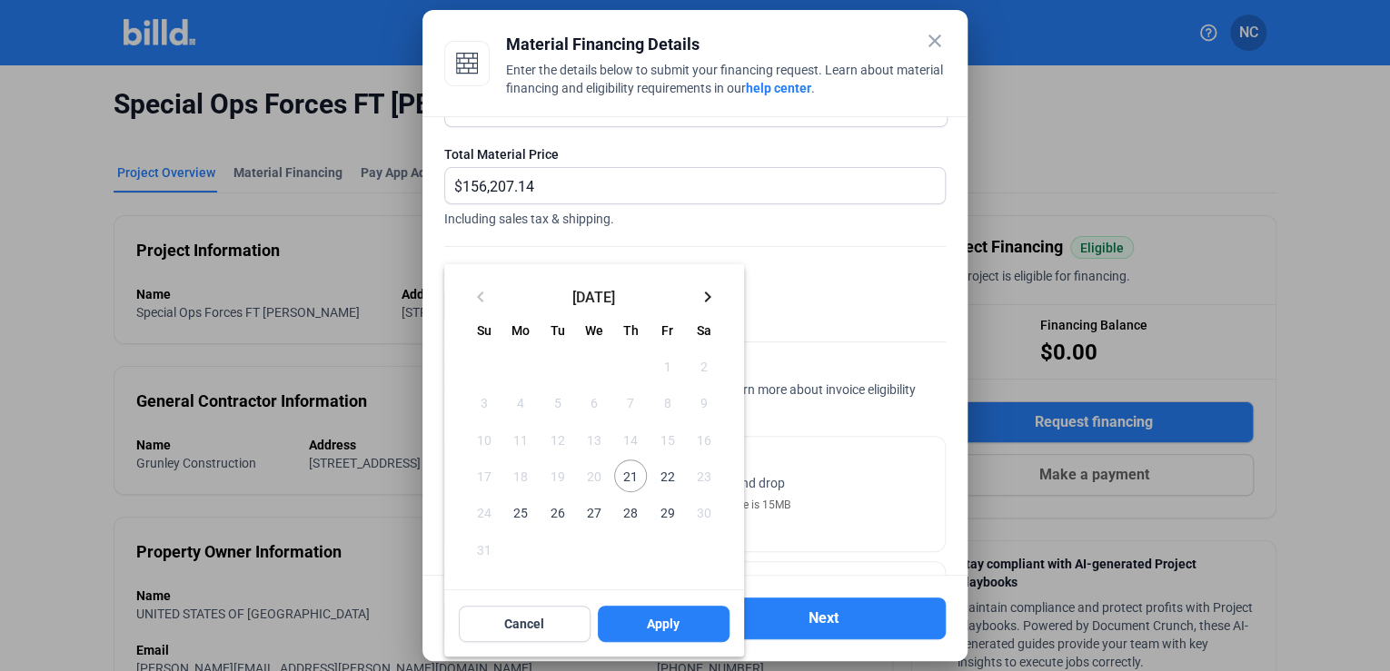
click at [518, 305] on div "close Material Financing Details Enter the details below to submit your financi…" at bounding box center [695, 335] width 1390 height 671
click at [631, 473] on span "21" at bounding box center [630, 476] width 33 height 33
click at [661, 630] on span "Apply" at bounding box center [663, 624] width 33 height 18
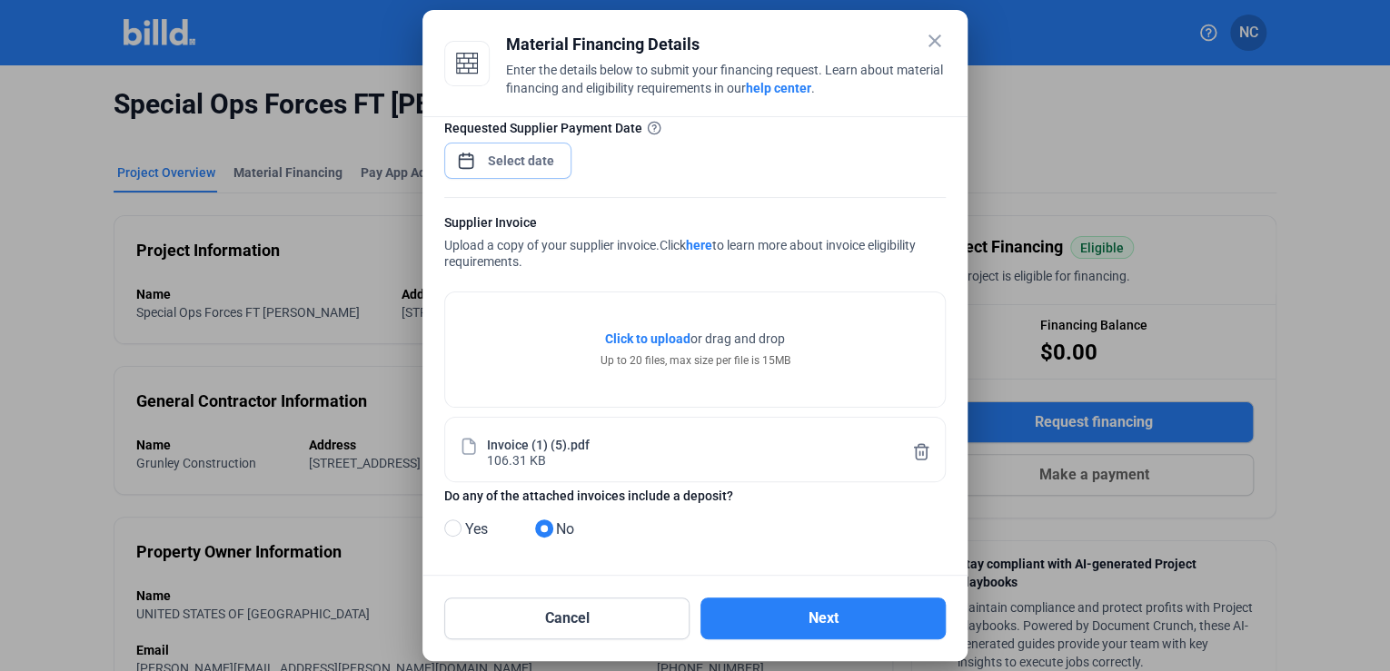
scroll to position [0, 0]
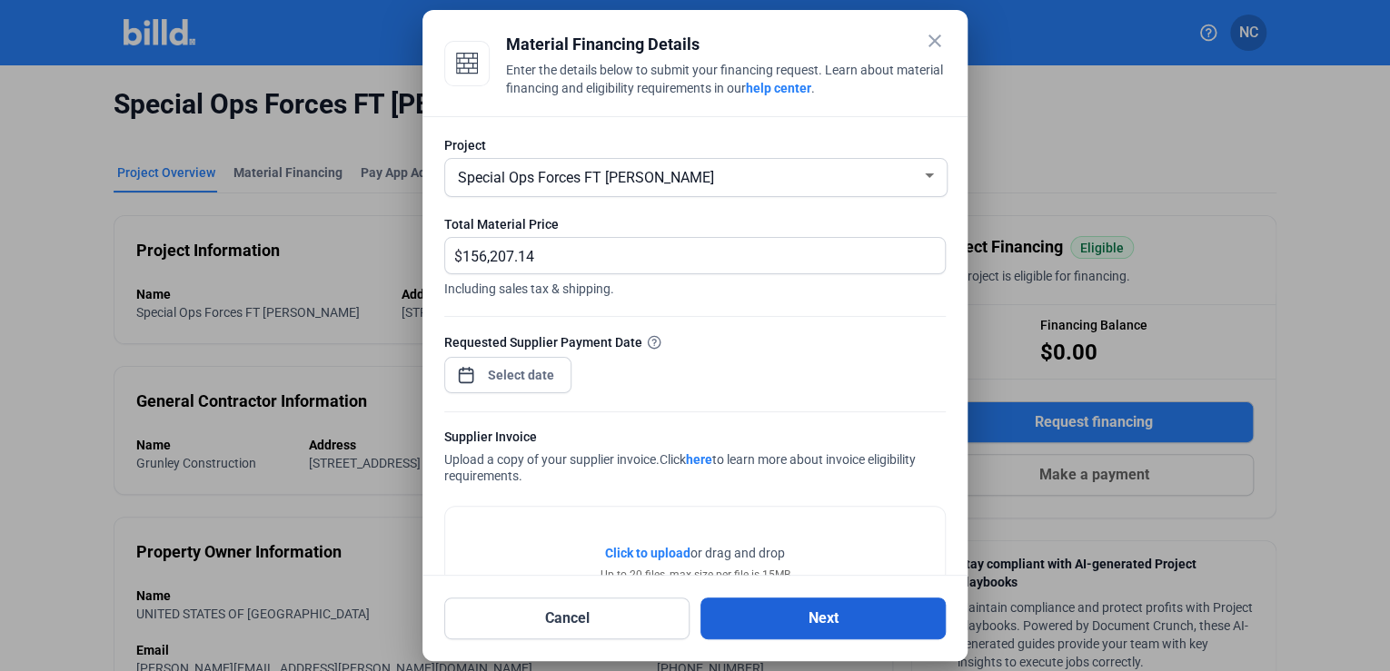
click at [840, 618] on button "Next" at bounding box center [822, 619] width 245 height 42
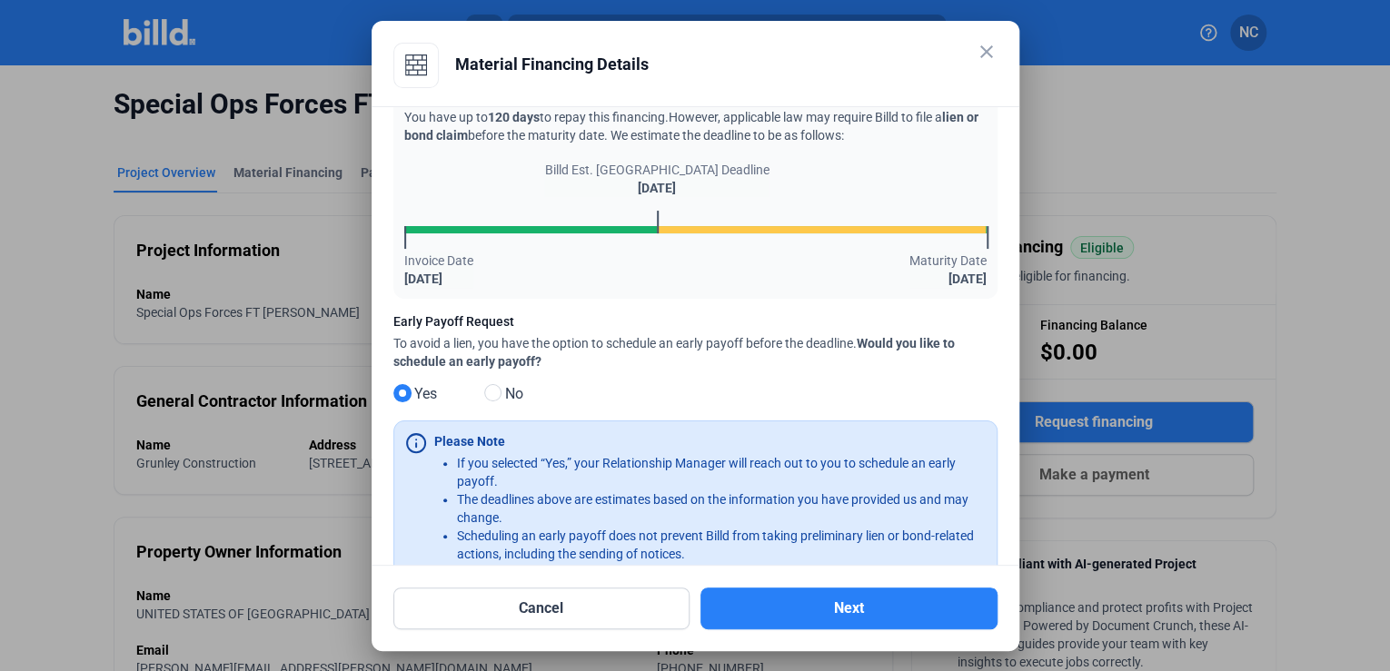
scroll to position [100, 0]
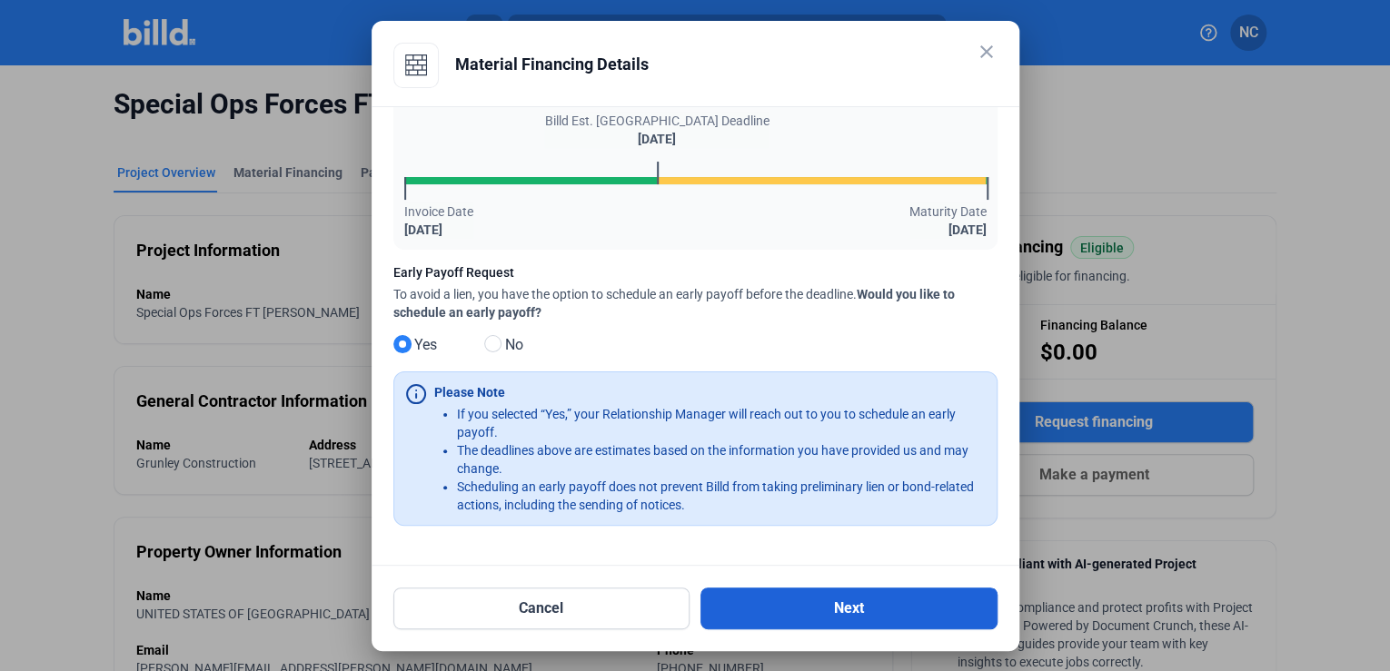
click at [754, 592] on button "Next" at bounding box center [848, 609] width 297 height 42
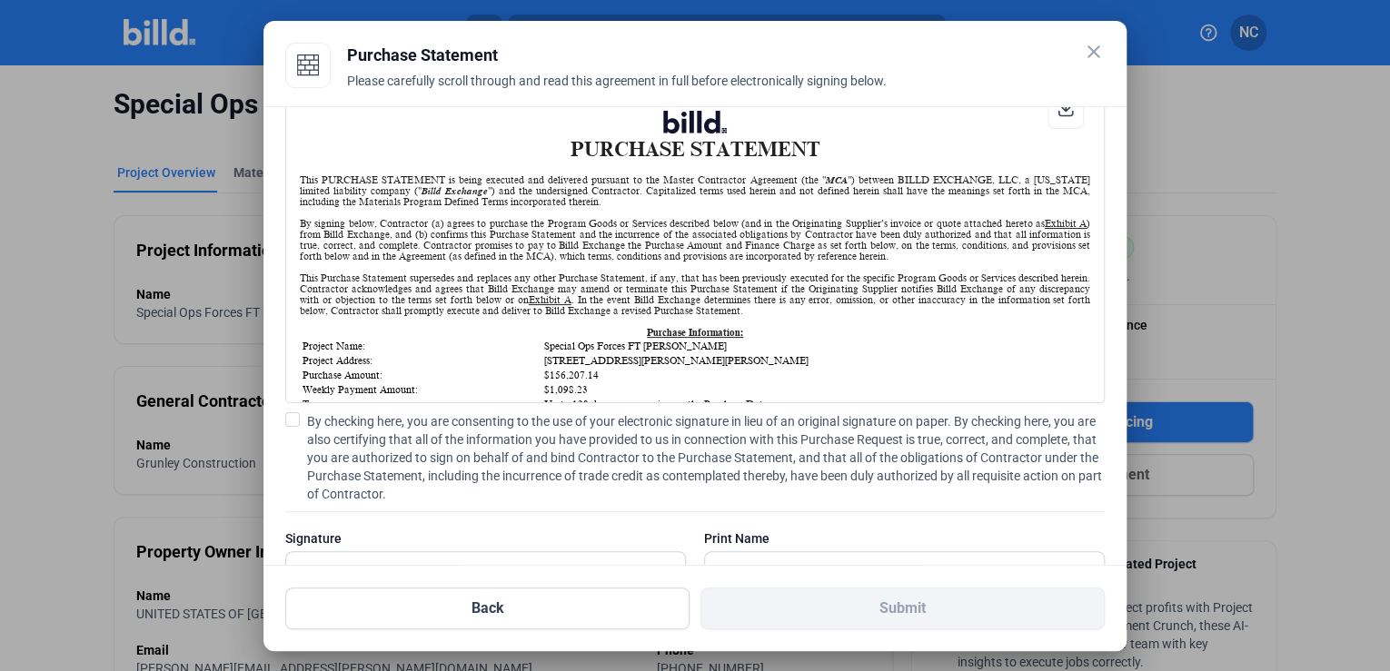
scroll to position [73, 0]
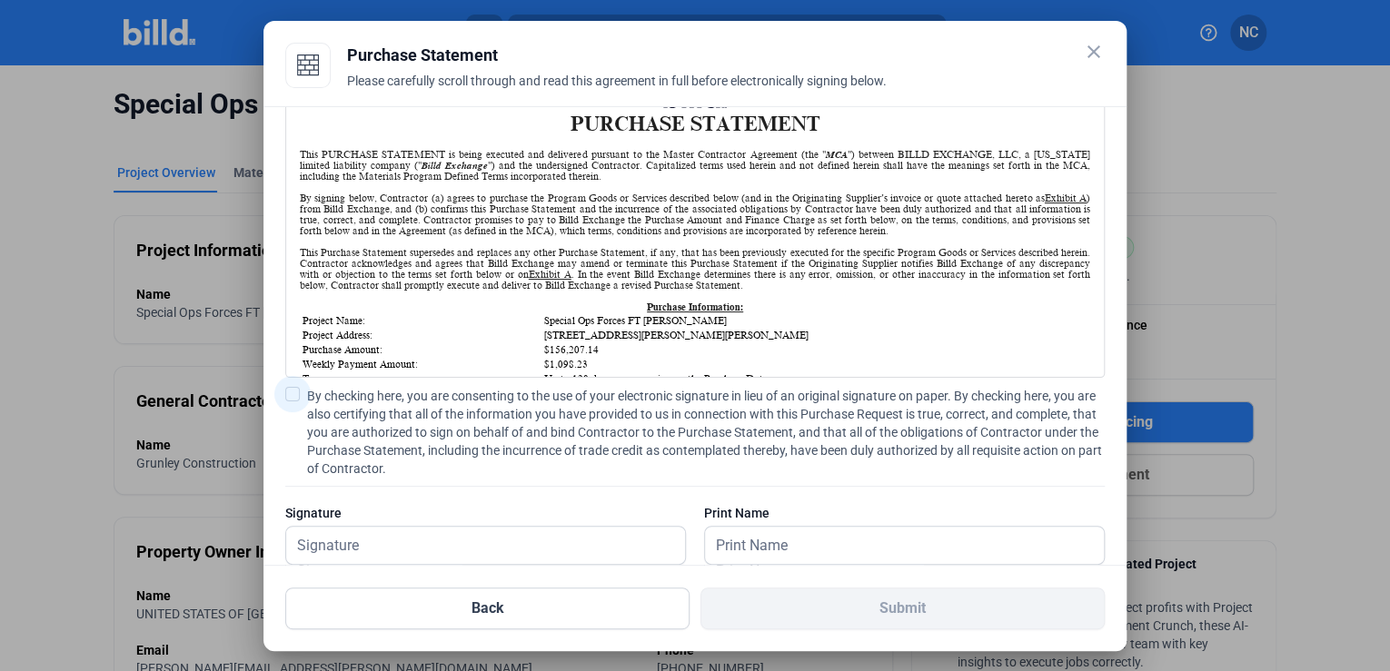
click at [295, 396] on span at bounding box center [292, 394] width 15 height 15
click at [0, 0] on input "By checking here, you are consenting to the use of your electronic signature in…" at bounding box center [0, 0] width 0 height 0
click at [393, 540] on input "text" at bounding box center [475, 545] width 379 height 37
type input "[PERSON_NAME]"
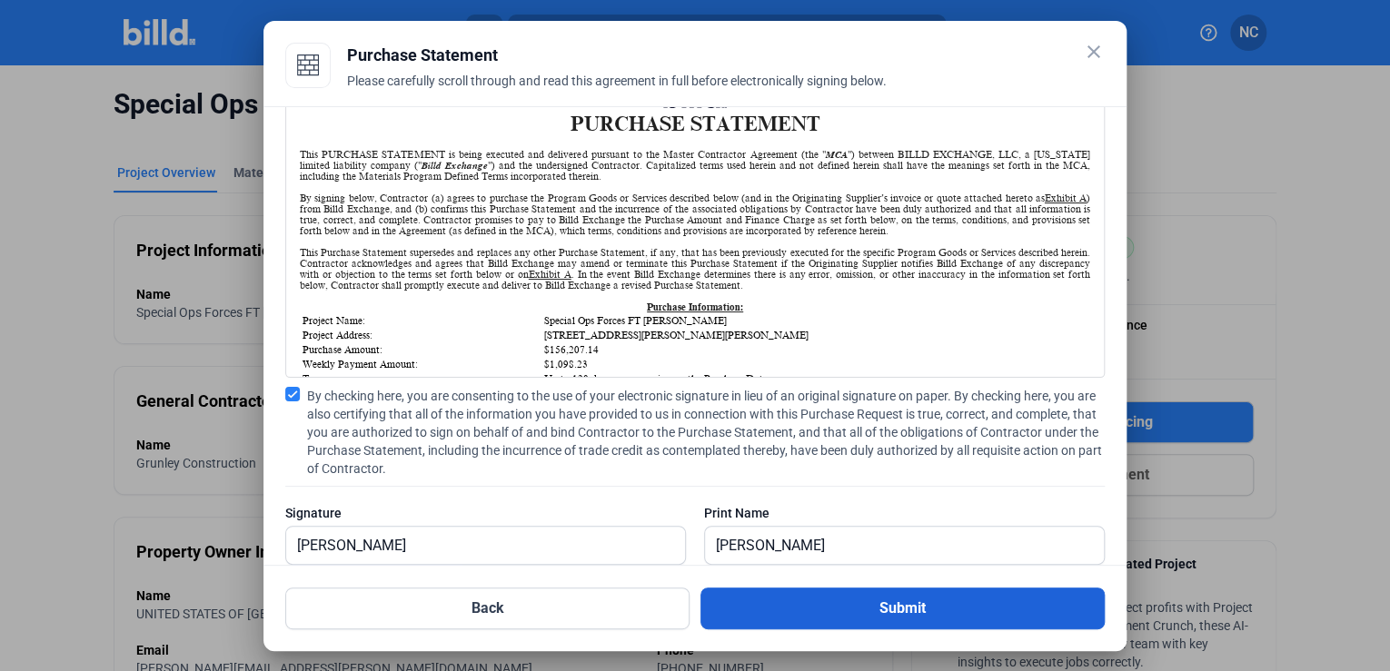
click at [785, 607] on button "Submit" at bounding box center [902, 609] width 404 height 42
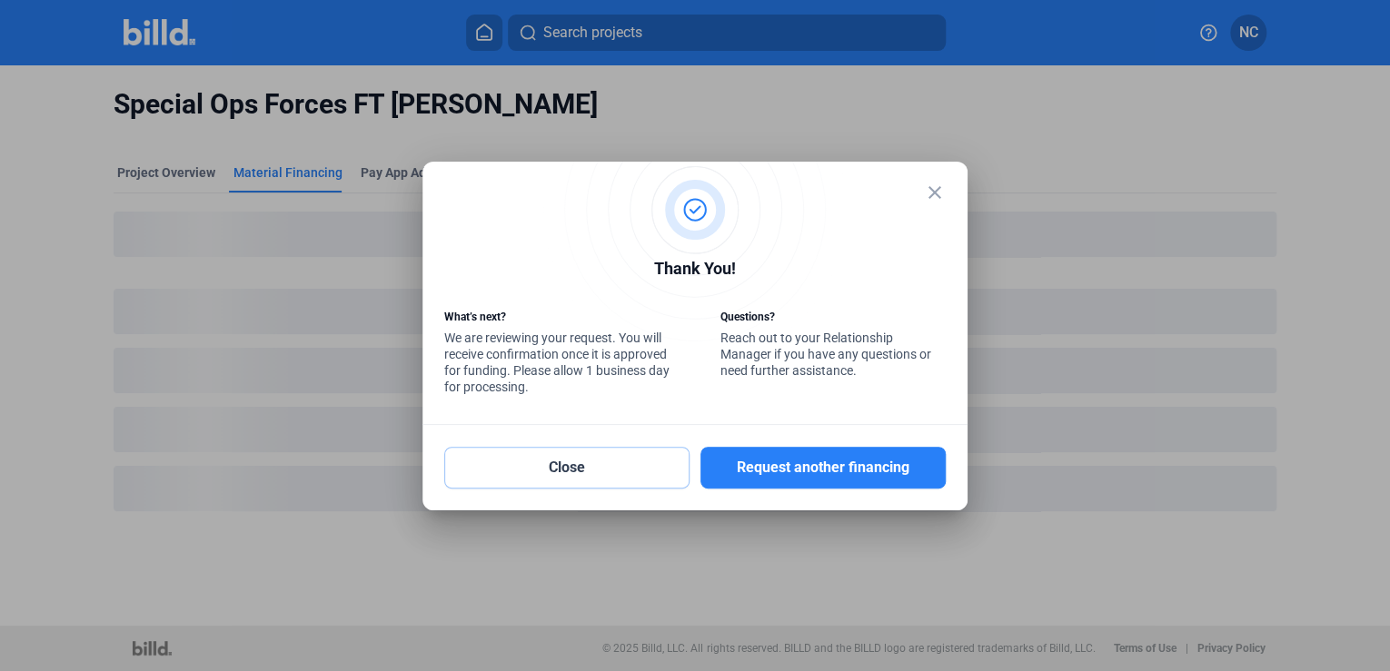
drag, startPoint x: 640, startPoint y: 470, endPoint x: 531, endPoint y: 471, distance: 109.9
click at [640, 470] on button "Close" at bounding box center [566, 468] width 245 height 42
